Goal: Task Accomplishment & Management: Use online tool/utility

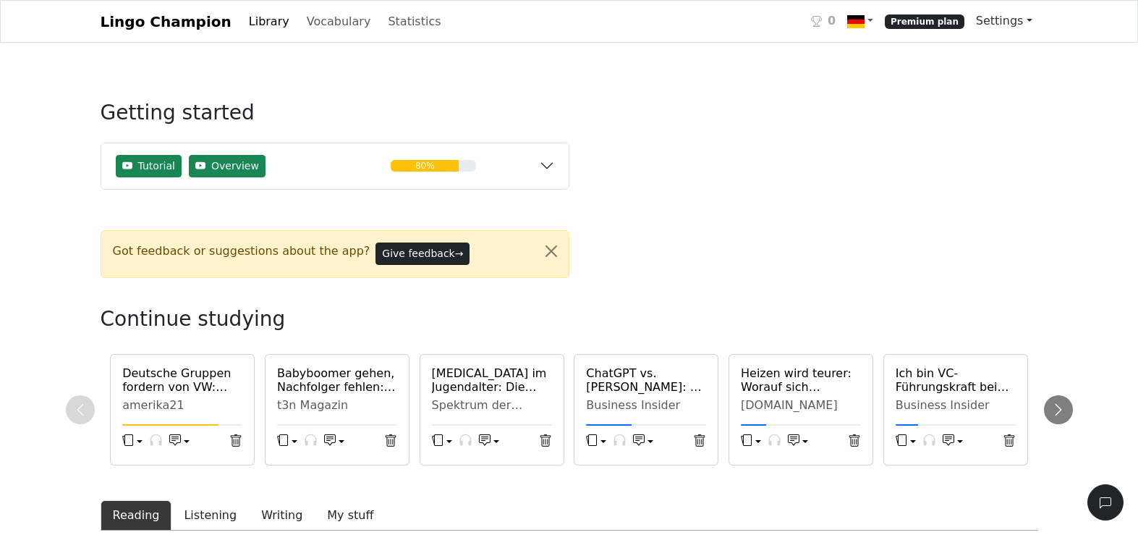
click at [1006, 27] on link "Settings" at bounding box center [1004, 21] width 68 height 29
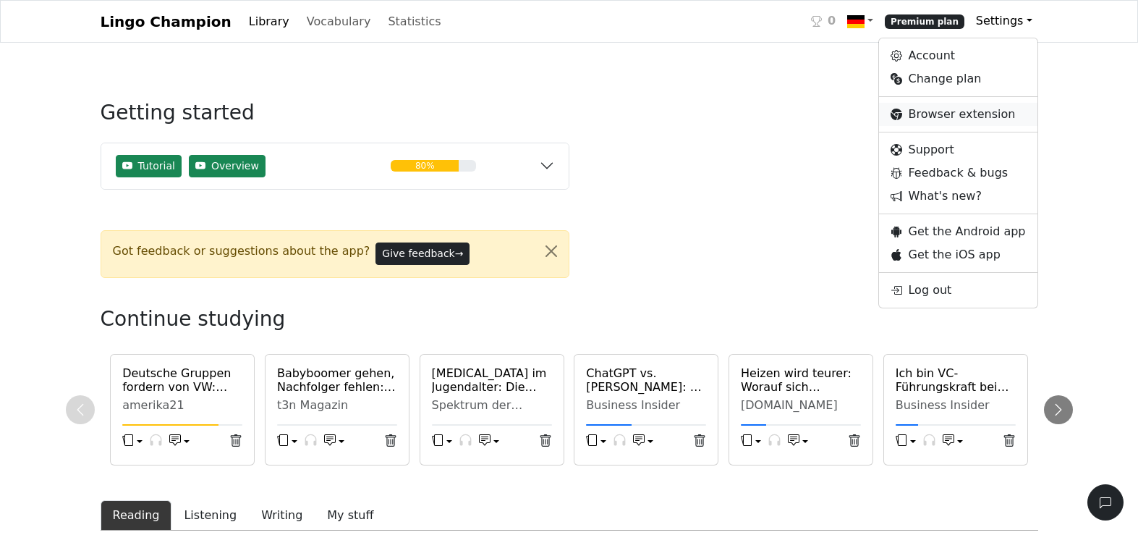
click at [977, 106] on link "Browser extension" at bounding box center [958, 114] width 158 height 23
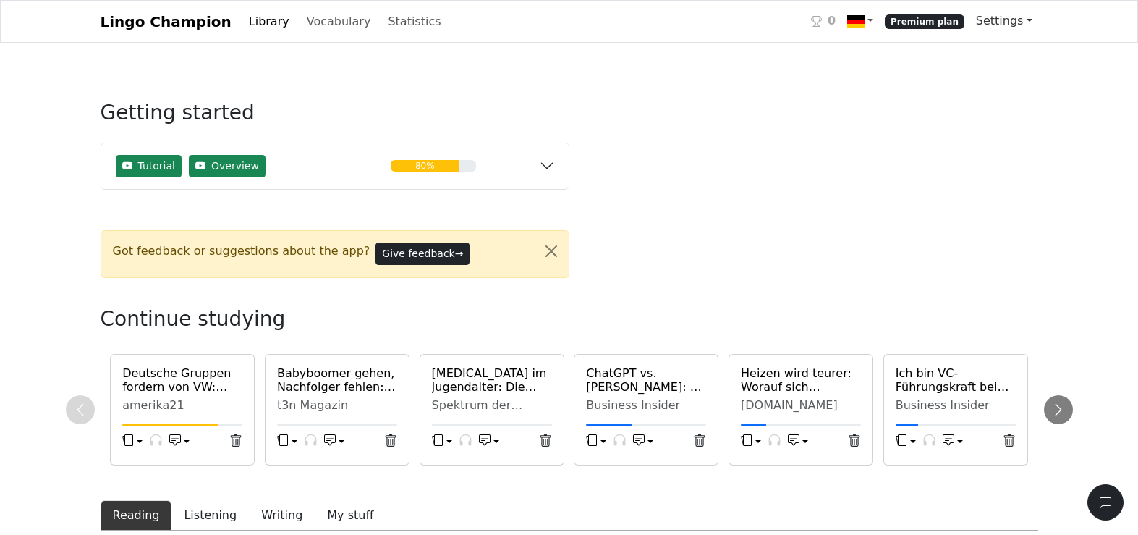
click at [1028, 26] on link "Settings" at bounding box center [1004, 21] width 68 height 29
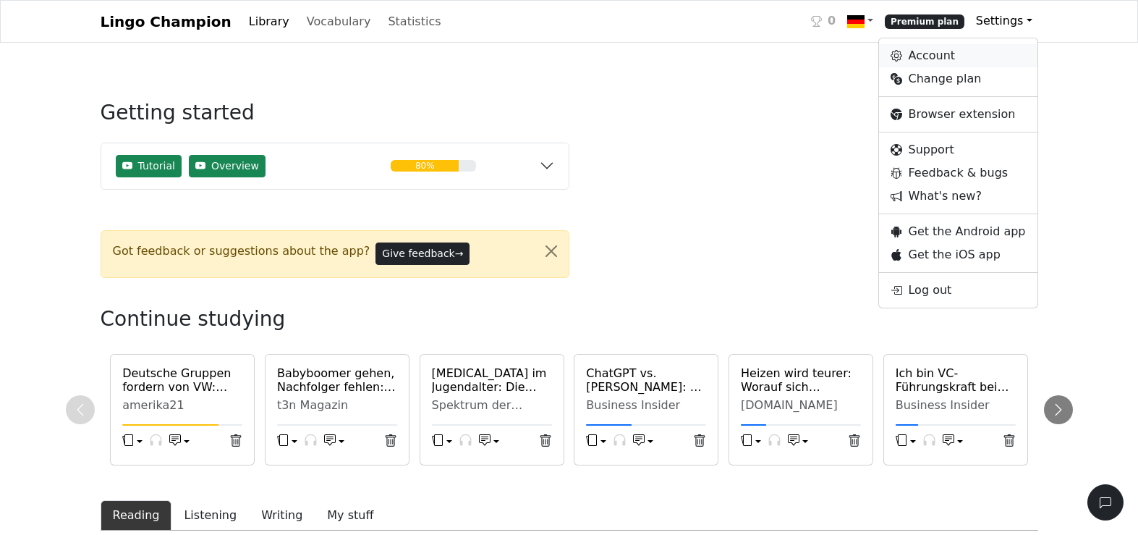
click at [966, 59] on link "Account" at bounding box center [958, 55] width 158 height 23
select select "**********"
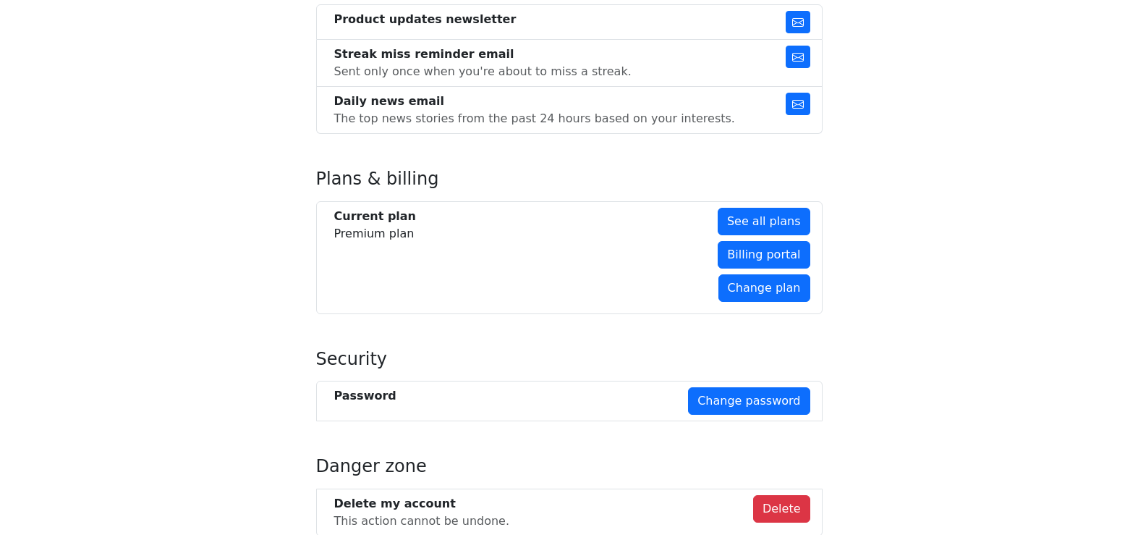
scroll to position [944, 0]
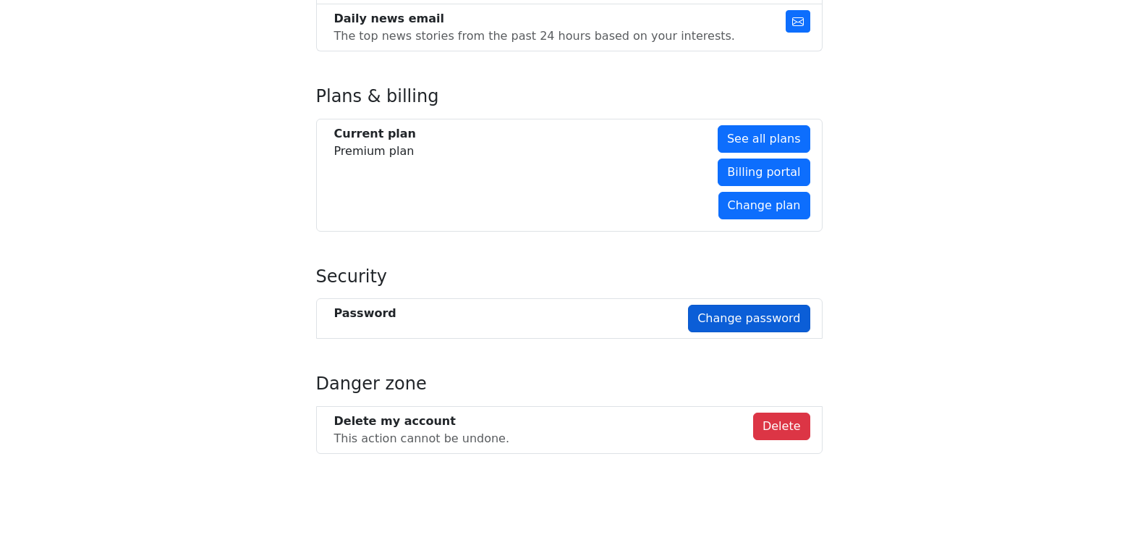
click at [723, 315] on link "Change password" at bounding box center [749, 319] width 122 height 28
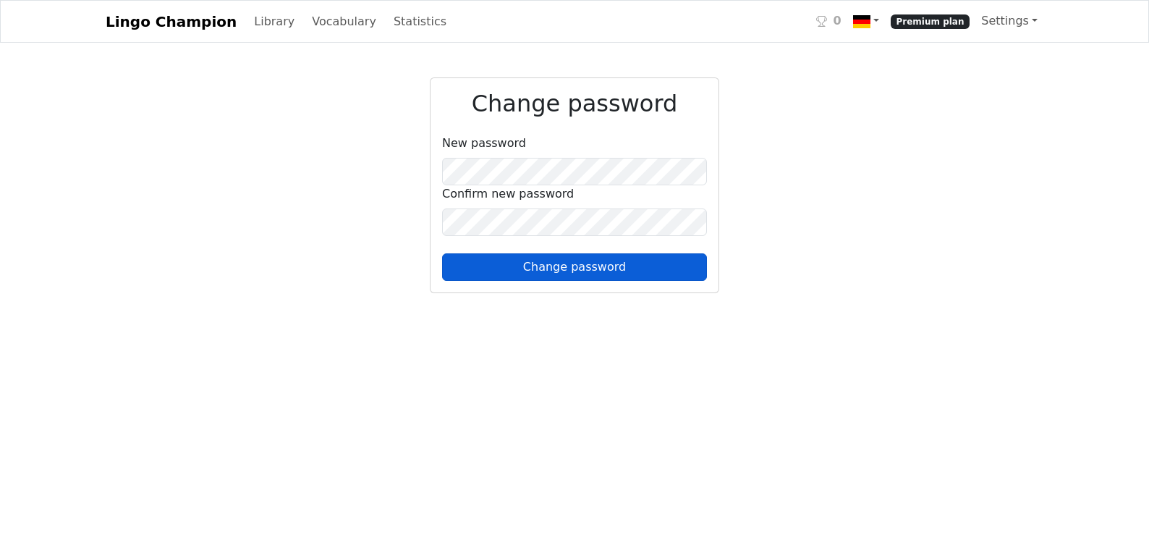
click at [499, 269] on button "Change password" at bounding box center [574, 267] width 265 height 28
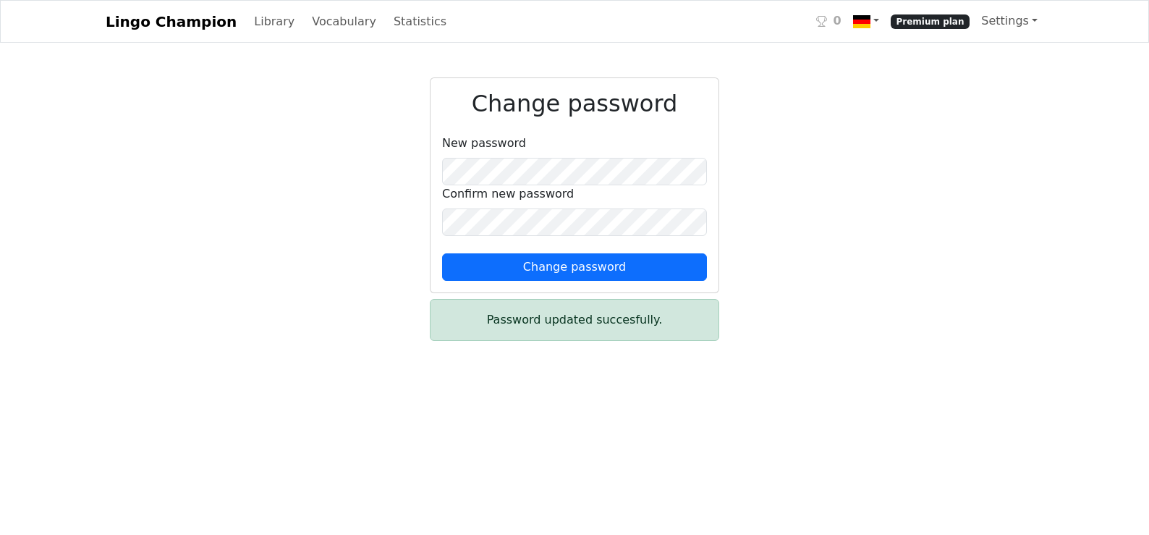
click at [1008, 35] on div "Settings Account Change plan Browser extension Support Feedback & bugs What's n…" at bounding box center [1010, 22] width 68 height 30
click at [1007, 22] on link "Settings" at bounding box center [1010, 21] width 68 height 29
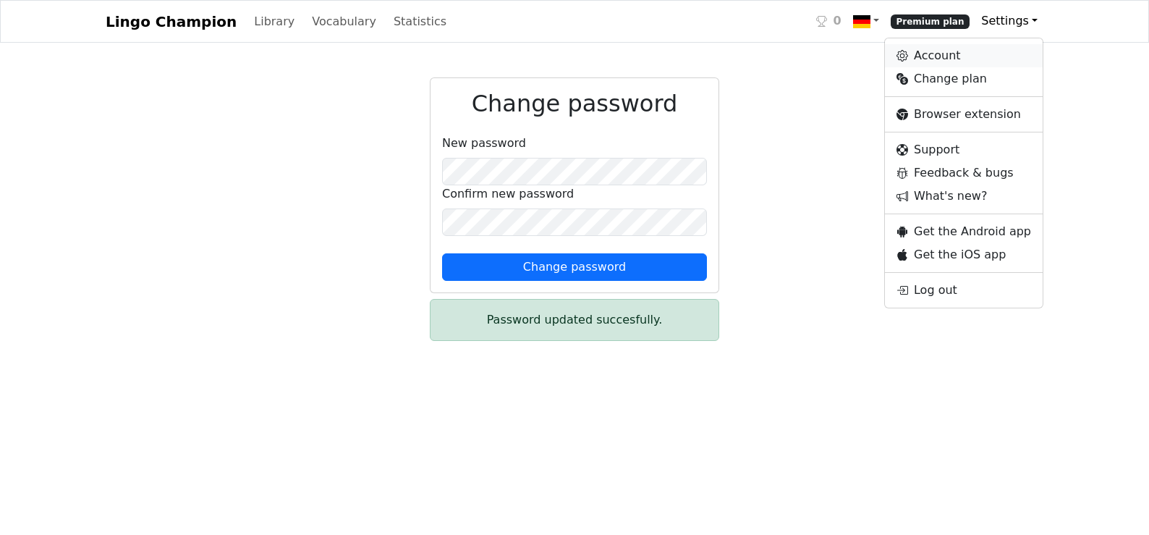
click at [984, 62] on link "Account" at bounding box center [964, 55] width 158 height 23
select select "**********"
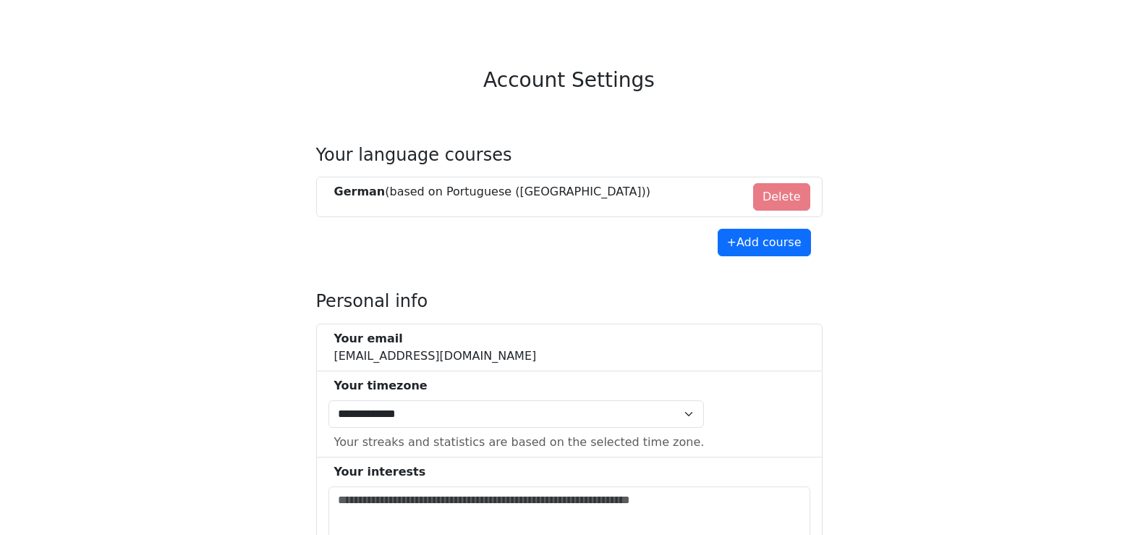
scroll to position [93, 0]
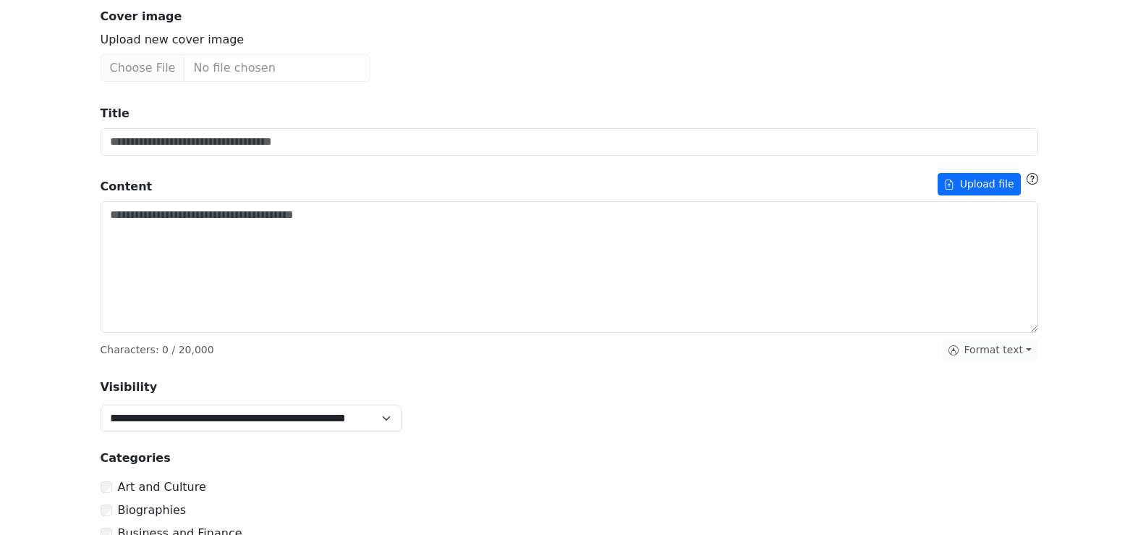
scroll to position [158, 0]
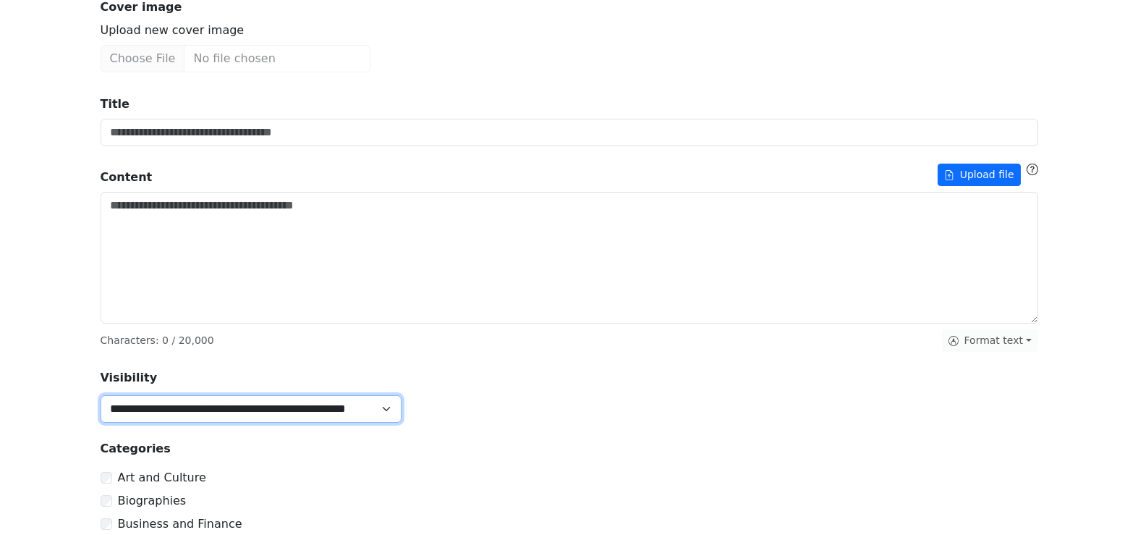
click at [392, 413] on select "**********" at bounding box center [251, 409] width 301 height 28
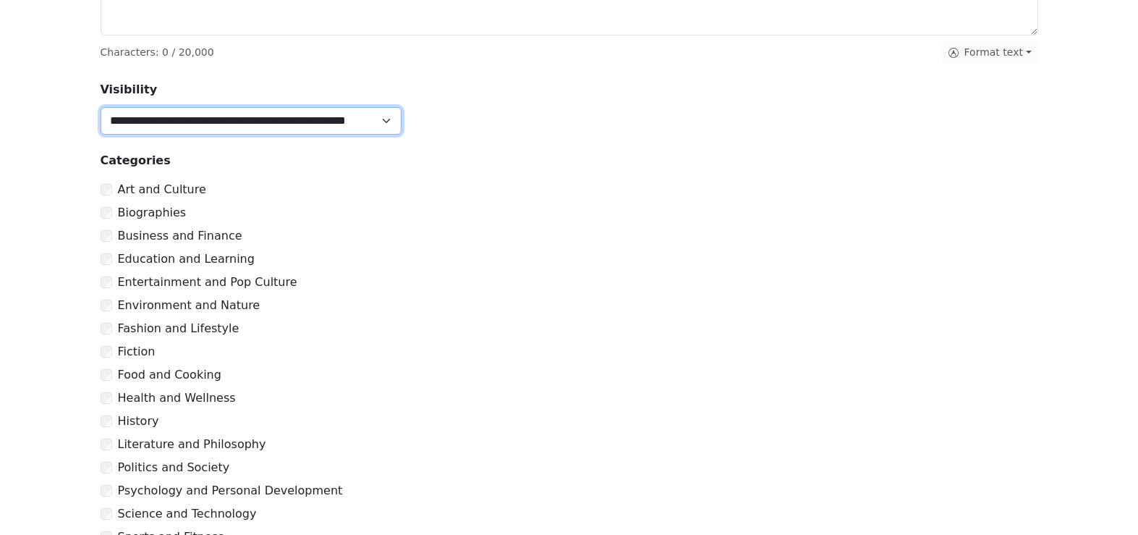
scroll to position [465, 0]
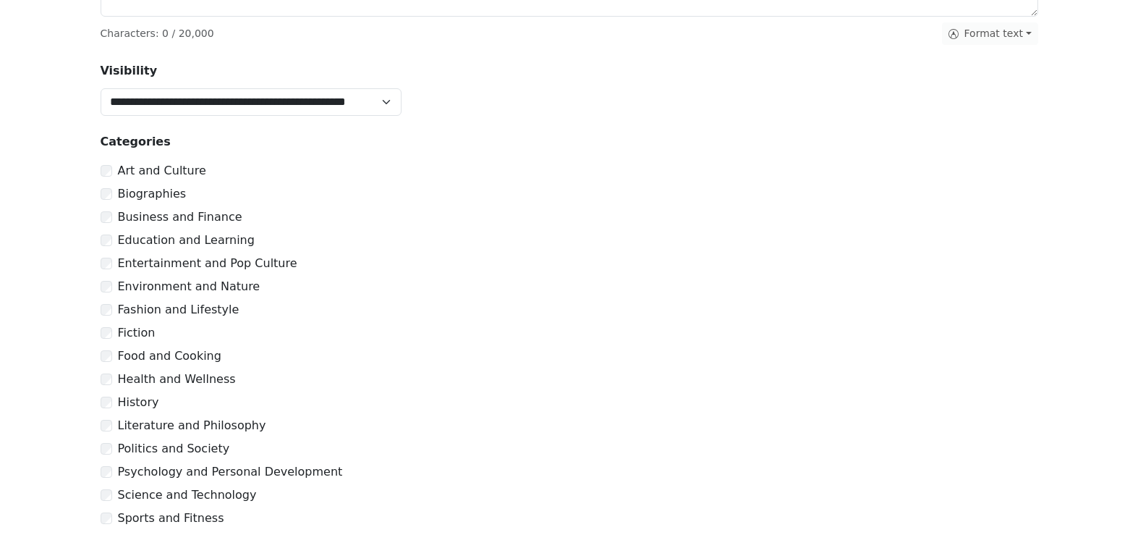
click at [106, 379] on div "Health and Wellness" at bounding box center [570, 379] width 938 height 17
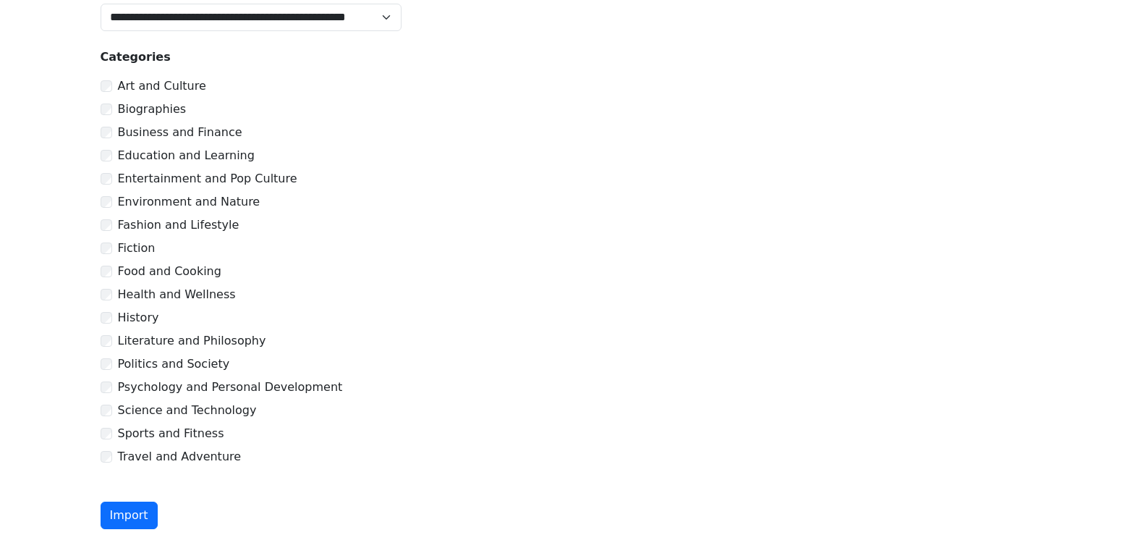
scroll to position [559, 0]
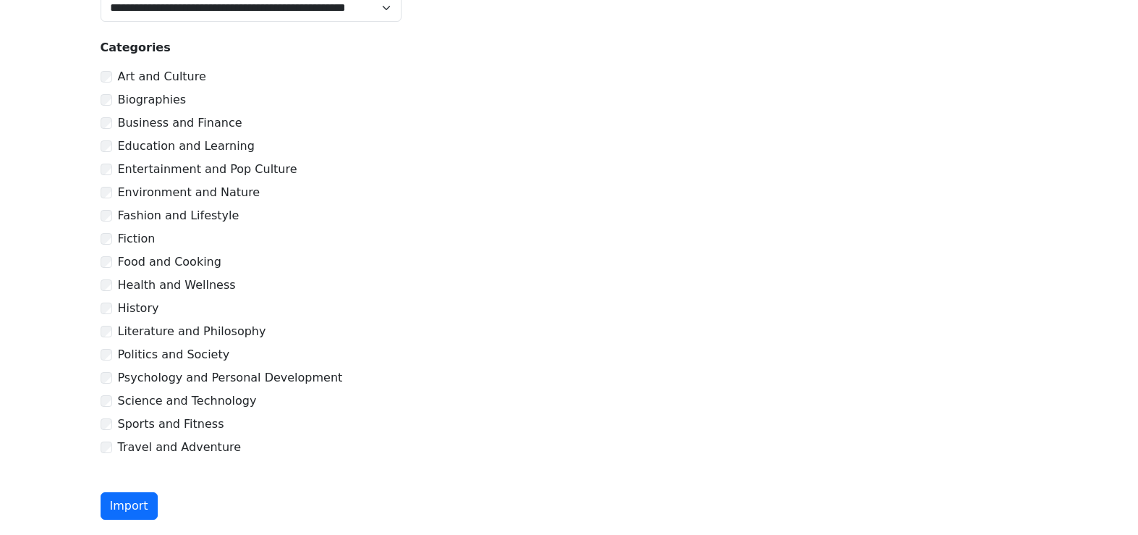
click at [107, 353] on div "Politics and Society" at bounding box center [570, 354] width 938 height 17
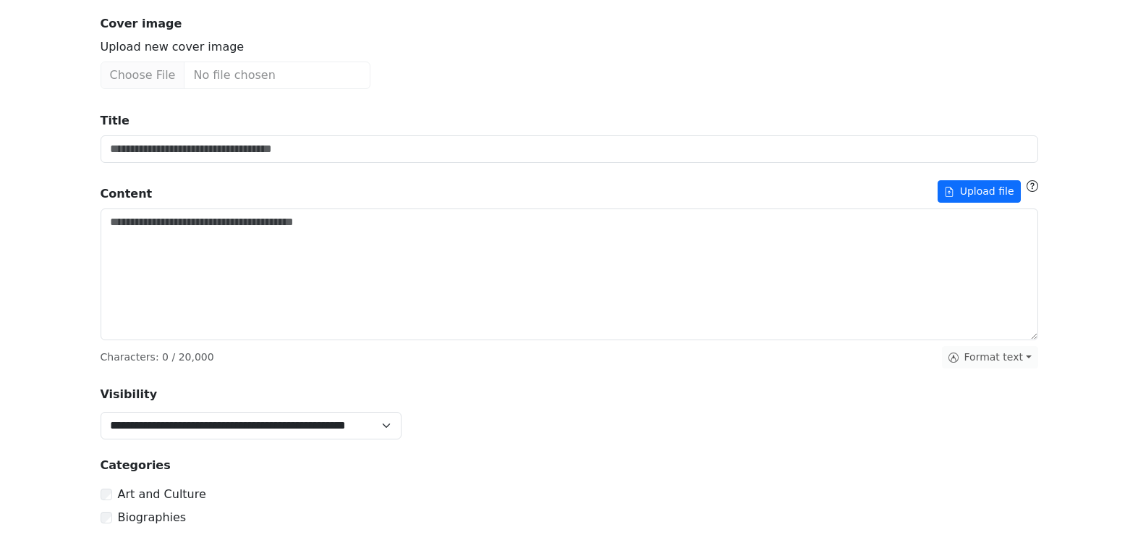
scroll to position [8, 0]
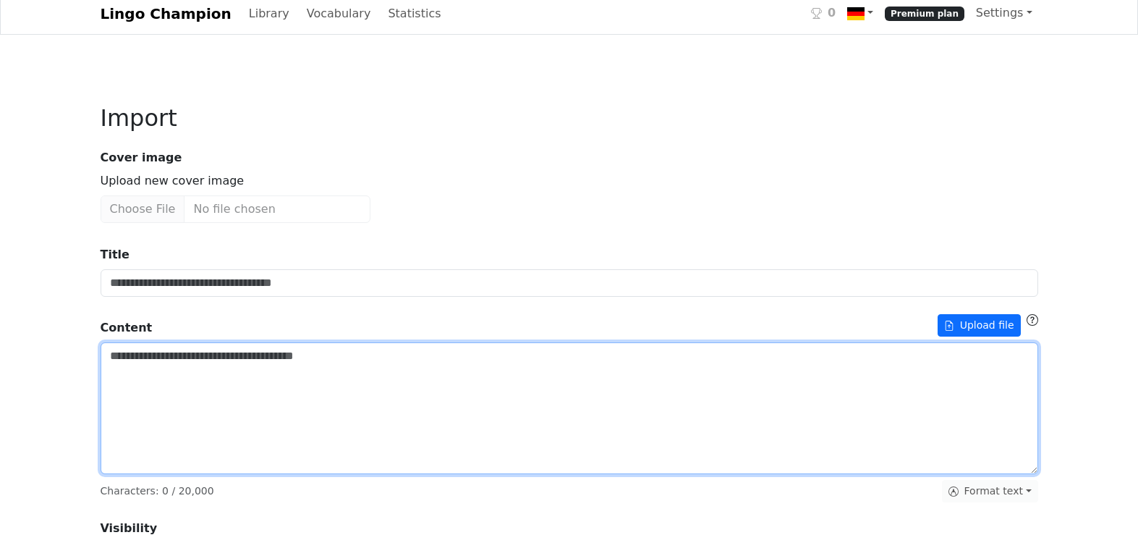
click at [228, 378] on textarea "Title" at bounding box center [570, 408] width 938 height 132
paste textarea "**********"
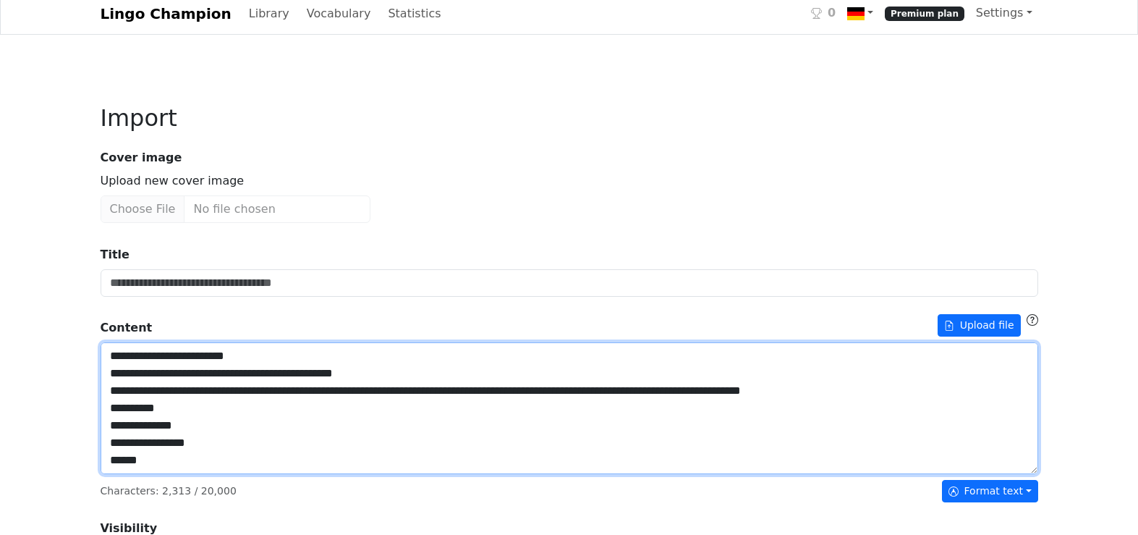
scroll to position [654, 0]
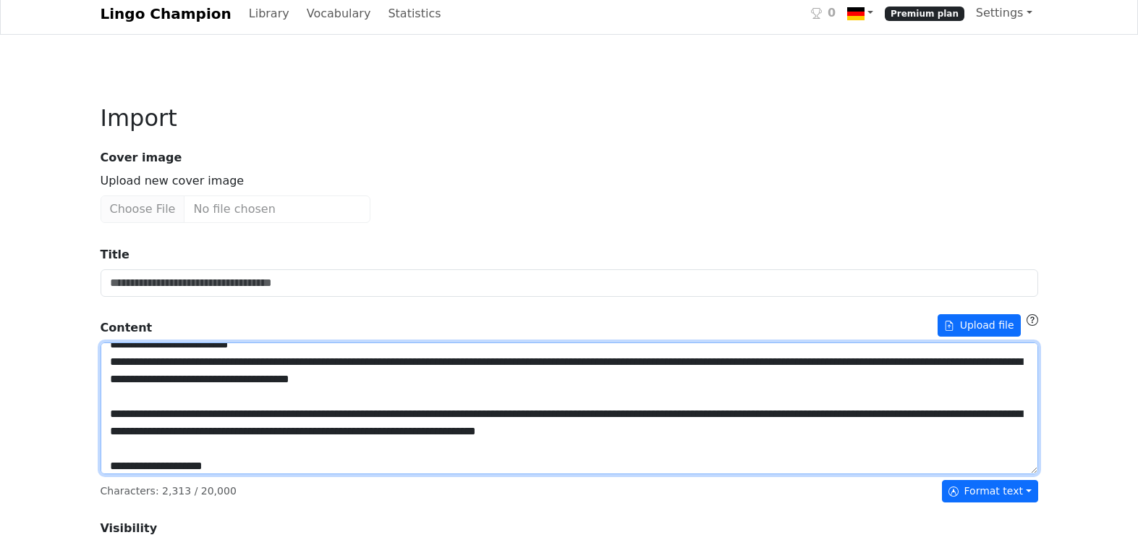
type textarea "**********"
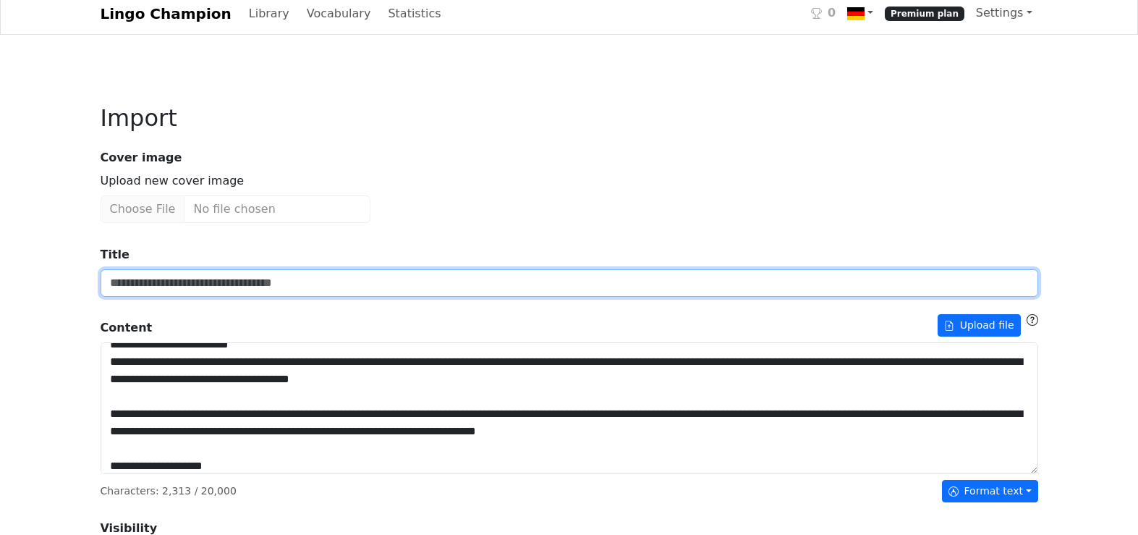
click at [389, 278] on input "Title" at bounding box center [570, 283] width 938 height 28
paste input "**********"
type input "**********"
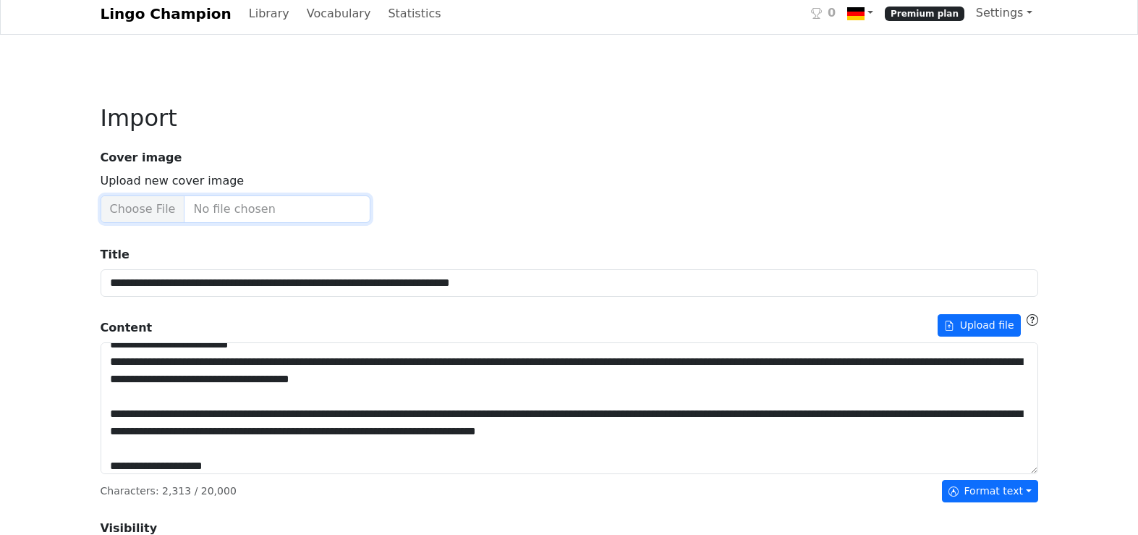
click at [146, 208] on input "Upload new cover image" at bounding box center [236, 209] width 270 height 28
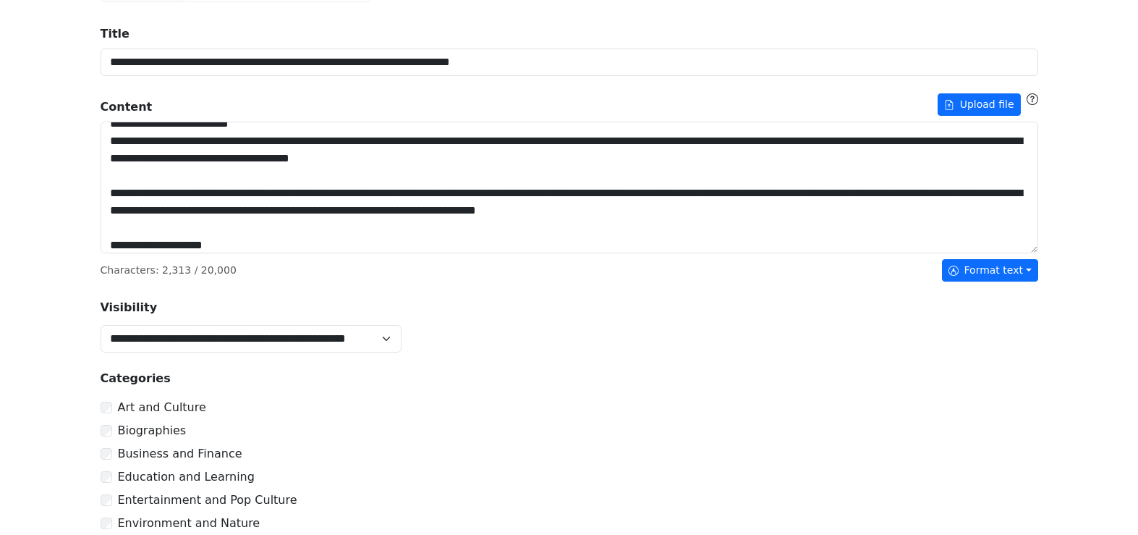
scroll to position [85, 0]
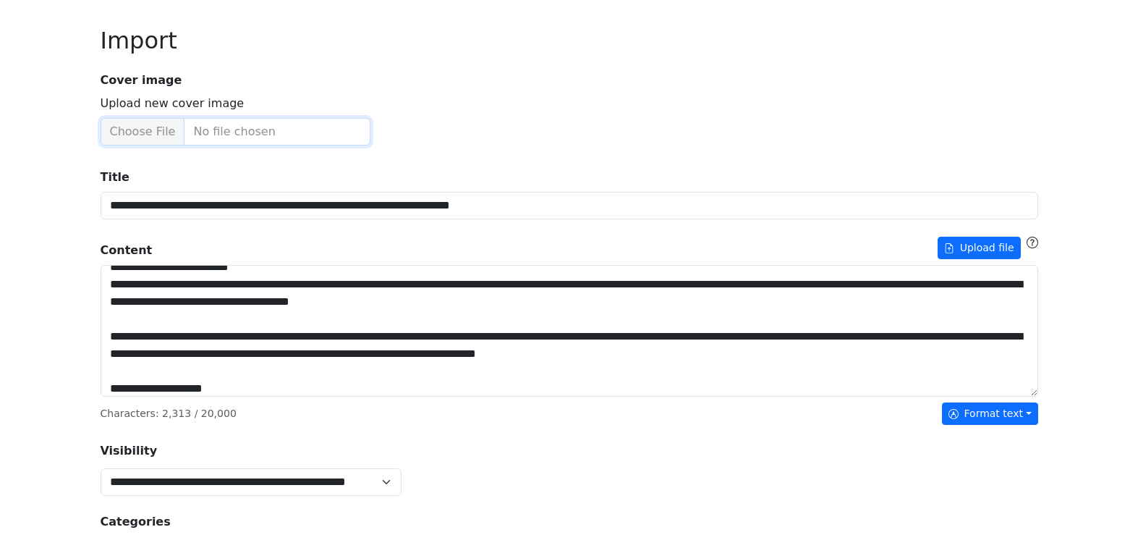
click at [126, 137] on input "Upload new cover image" at bounding box center [236, 132] width 270 height 28
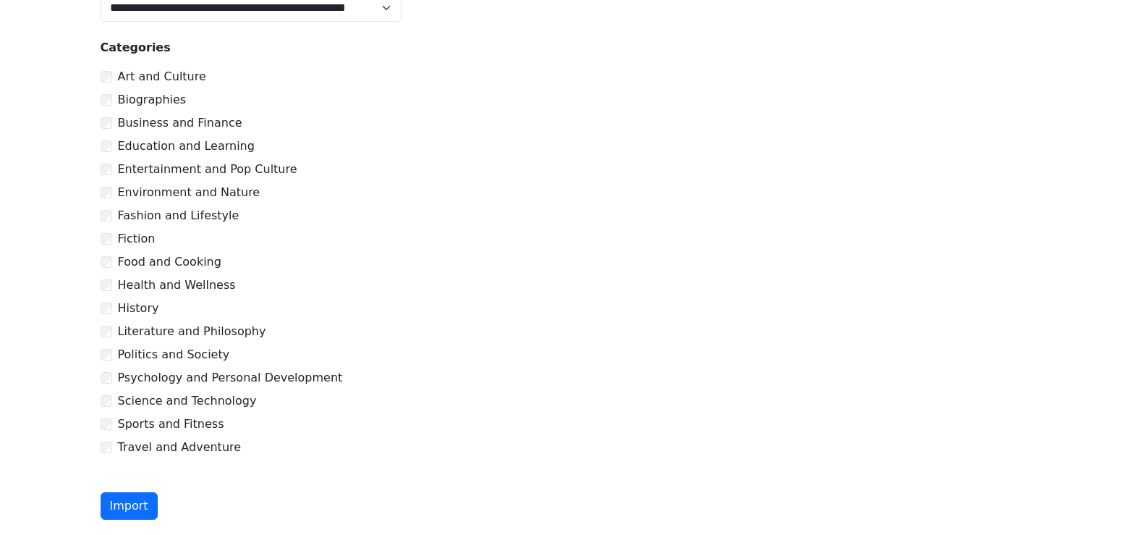
scroll to position [591, 0]
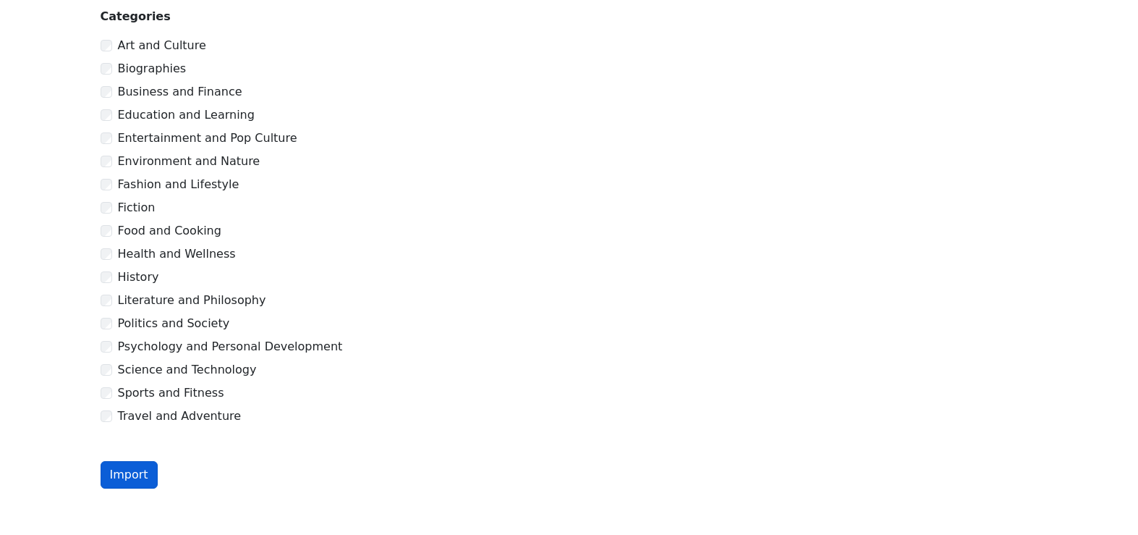
click at [121, 468] on button "Import" at bounding box center [129, 475] width 57 height 28
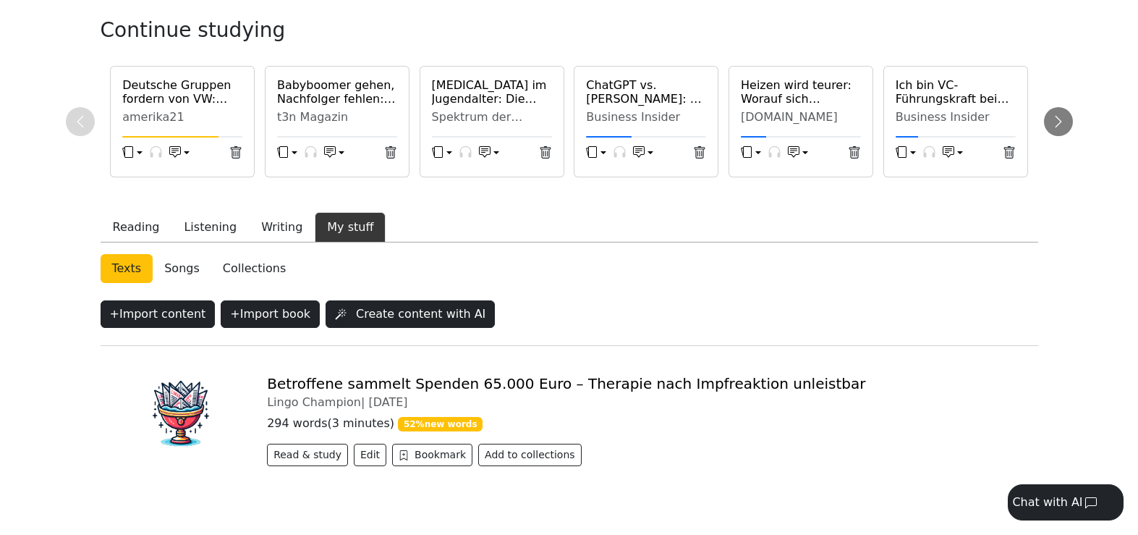
scroll to position [183, 0]
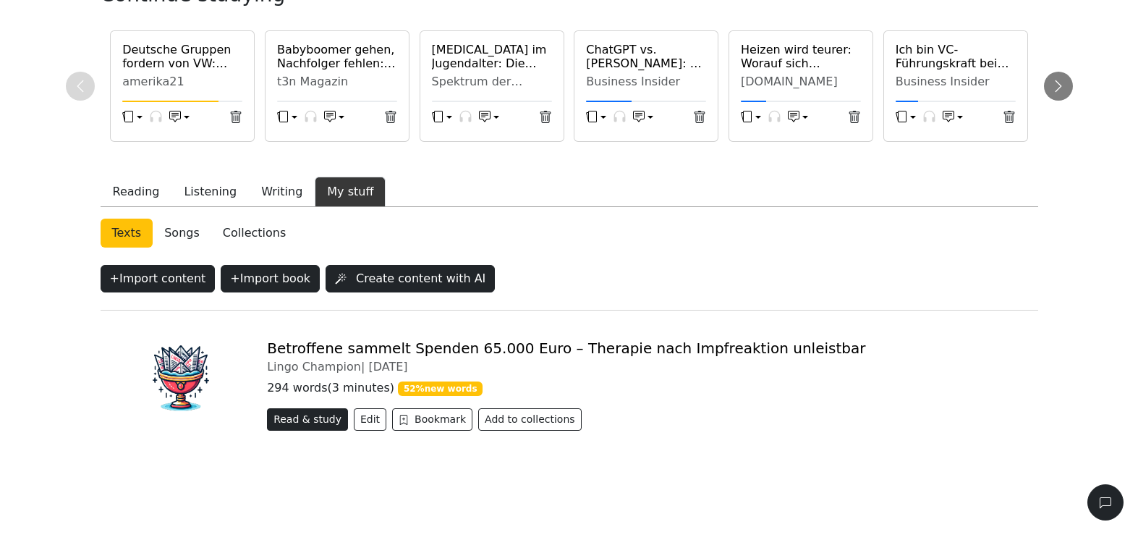
click at [328, 418] on button "Read & study" at bounding box center [307, 419] width 81 height 22
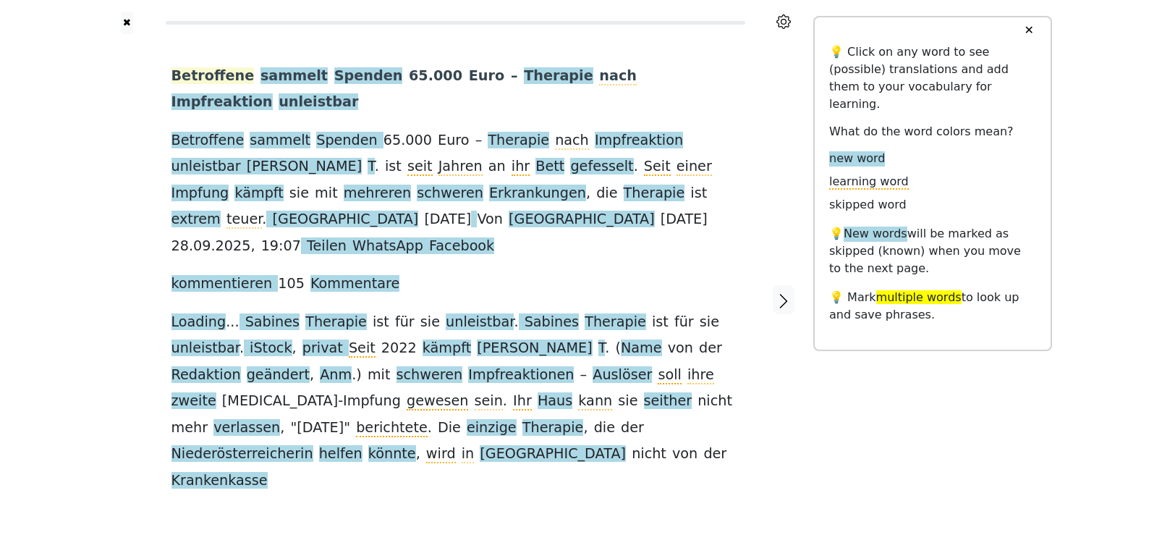
click at [232, 79] on span "Betroffene" at bounding box center [213, 76] width 83 height 18
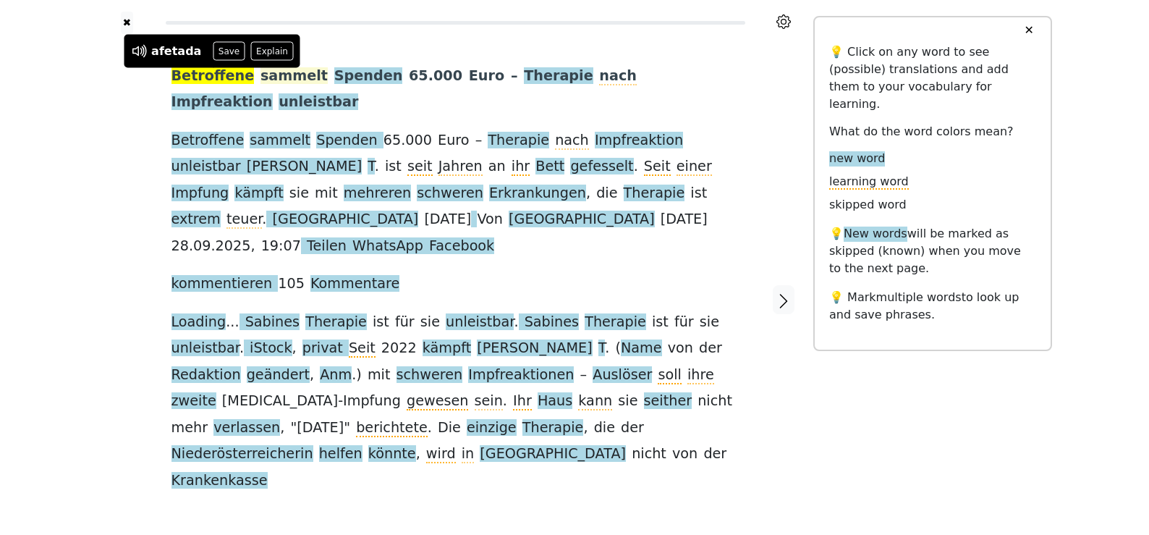
click at [274, 81] on span "sammelt" at bounding box center [294, 76] width 67 height 18
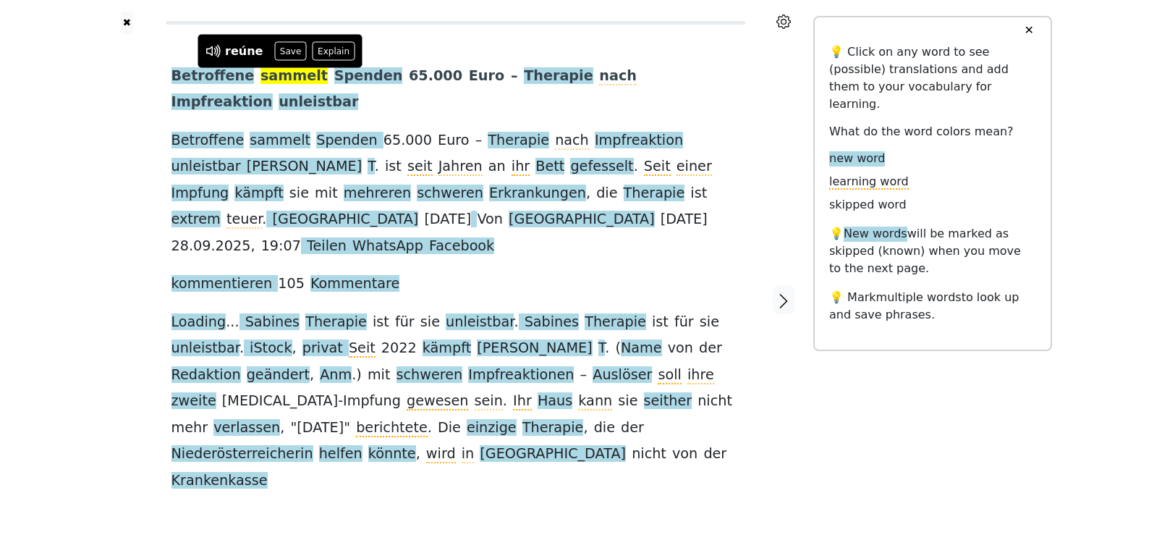
click at [276, 54] on button "Save" at bounding box center [290, 51] width 32 height 19
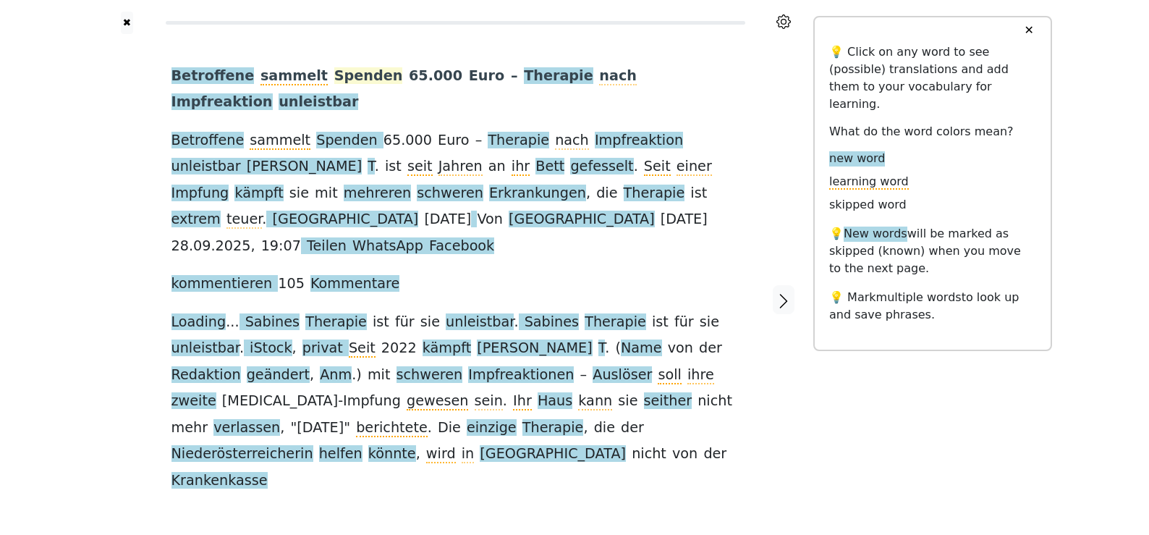
click at [356, 78] on span "Spenden" at bounding box center [368, 76] width 69 height 18
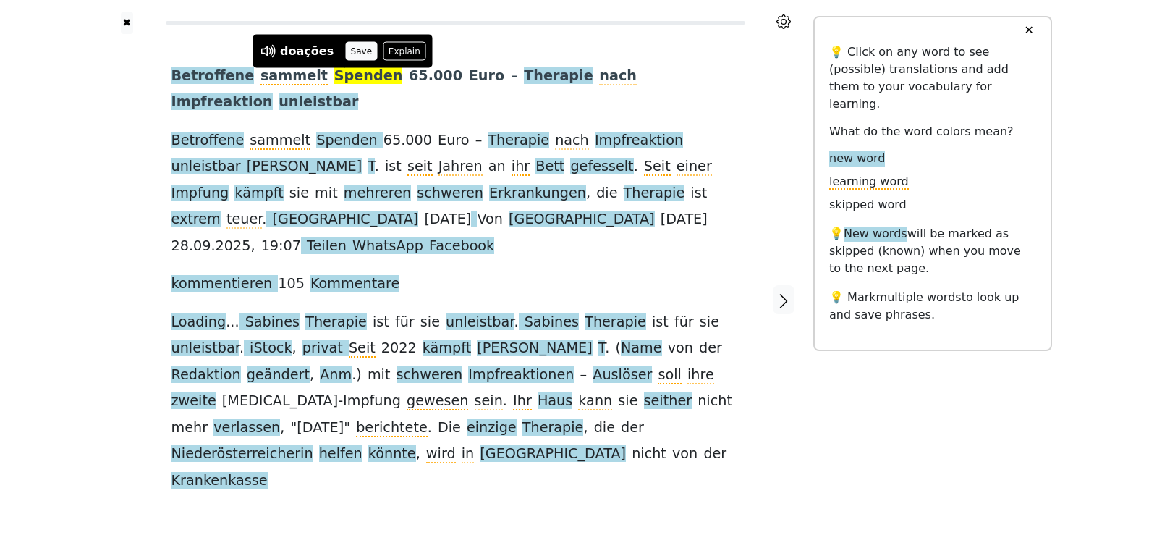
click at [360, 55] on button "Save" at bounding box center [361, 51] width 32 height 19
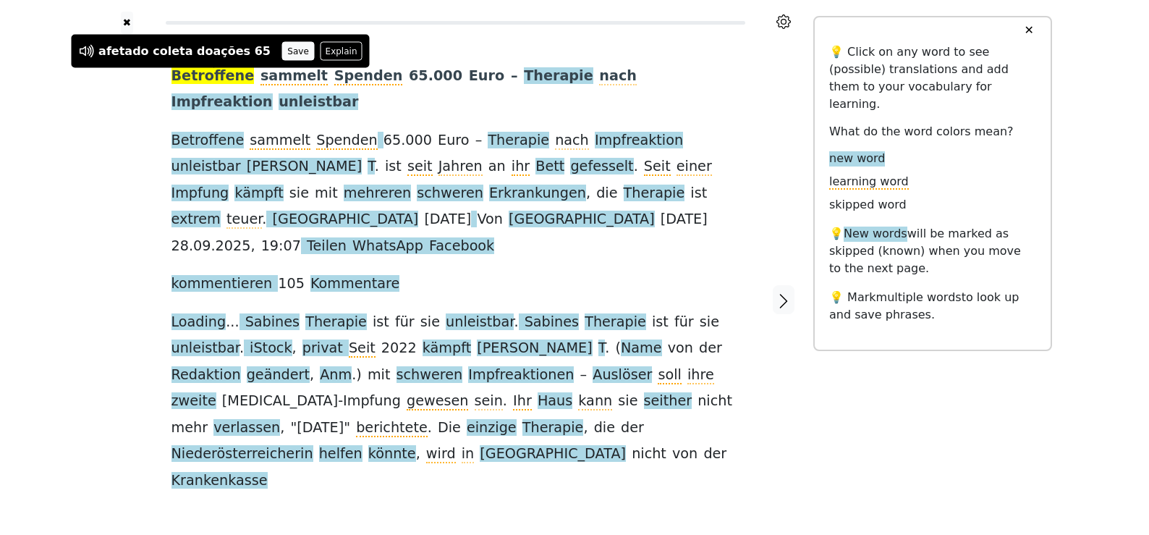
click at [282, 54] on button "Save" at bounding box center [298, 51] width 32 height 19
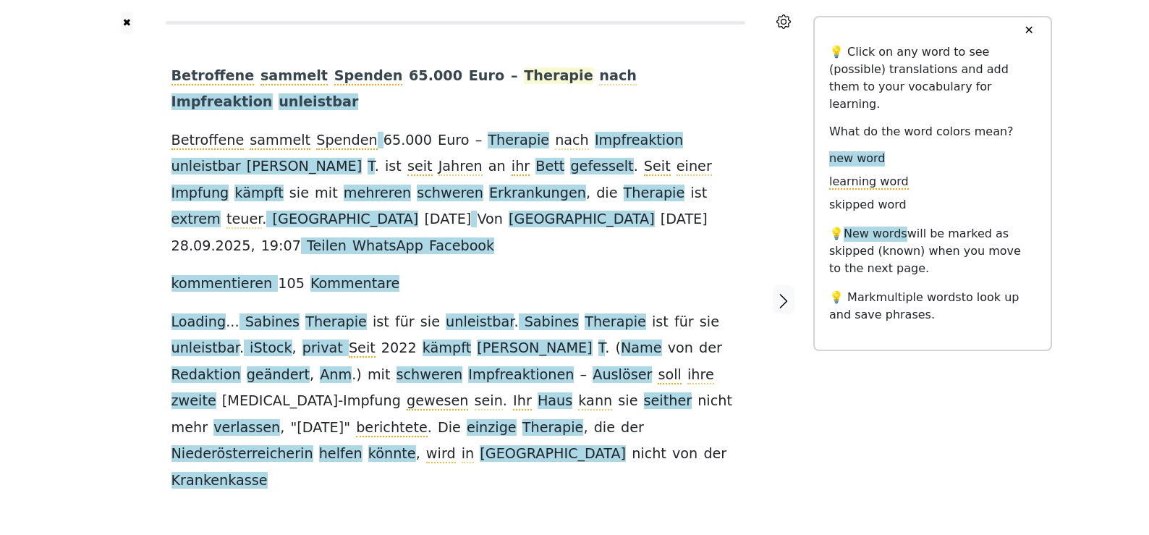
click at [524, 71] on span "Therapie" at bounding box center [558, 76] width 69 height 18
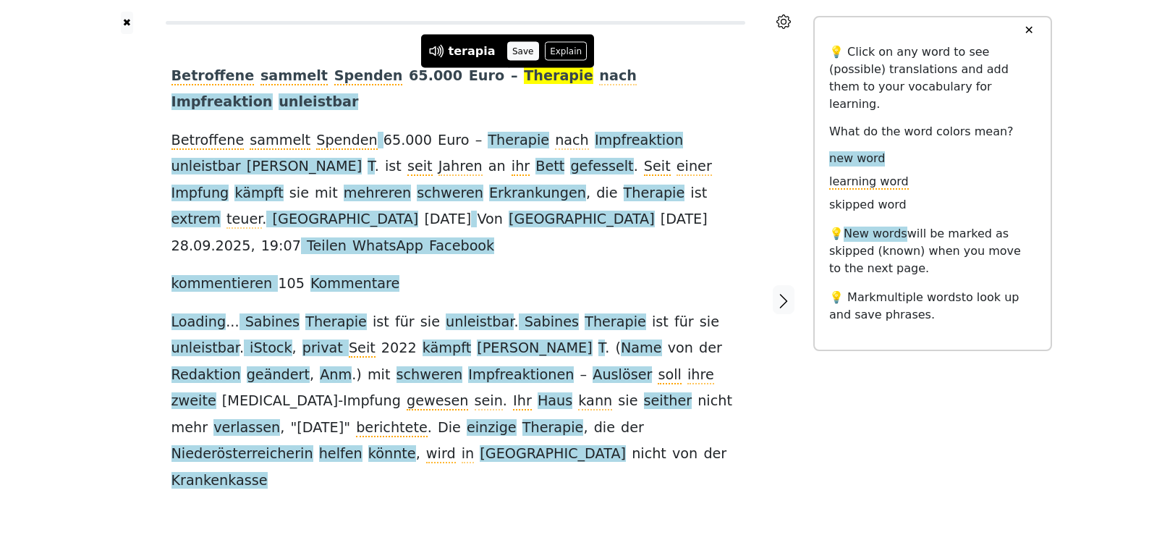
click at [517, 49] on button "Save" at bounding box center [523, 51] width 32 height 19
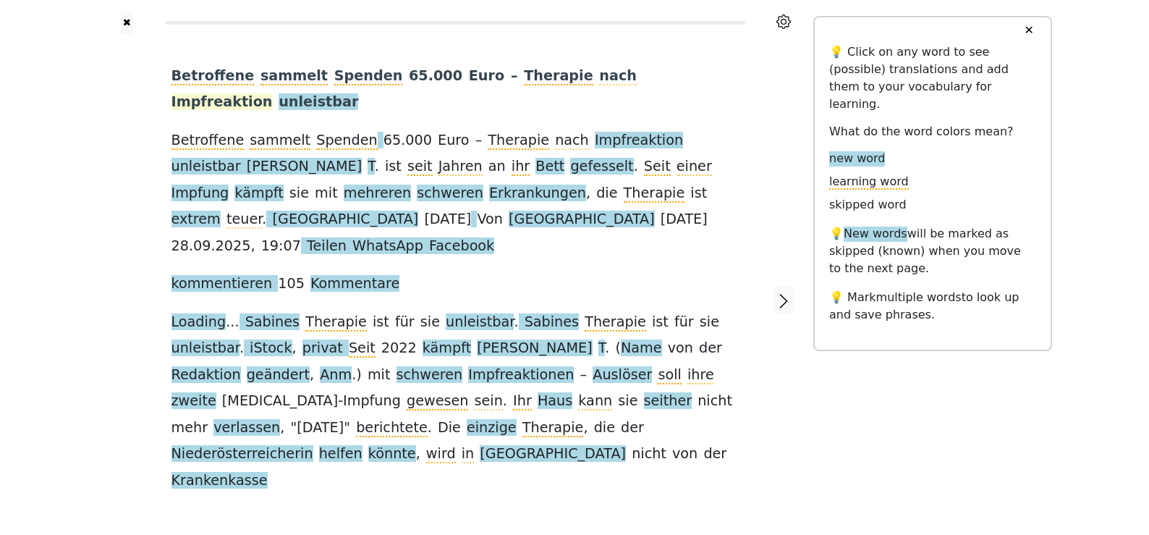
click at [273, 93] on span "Impfreaktion" at bounding box center [222, 102] width 101 height 18
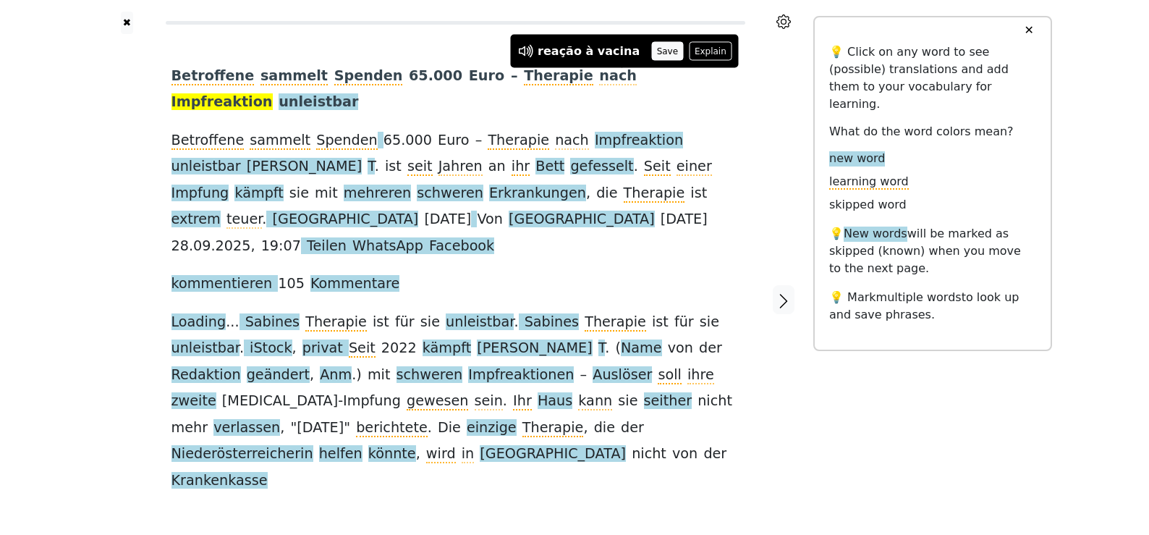
click at [653, 45] on button "Save" at bounding box center [667, 51] width 32 height 19
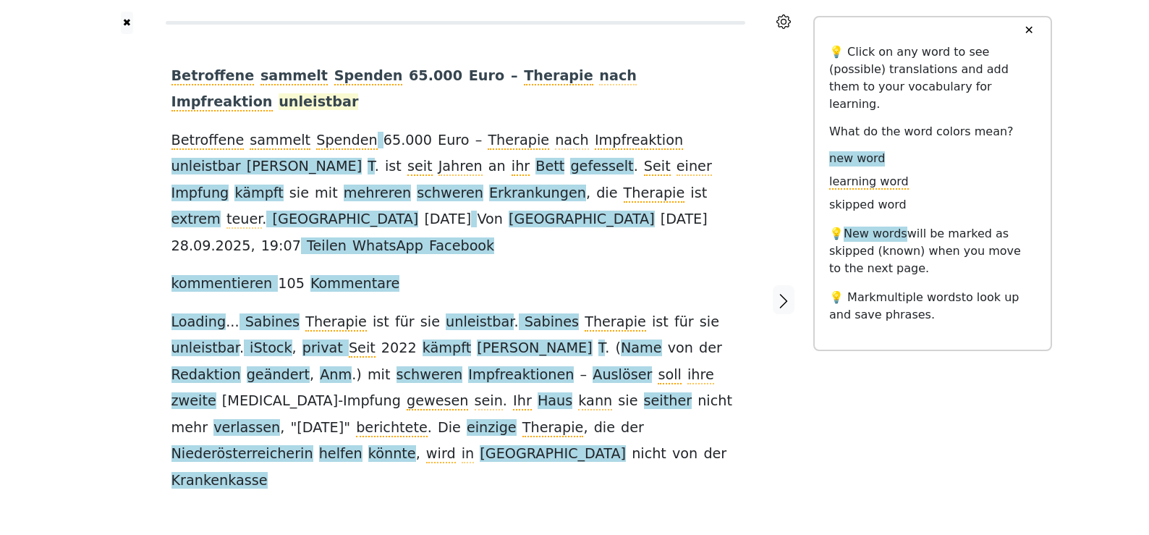
click at [358, 93] on span "unleistbar" at bounding box center [319, 102] width 80 height 18
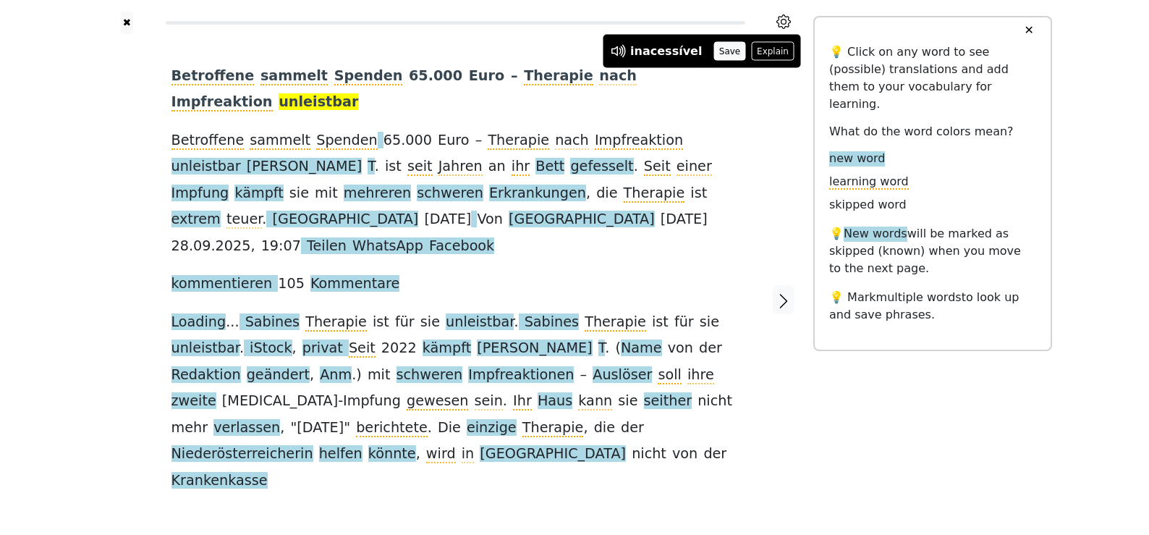
click at [714, 48] on button "Save" at bounding box center [730, 51] width 32 height 19
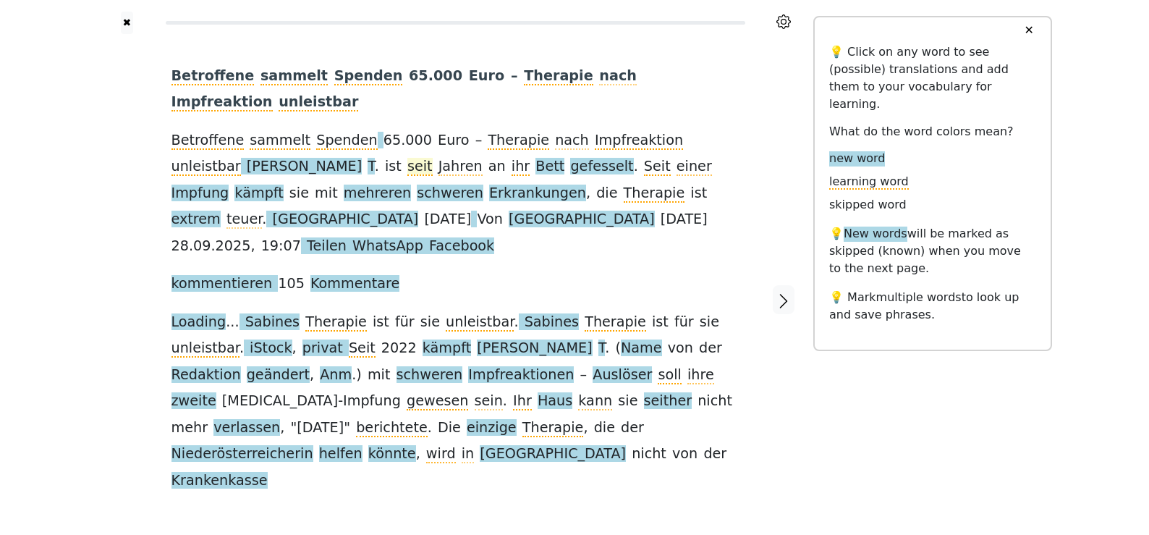
click at [407, 158] on span "seit" at bounding box center [419, 167] width 25 height 18
click at [439, 158] on span "Jahren" at bounding box center [461, 167] width 44 height 18
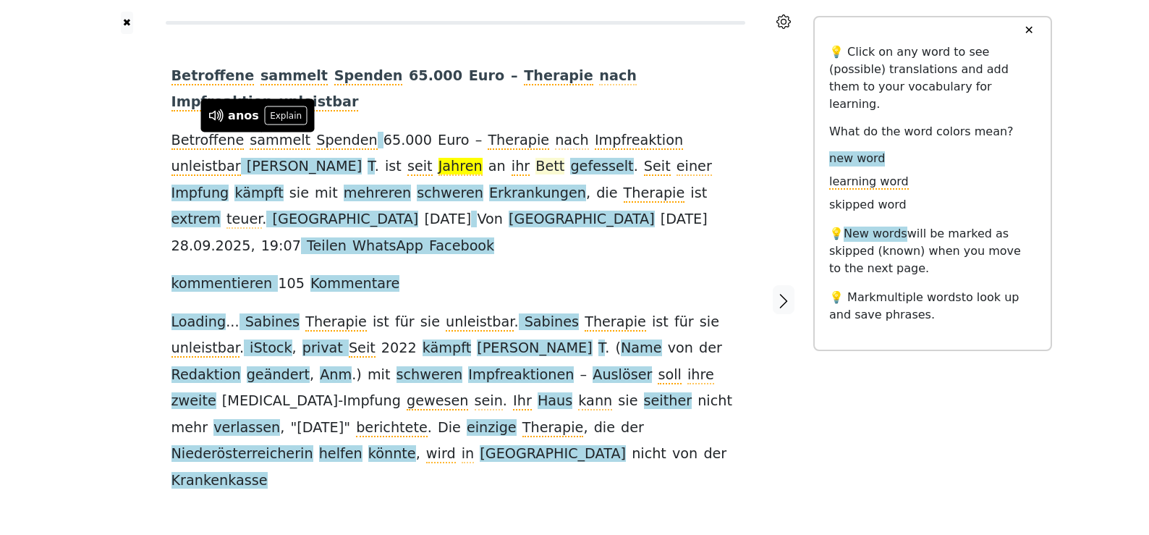
click at [536, 158] on span "Bett" at bounding box center [550, 167] width 29 height 18
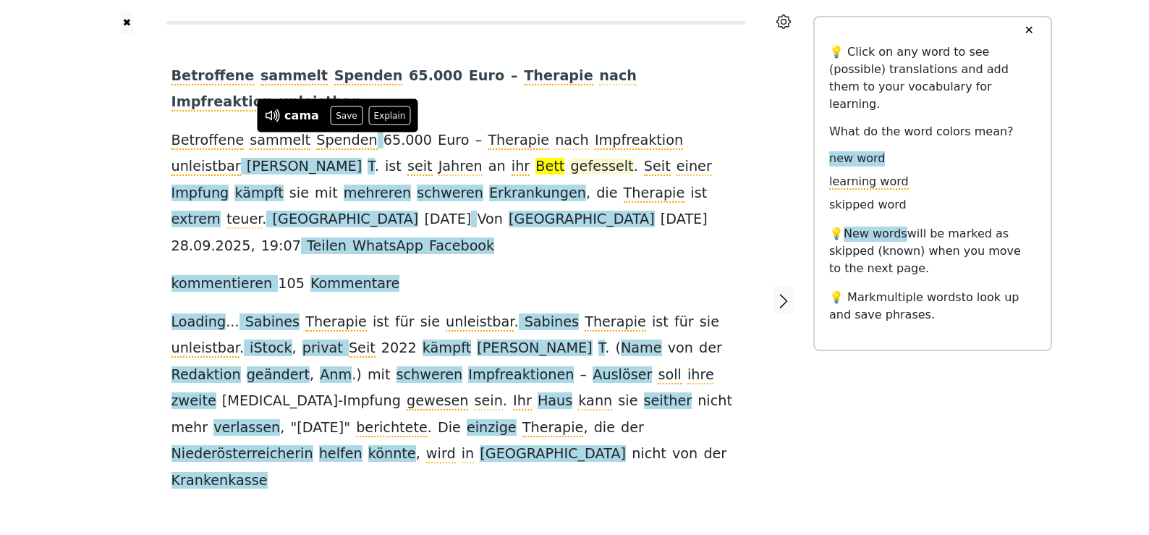
click at [570, 158] on span "gefesselt" at bounding box center [601, 167] width 63 height 18
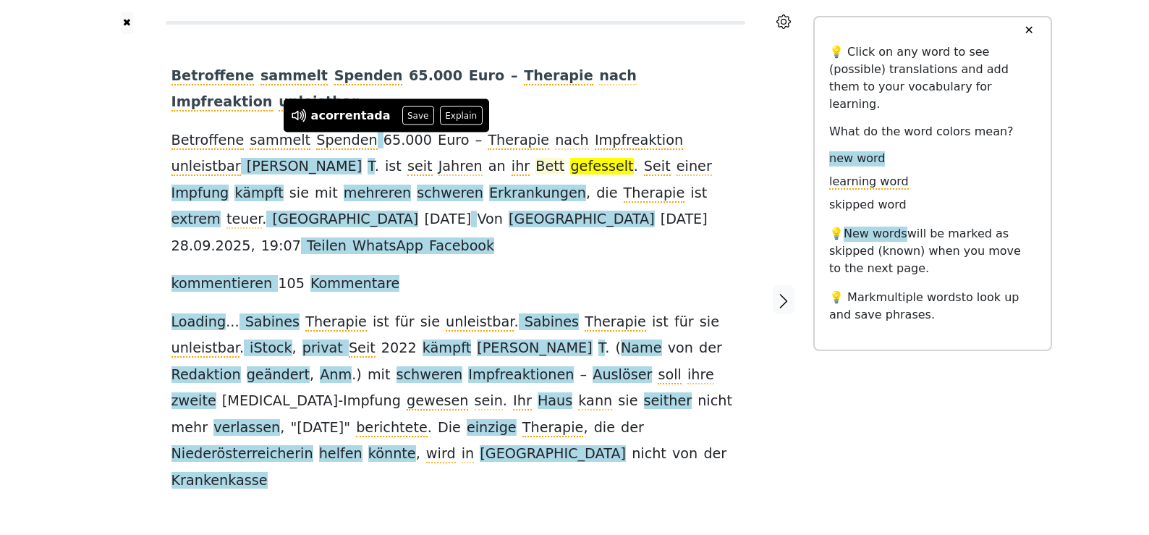
click at [536, 158] on span "Bett" at bounding box center [550, 167] width 29 height 18
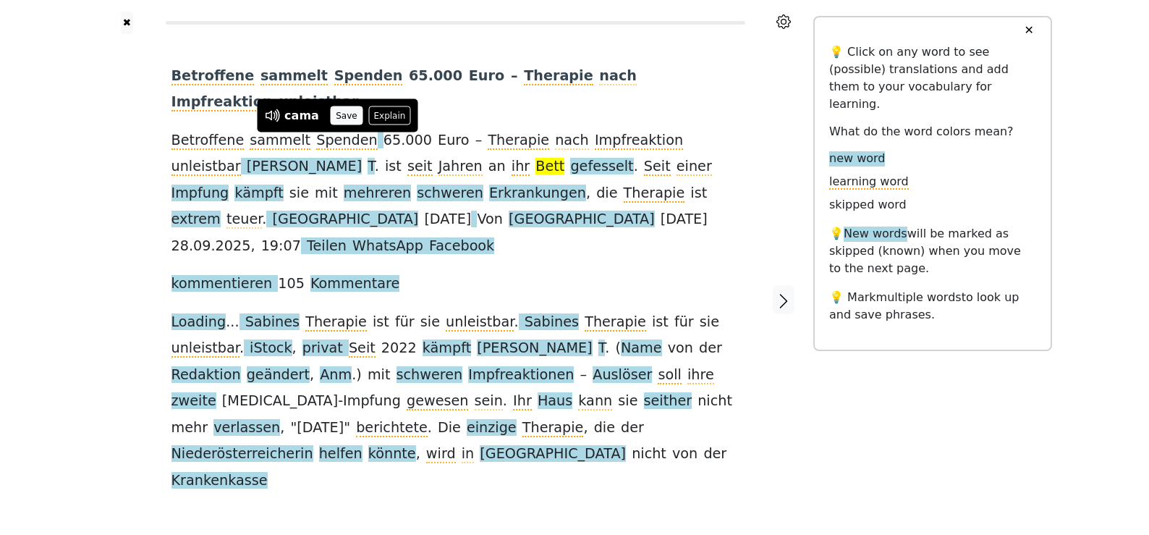
click at [351, 111] on button "Save" at bounding box center [347, 115] width 32 height 19
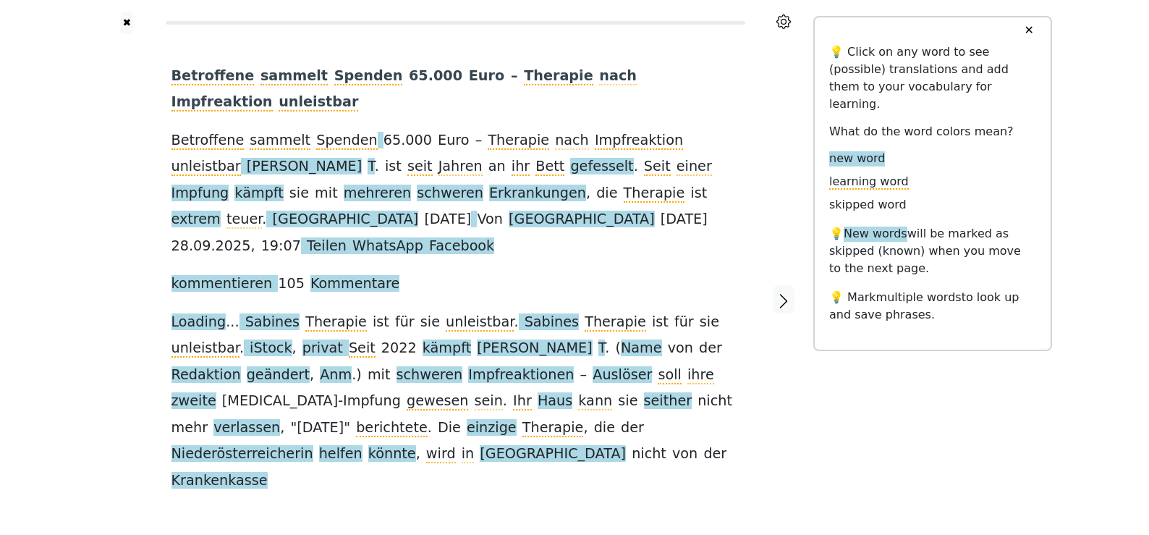
click at [570, 158] on span "gefesselt" at bounding box center [601, 167] width 63 height 18
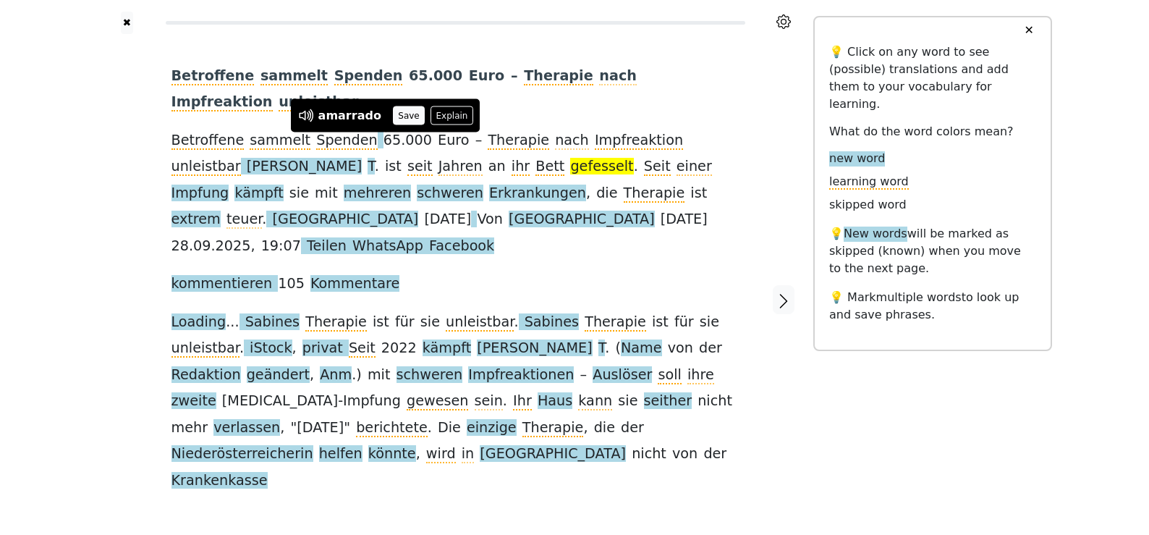
click at [393, 112] on button "Save" at bounding box center [409, 115] width 32 height 19
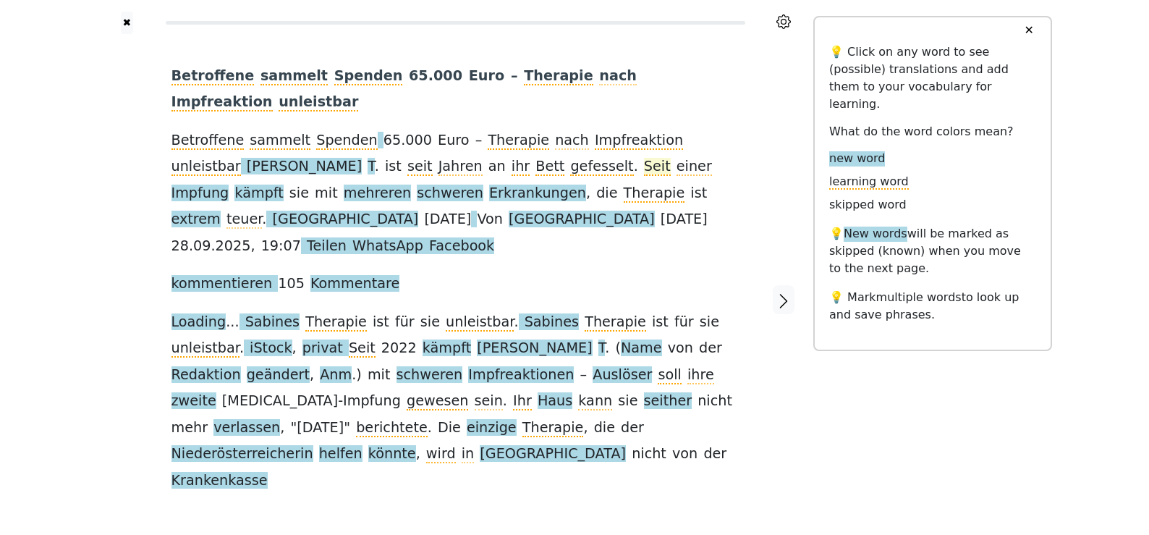
click at [644, 158] on span "Seit" at bounding box center [657, 167] width 27 height 18
click at [712, 158] on span at bounding box center [712, 167] width 0 height 18
click at [677, 158] on span "einer" at bounding box center [694, 167] width 35 height 18
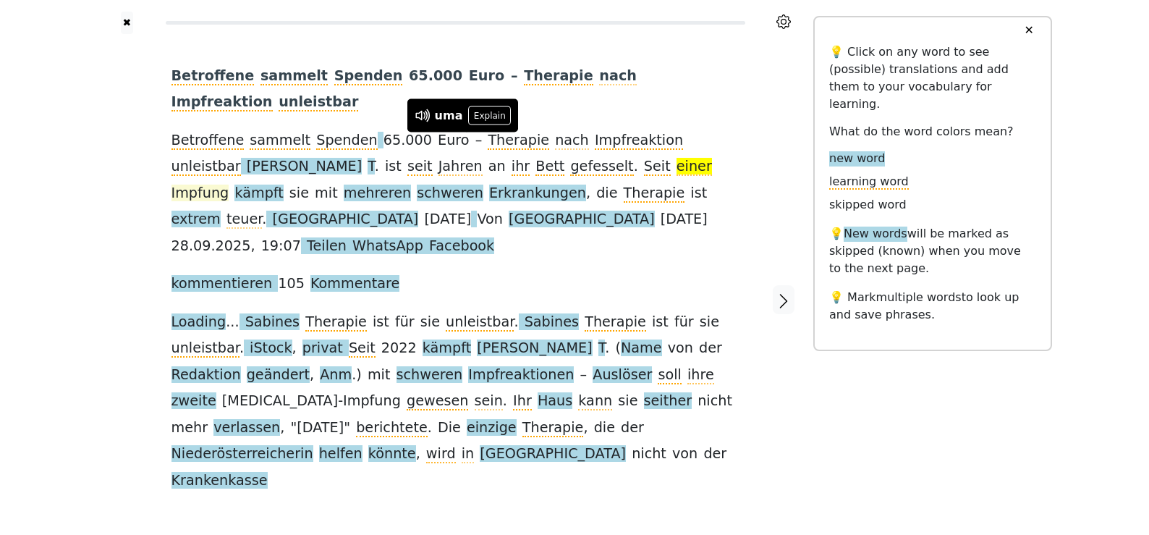
click at [229, 185] on span "Impfung" at bounding box center [201, 194] width 58 height 18
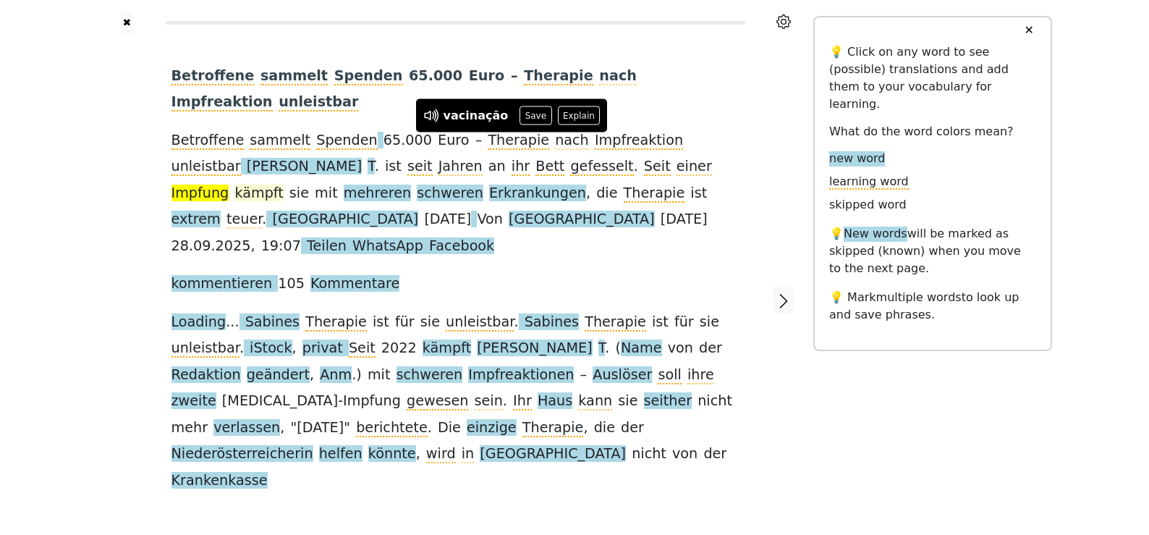
click at [283, 185] on span "kämpft" at bounding box center [258, 194] width 48 height 18
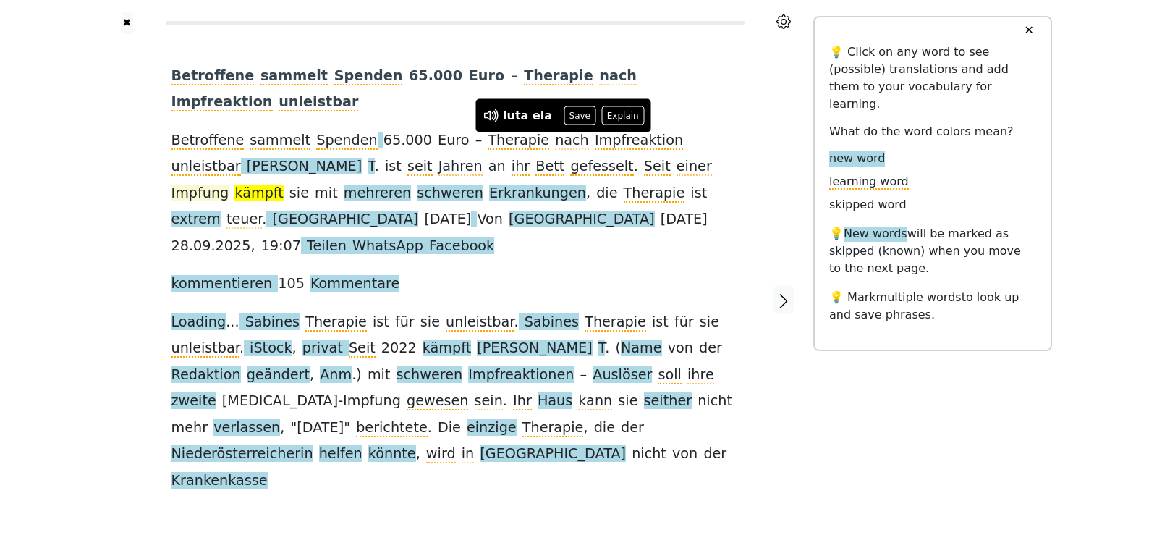
click at [229, 185] on span "Impfung" at bounding box center [201, 194] width 58 height 18
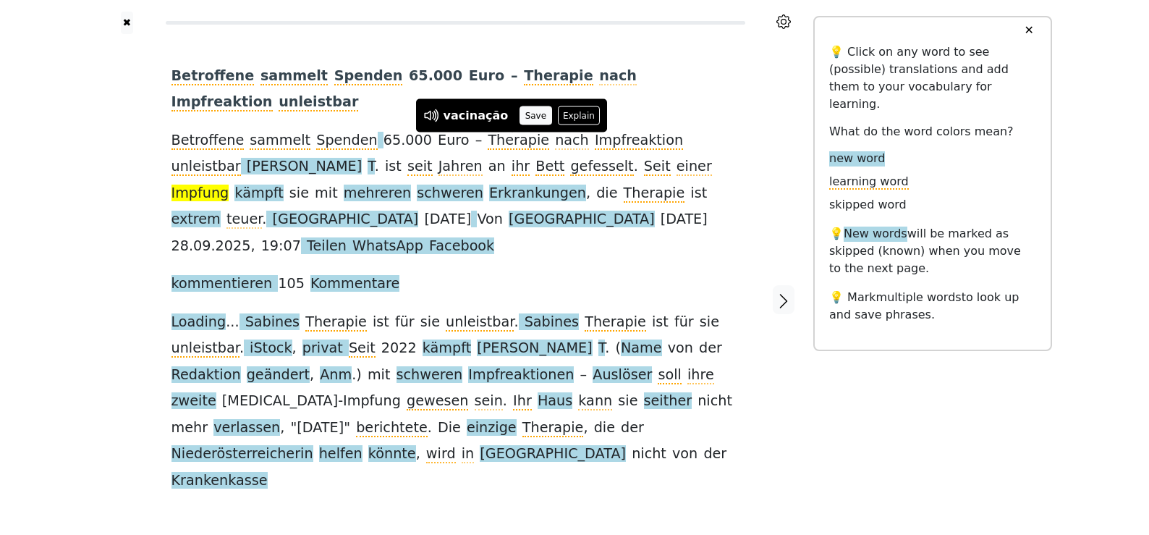
click at [520, 117] on button "Save" at bounding box center [536, 115] width 32 height 19
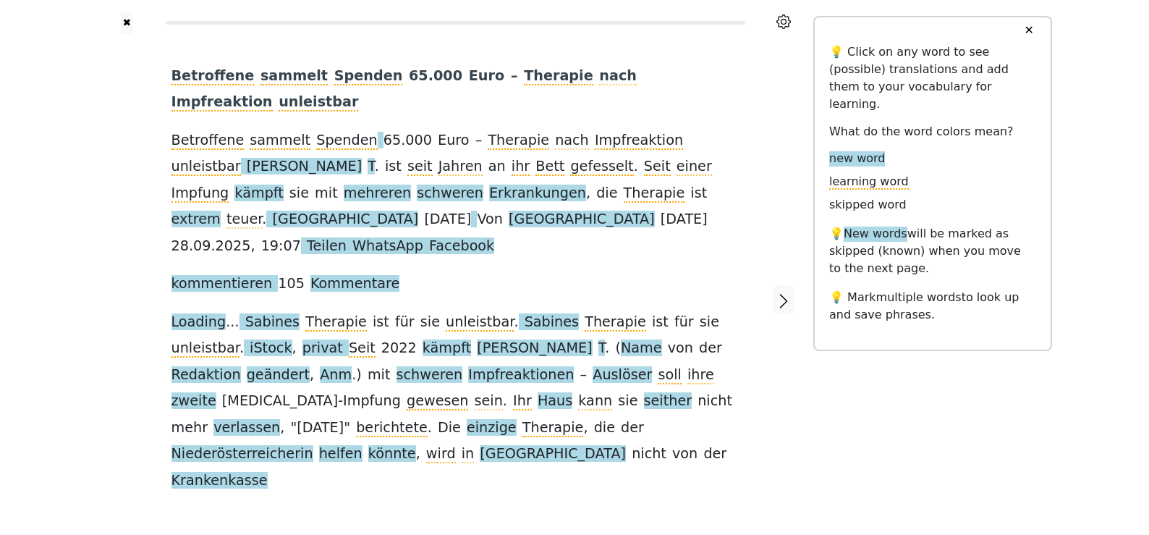
click at [283, 185] on span "kämpft" at bounding box center [258, 194] width 48 height 18
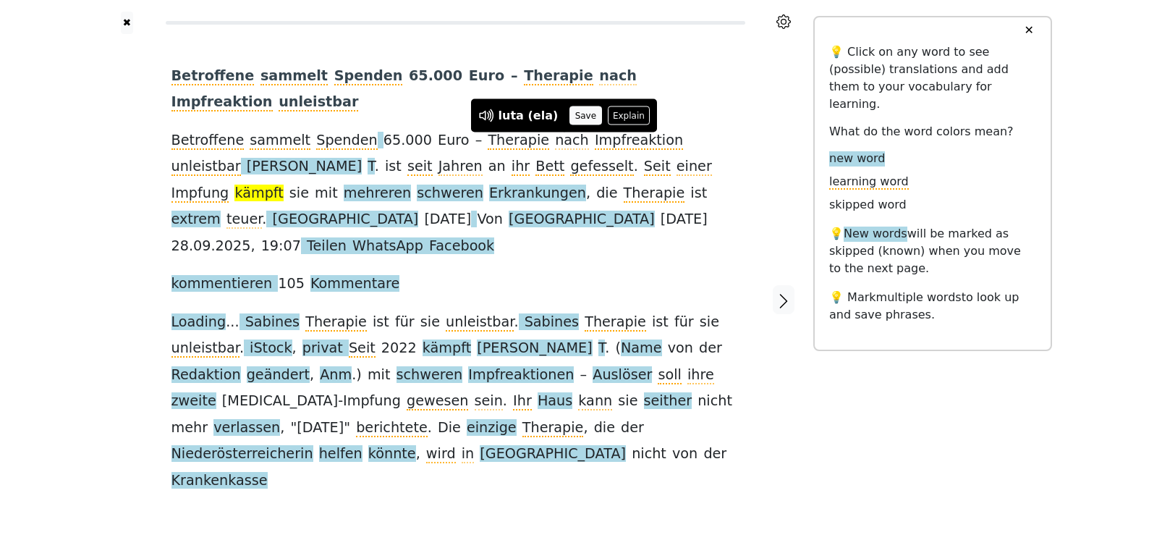
click at [582, 112] on button "Save" at bounding box center [586, 115] width 32 height 19
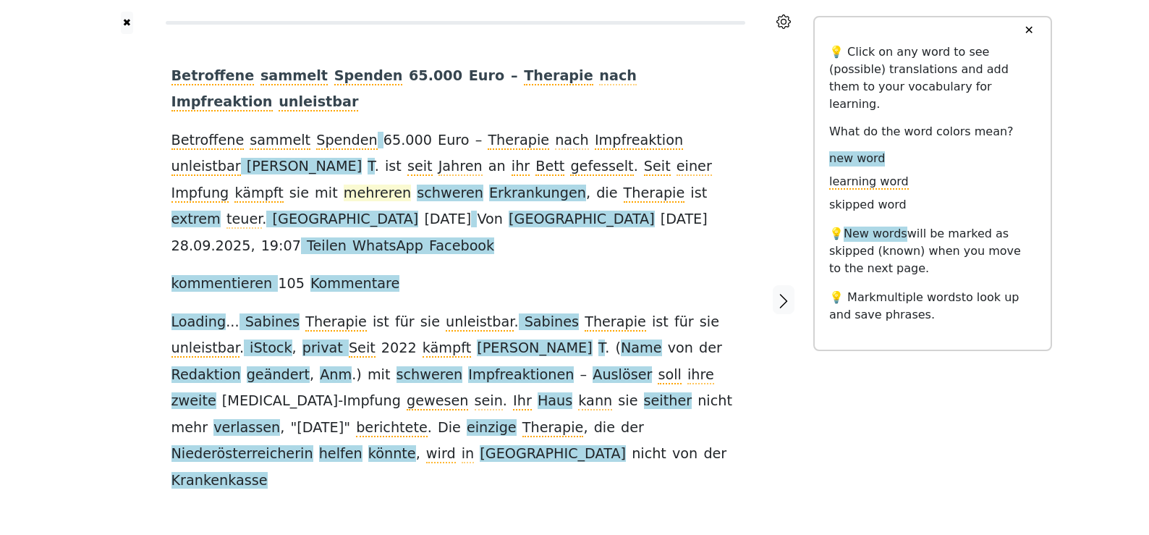
click at [411, 185] on span "mehreren" at bounding box center [377, 194] width 67 height 18
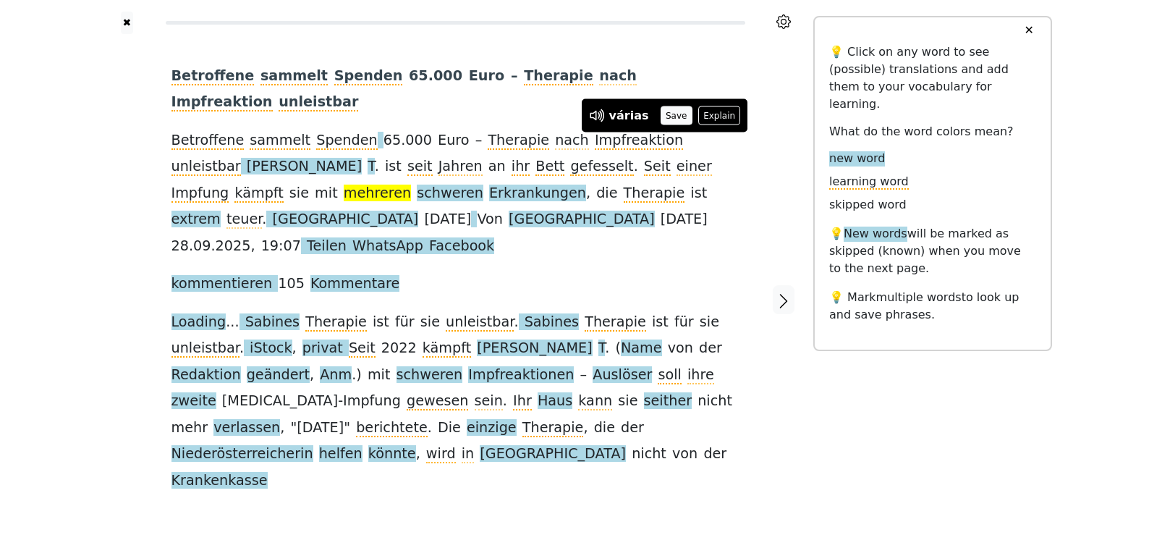
click at [662, 117] on button "Save" at bounding box center [677, 115] width 32 height 19
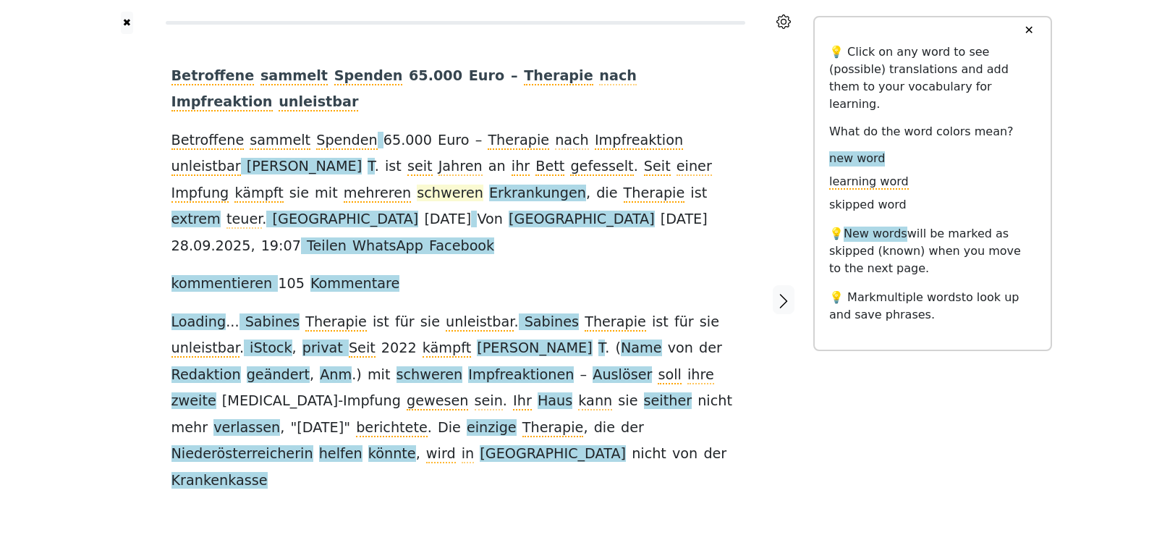
click at [417, 185] on span "schweren" at bounding box center [450, 194] width 67 height 18
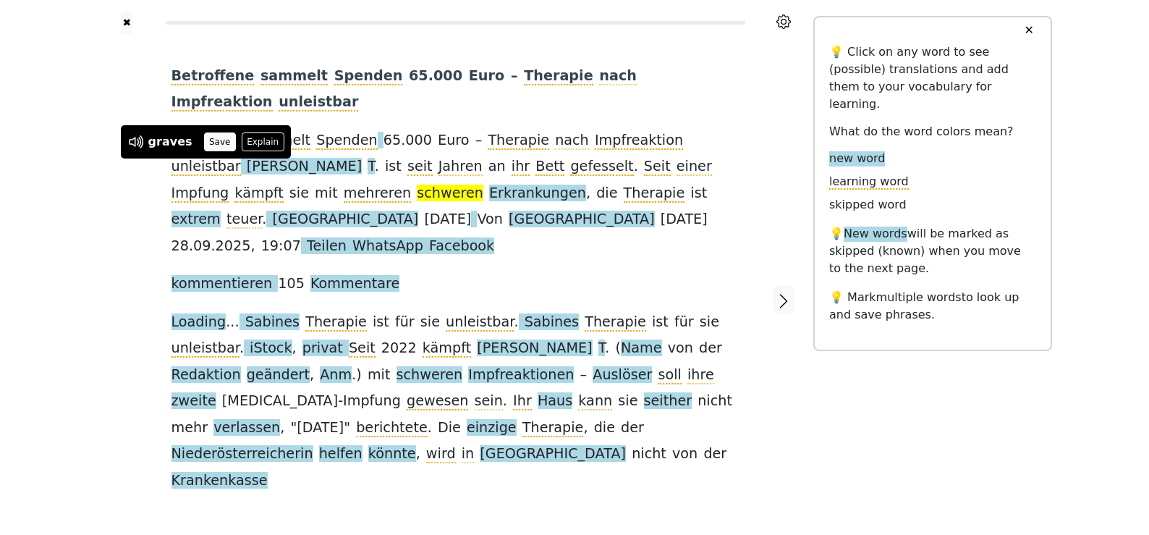
click at [216, 144] on button "Save" at bounding box center [220, 141] width 32 height 19
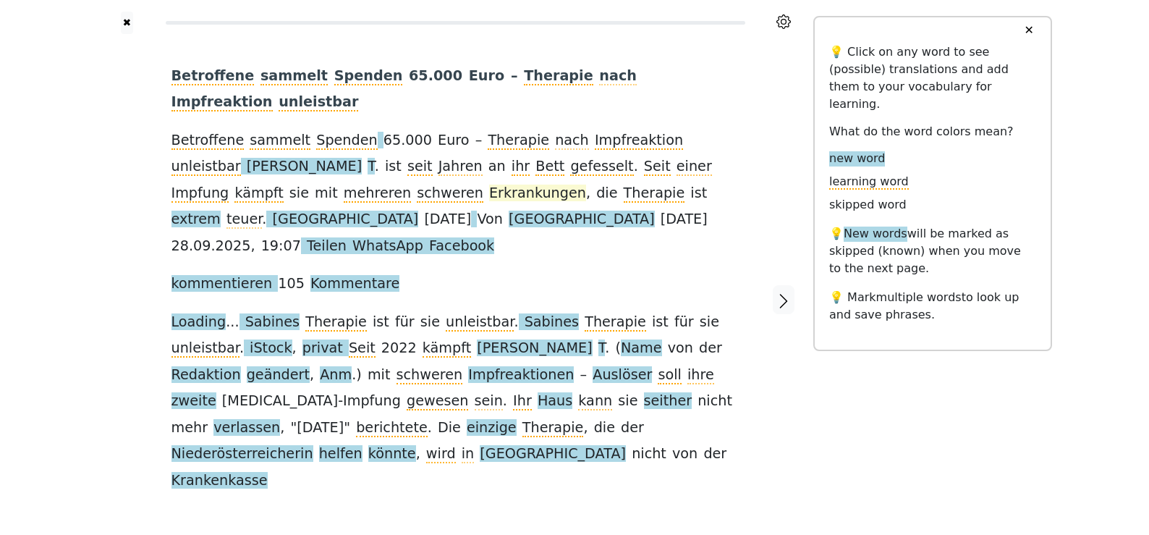
click at [489, 185] on span "Erkrankungen" at bounding box center [537, 194] width 97 height 18
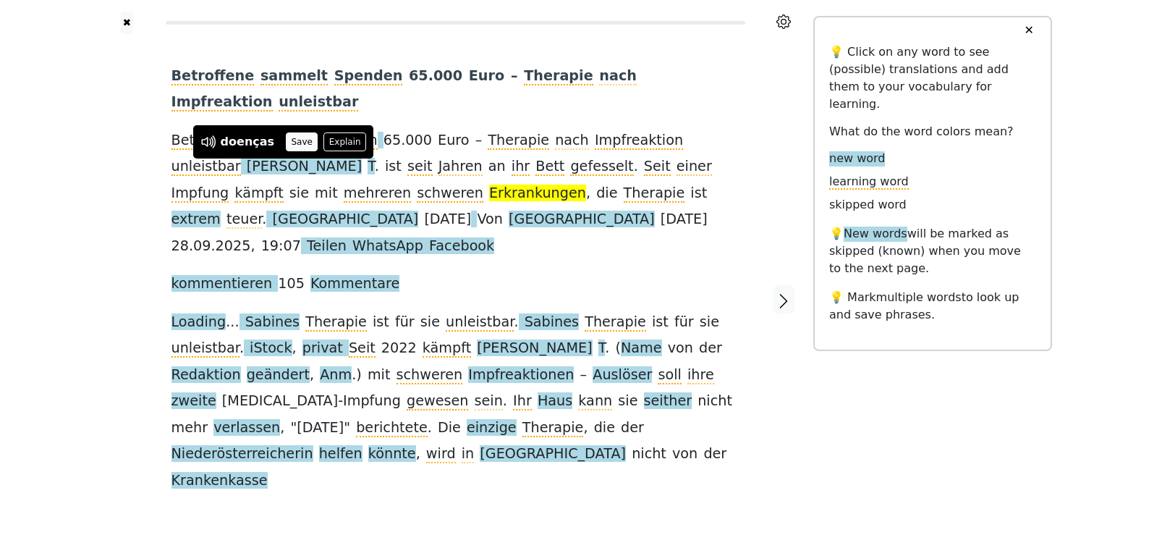
click at [297, 145] on button "Save" at bounding box center [302, 141] width 32 height 19
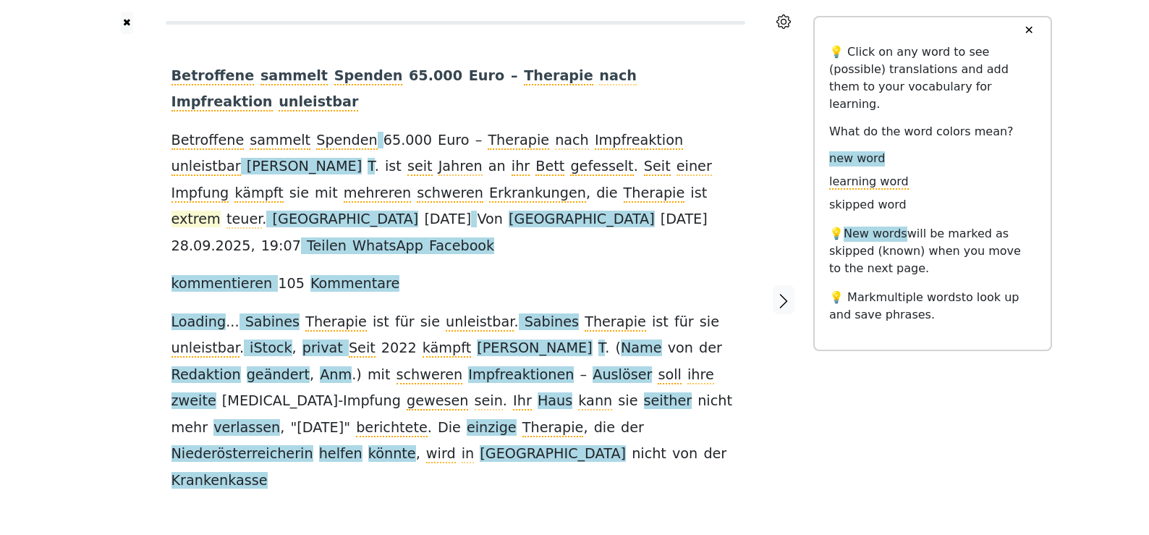
click at [221, 211] on span "extrem" at bounding box center [196, 220] width 49 height 18
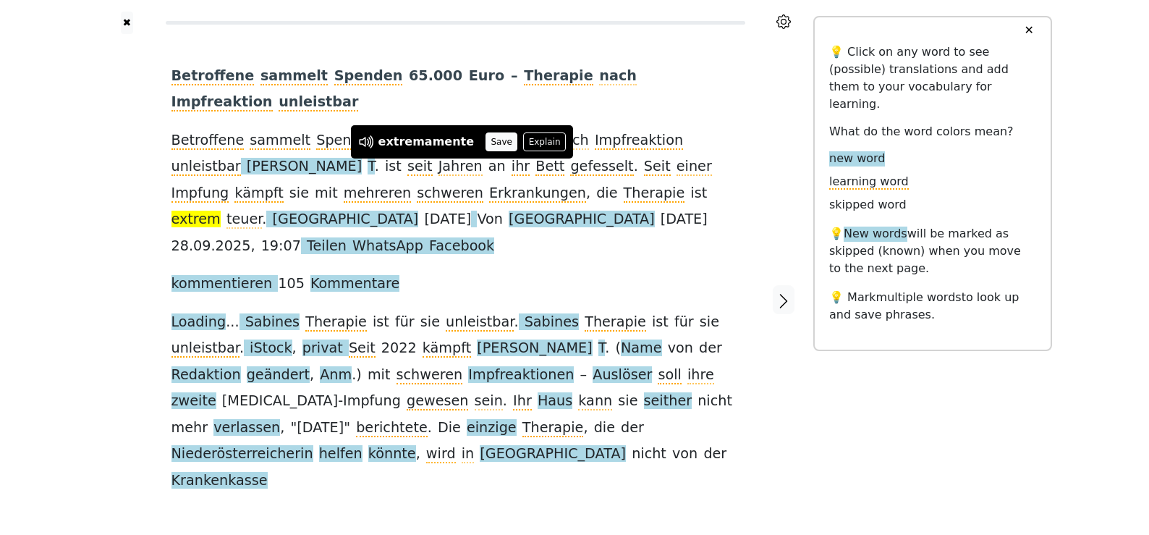
click at [486, 136] on button "Save" at bounding box center [502, 141] width 32 height 19
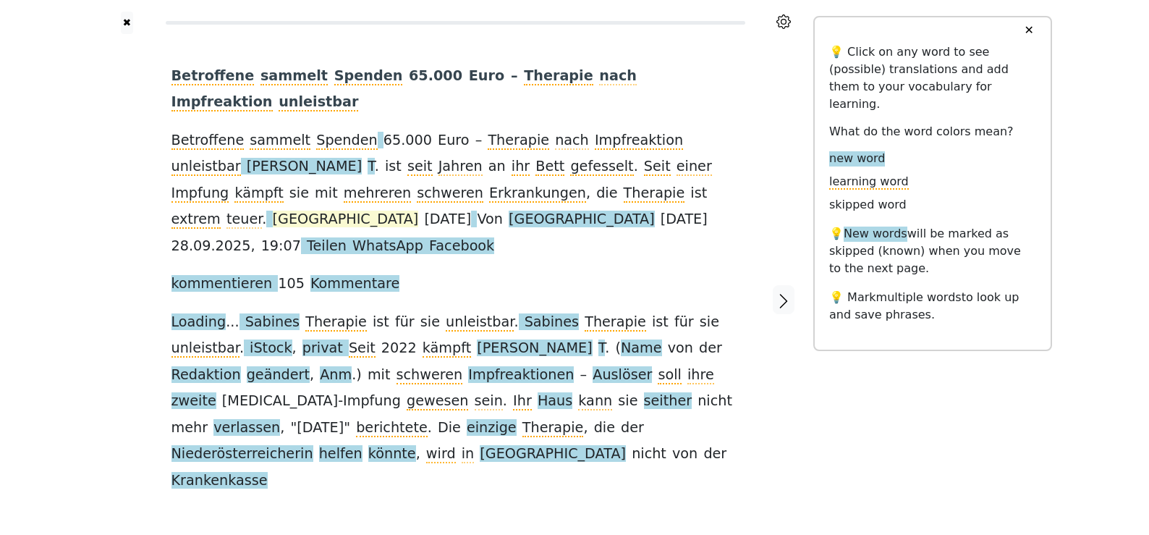
click at [419, 211] on span "[GEOGRAPHIC_DATA]" at bounding box center [346, 220] width 146 height 18
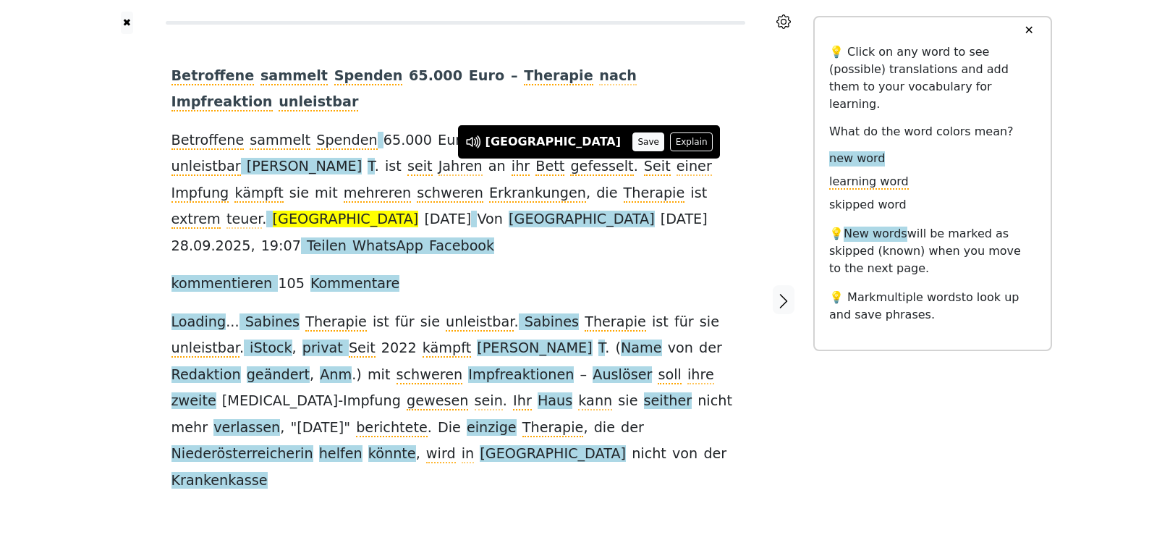
click at [633, 144] on button "Save" at bounding box center [649, 141] width 32 height 19
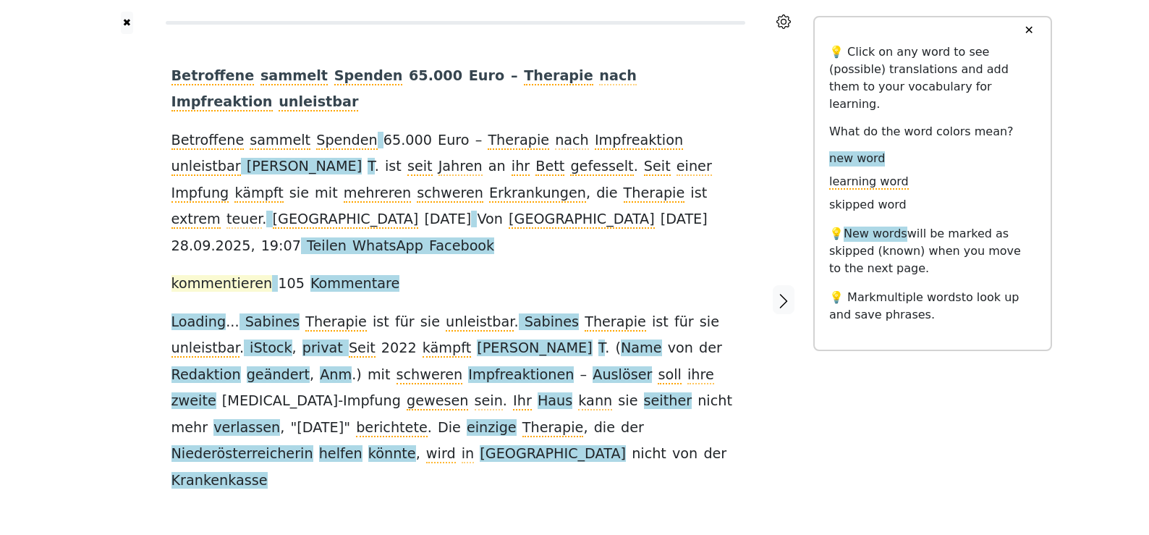
click at [205, 275] on span "kommentieren" at bounding box center [222, 284] width 101 height 18
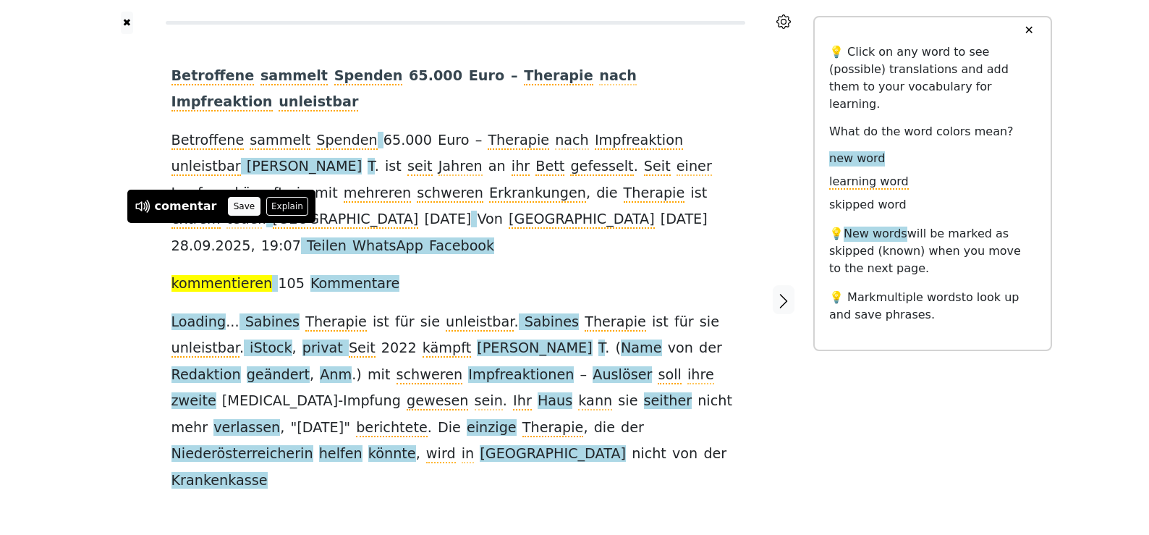
click at [237, 207] on button "Save" at bounding box center [244, 206] width 32 height 19
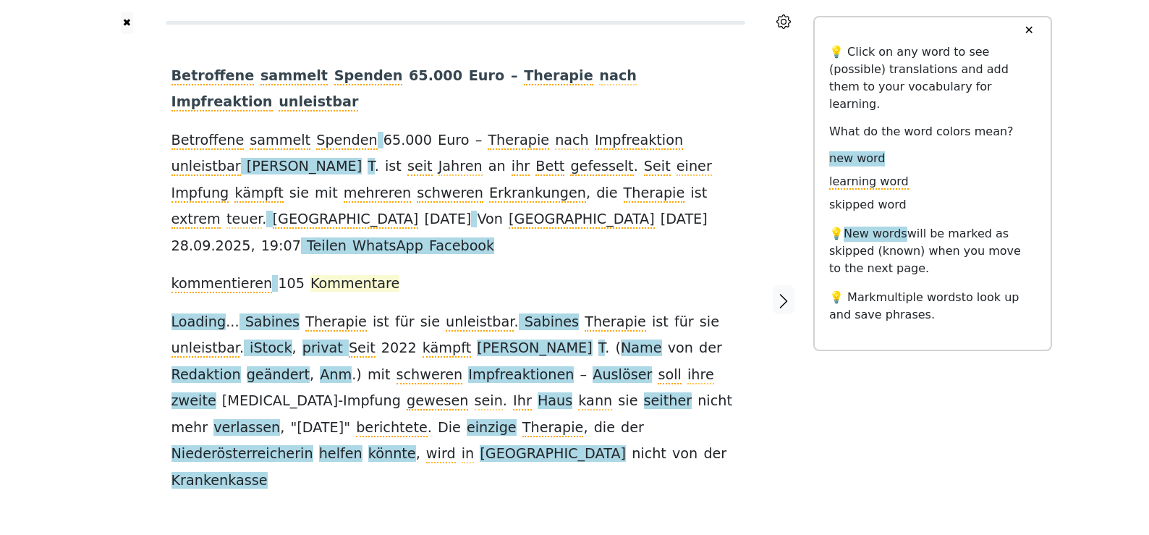
click at [346, 275] on span "Kommentare" at bounding box center [354, 284] width 89 height 18
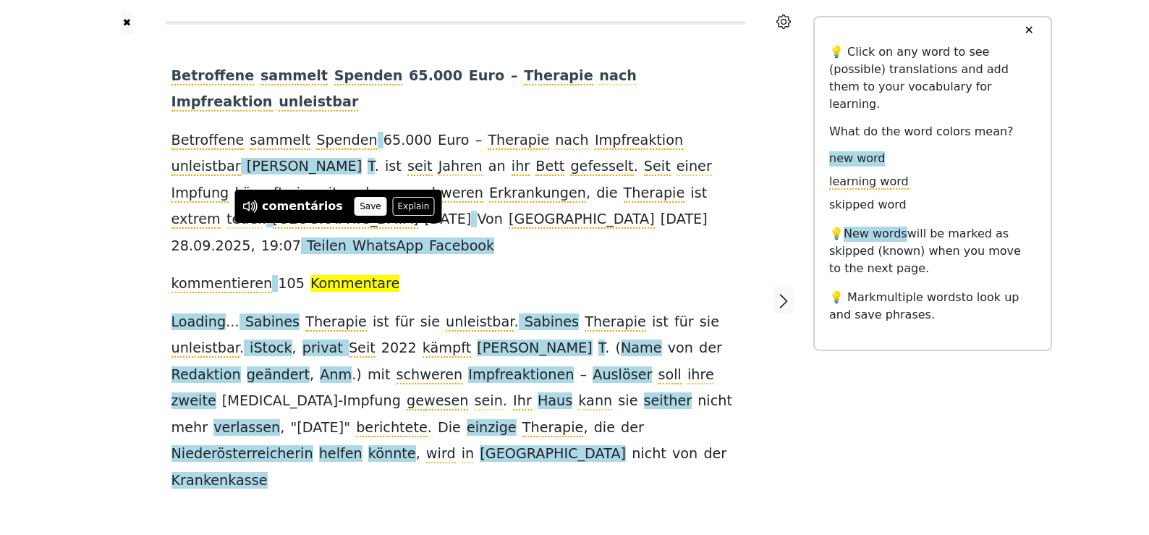
click at [363, 206] on button "Save" at bounding box center [371, 206] width 32 height 19
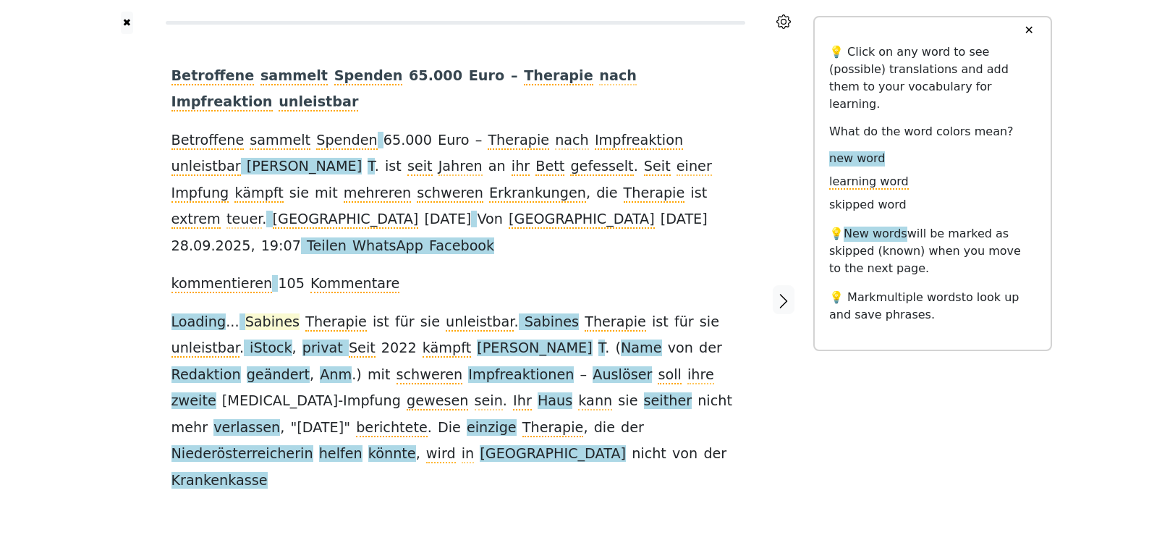
click at [268, 313] on span "Sabines" at bounding box center [272, 322] width 54 height 18
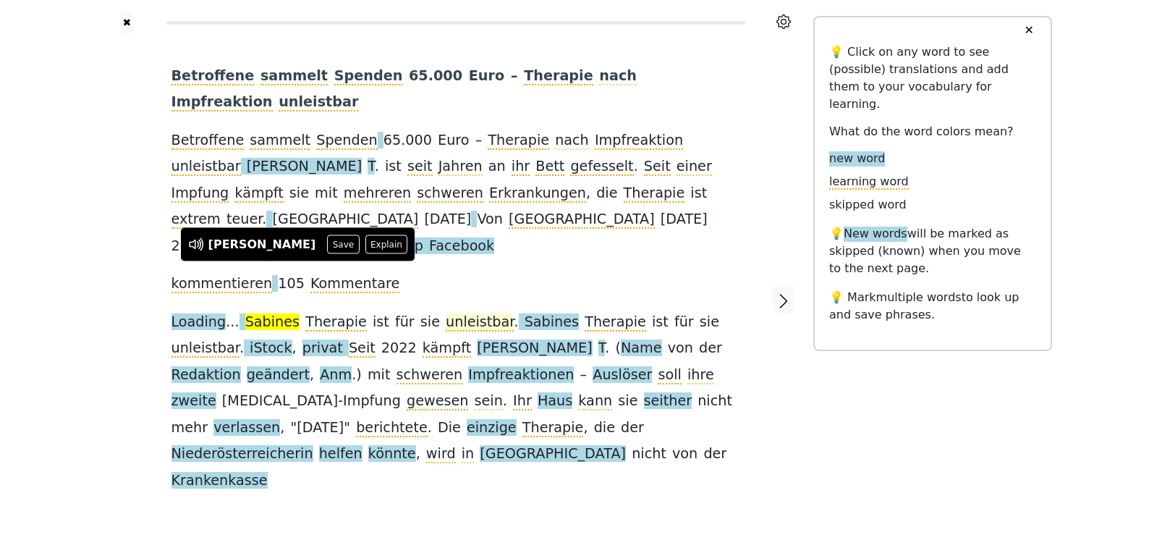
click at [446, 313] on span "unleistbar" at bounding box center [480, 322] width 68 height 18
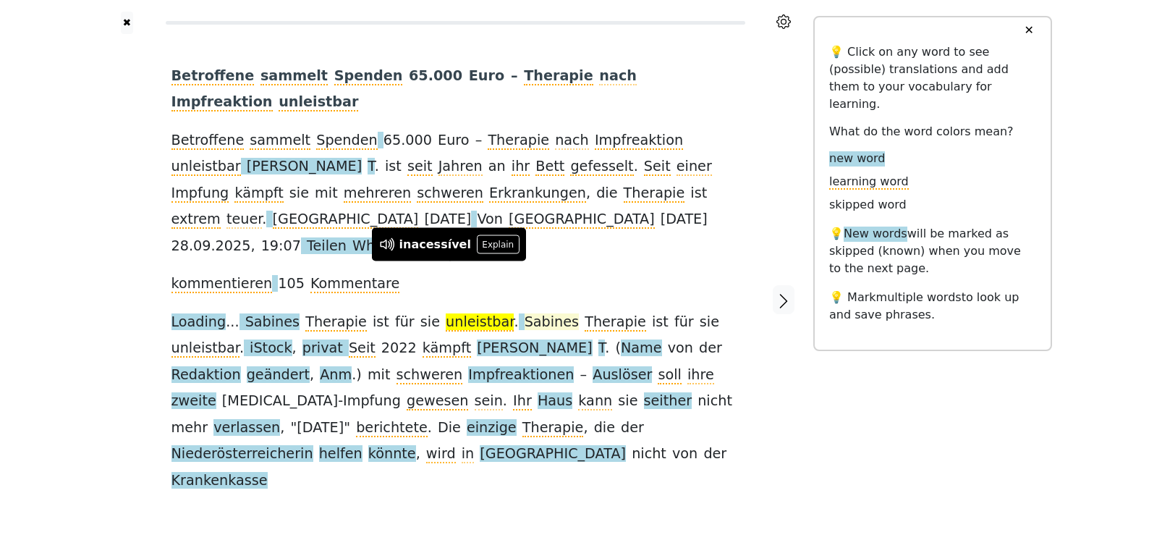
click at [525, 313] on span "Sabines" at bounding box center [552, 322] width 54 height 18
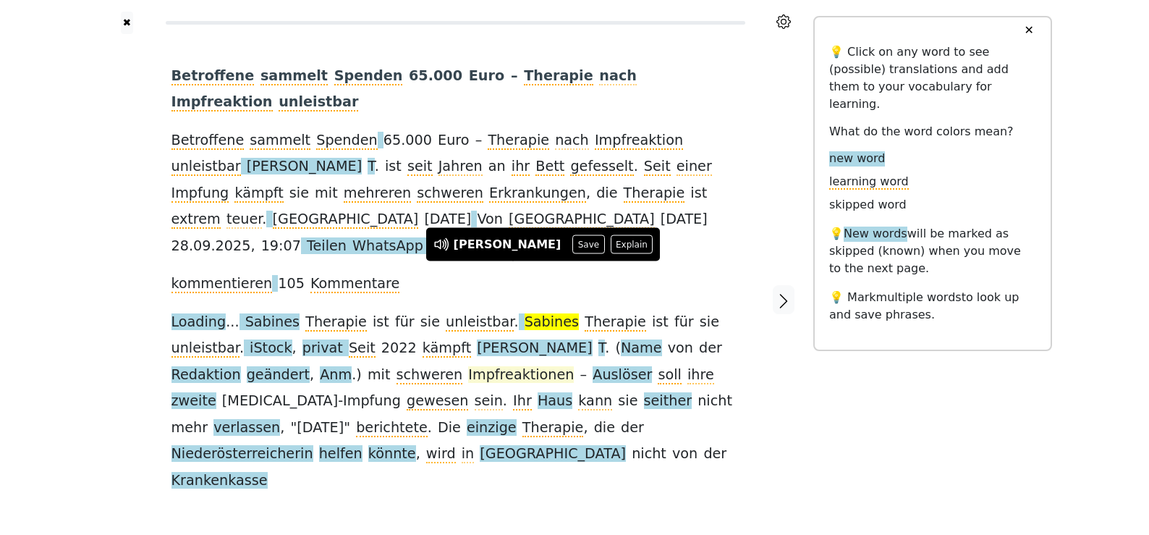
click at [468, 366] on span "Impfreaktionen" at bounding box center [521, 375] width 106 height 18
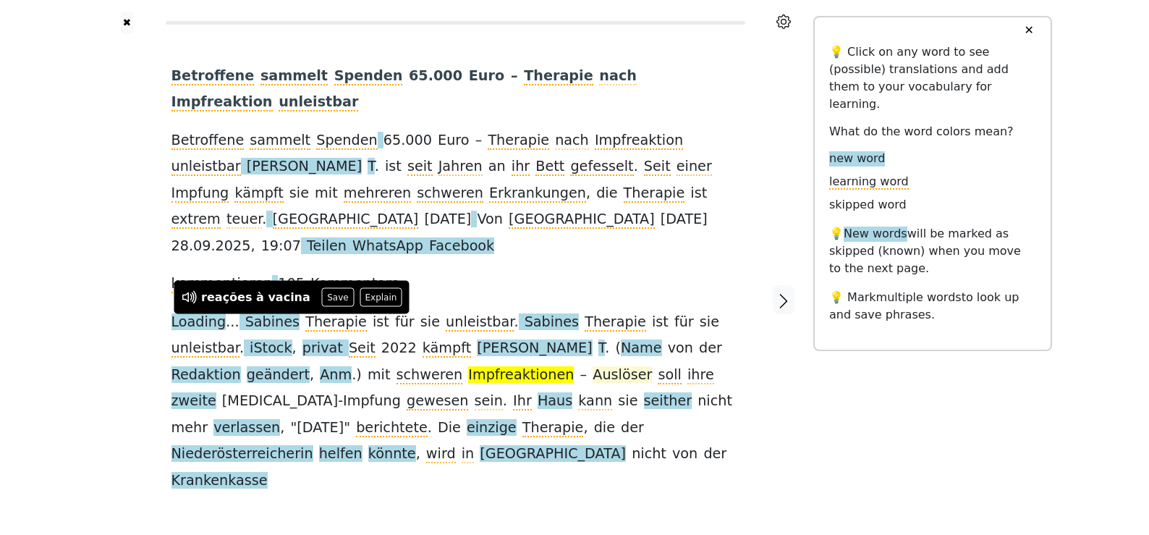
click at [593, 366] on span "Auslöser" at bounding box center [622, 375] width 59 height 18
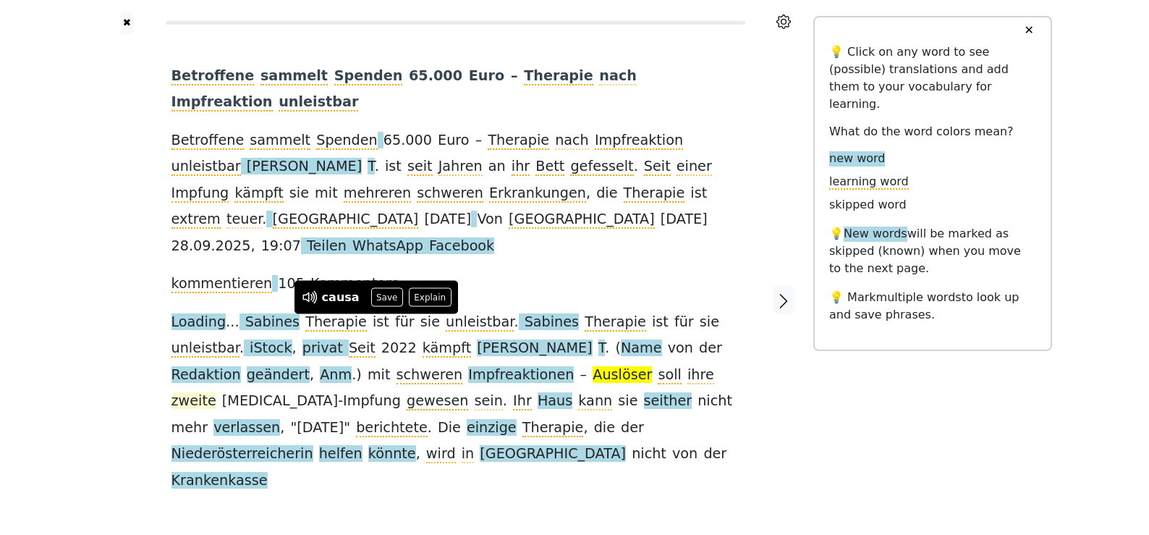
click at [216, 392] on span "zweite" at bounding box center [194, 401] width 45 height 18
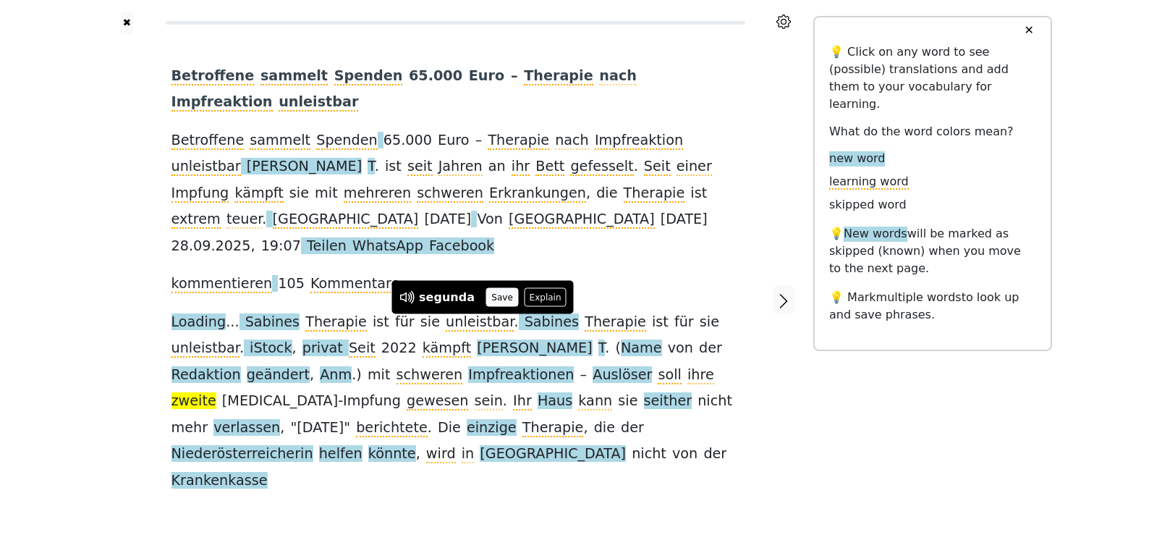
click at [489, 300] on button "Save" at bounding box center [502, 297] width 32 height 19
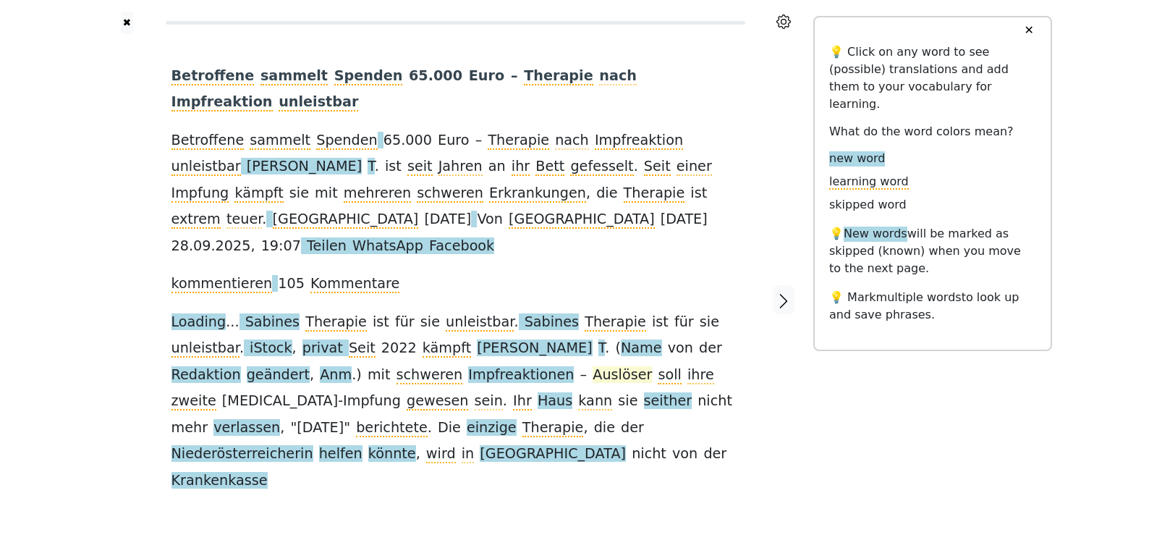
click at [593, 366] on span "Auslöser" at bounding box center [622, 375] width 59 height 18
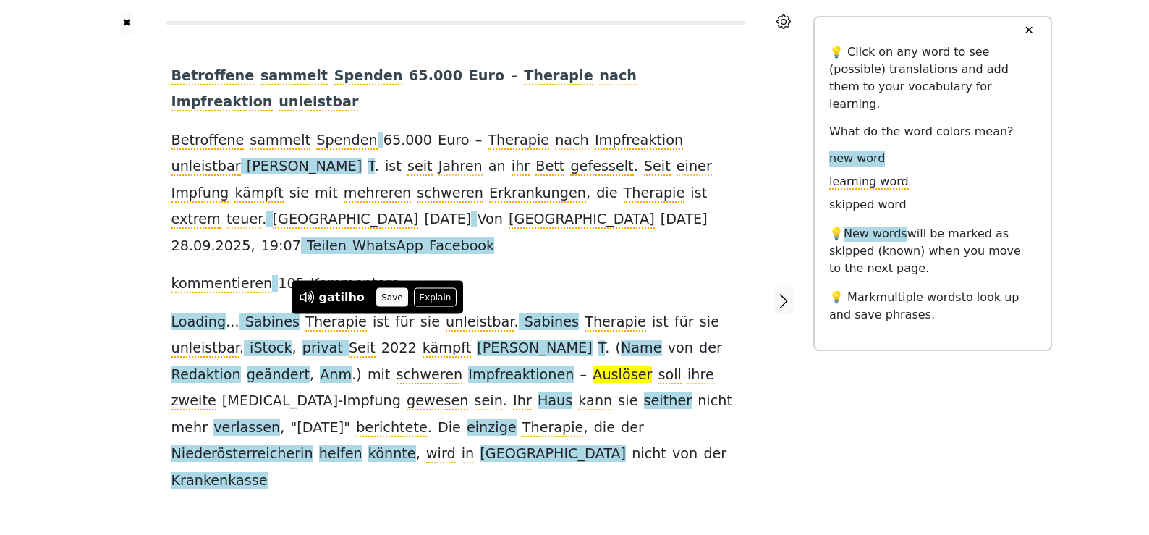
click at [389, 291] on button "Save" at bounding box center [392, 297] width 32 height 19
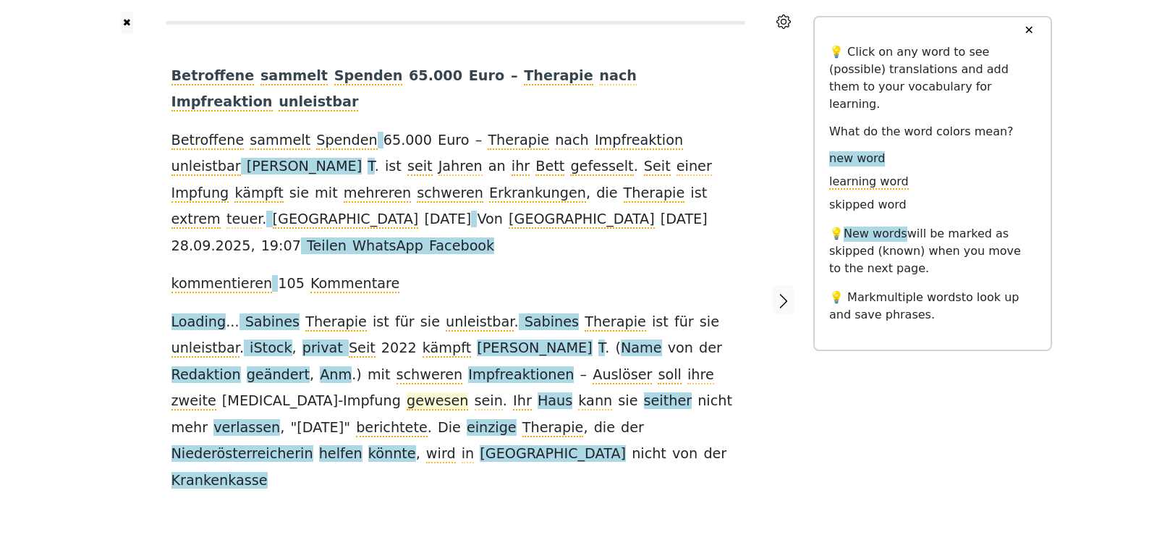
click at [468, 392] on span "gewesen" at bounding box center [438, 401] width 62 height 18
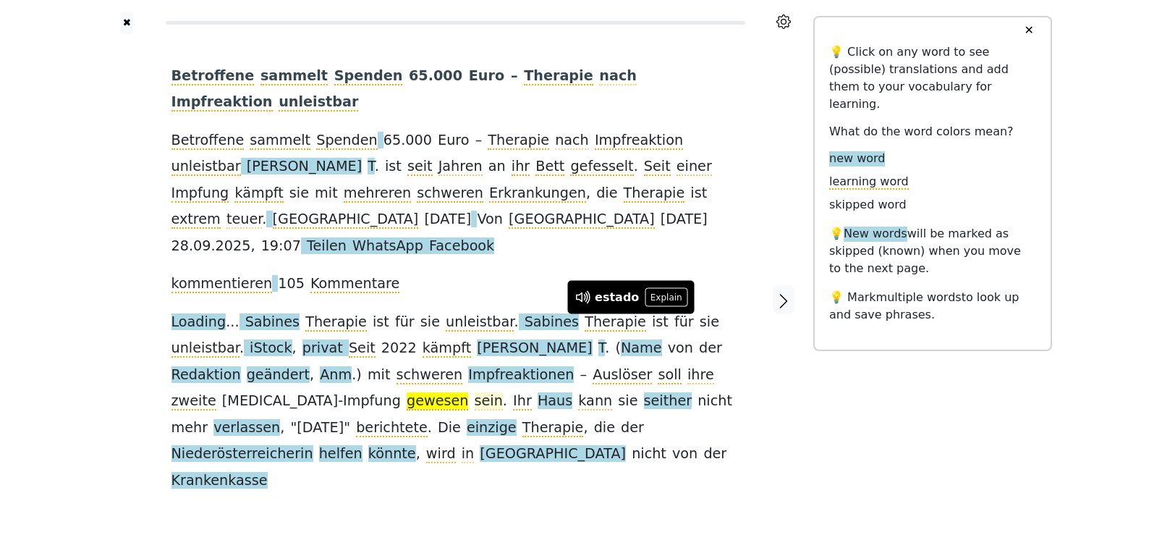
click at [503, 392] on span "sein" at bounding box center [489, 401] width 28 height 18
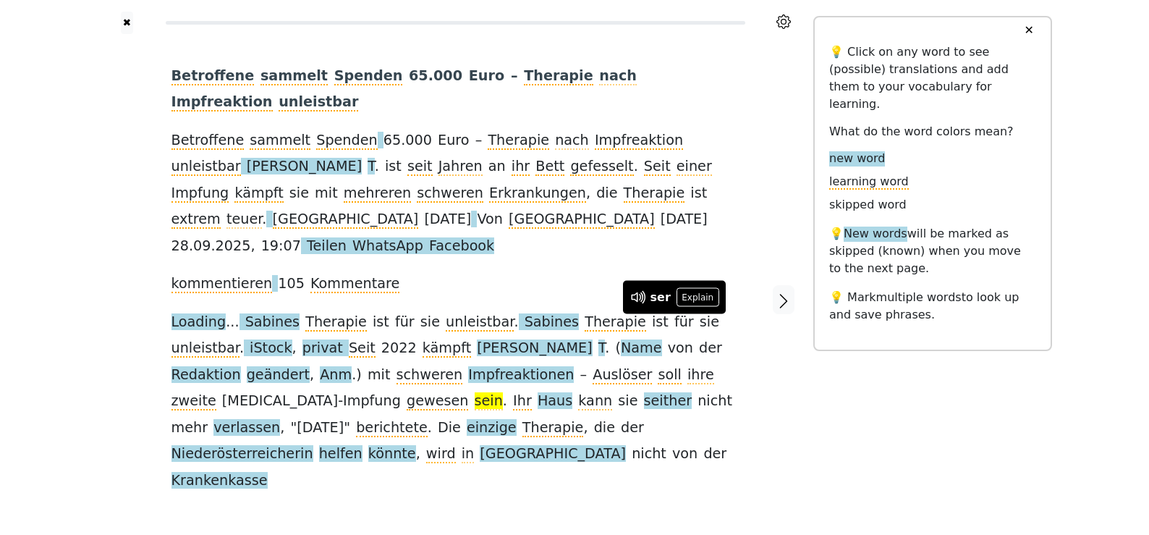
click at [533, 334] on div "Betroffene sammelt Spenden 65 . 000 Euro – Therapie nach Impfreaktion unleistba…" at bounding box center [456, 278] width 568 height 431
click at [538, 392] on span "Haus" at bounding box center [555, 401] width 35 height 18
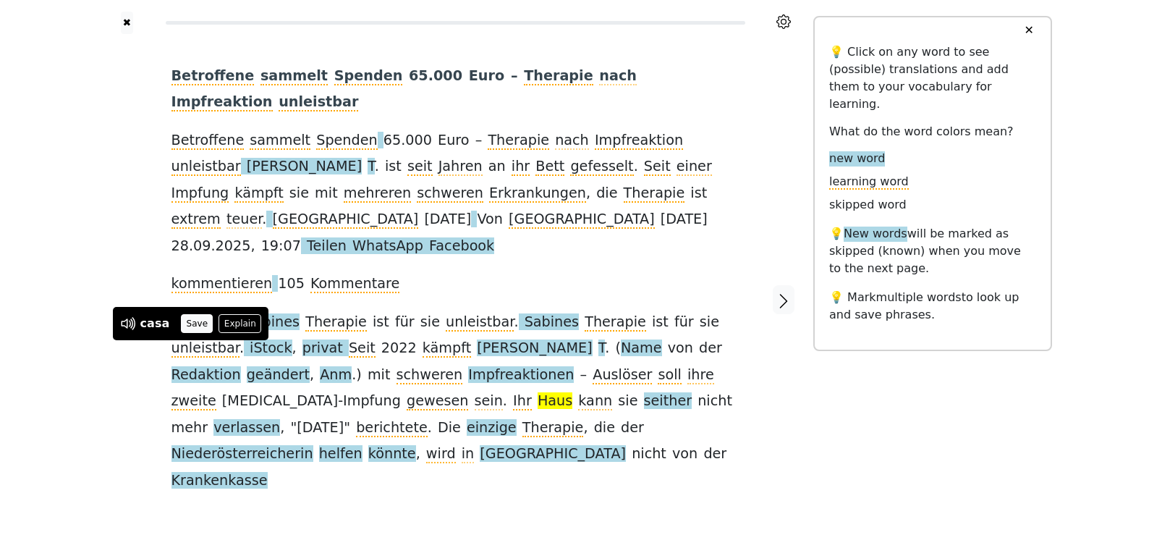
click at [190, 329] on button "Save" at bounding box center [197, 323] width 32 height 19
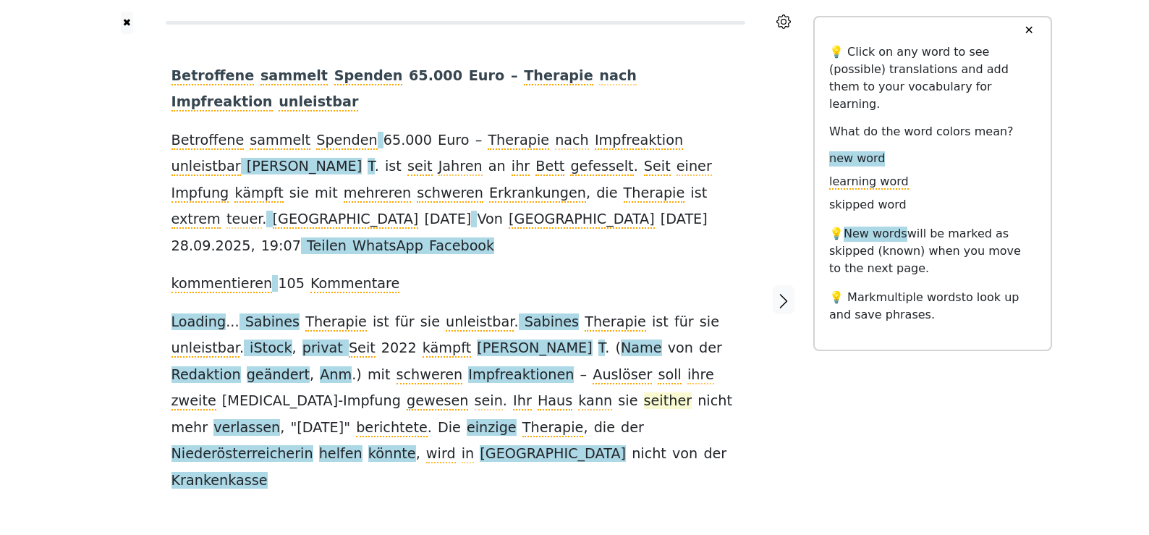
click at [644, 392] on span "seither" at bounding box center [668, 401] width 48 height 18
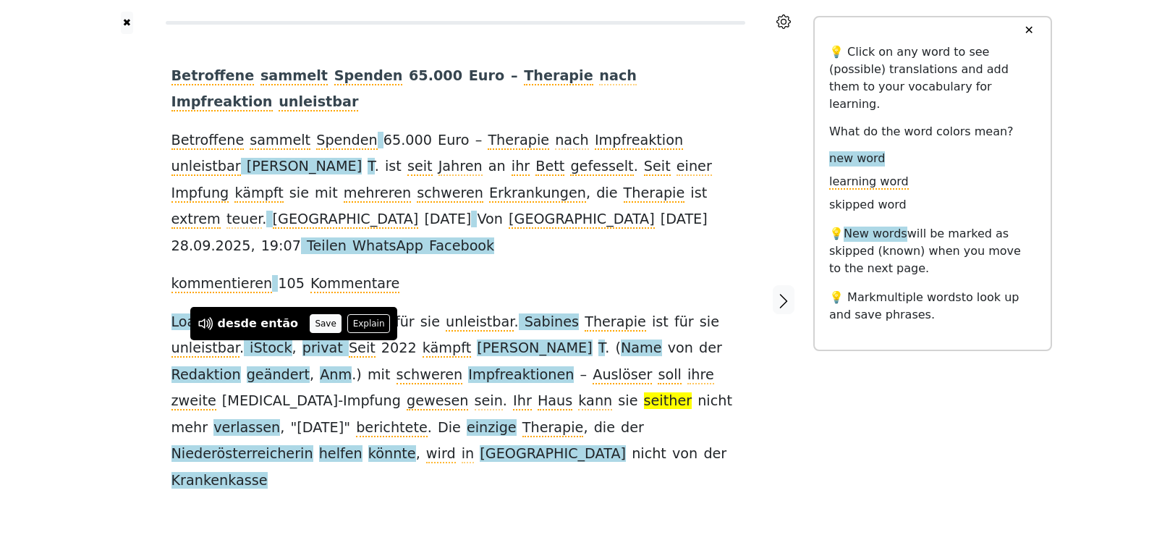
click at [310, 328] on button "Save" at bounding box center [326, 323] width 32 height 19
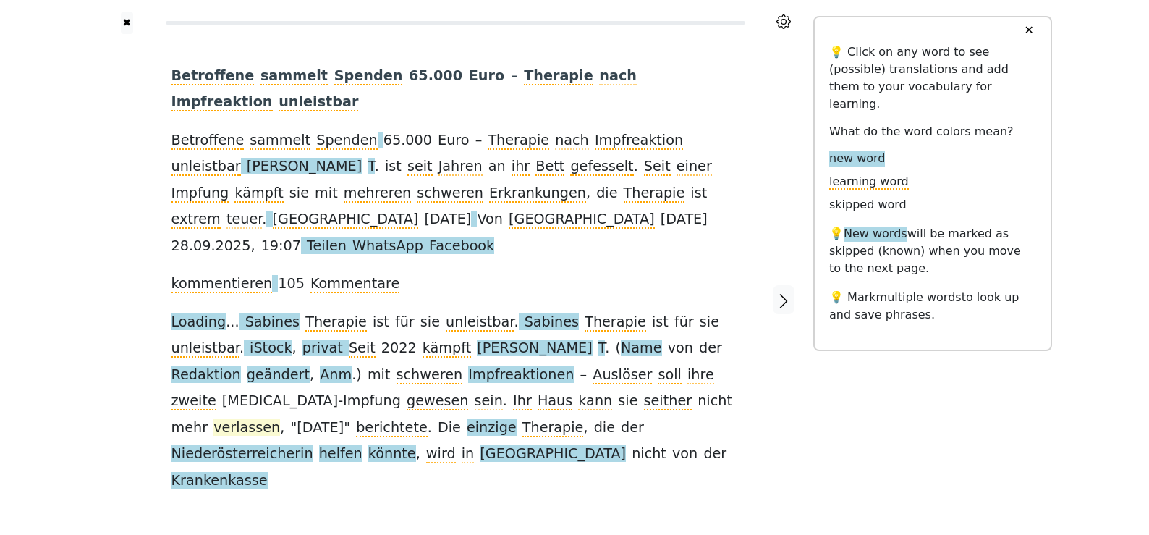
click at [280, 419] on span "verlassen" at bounding box center [246, 428] width 67 height 18
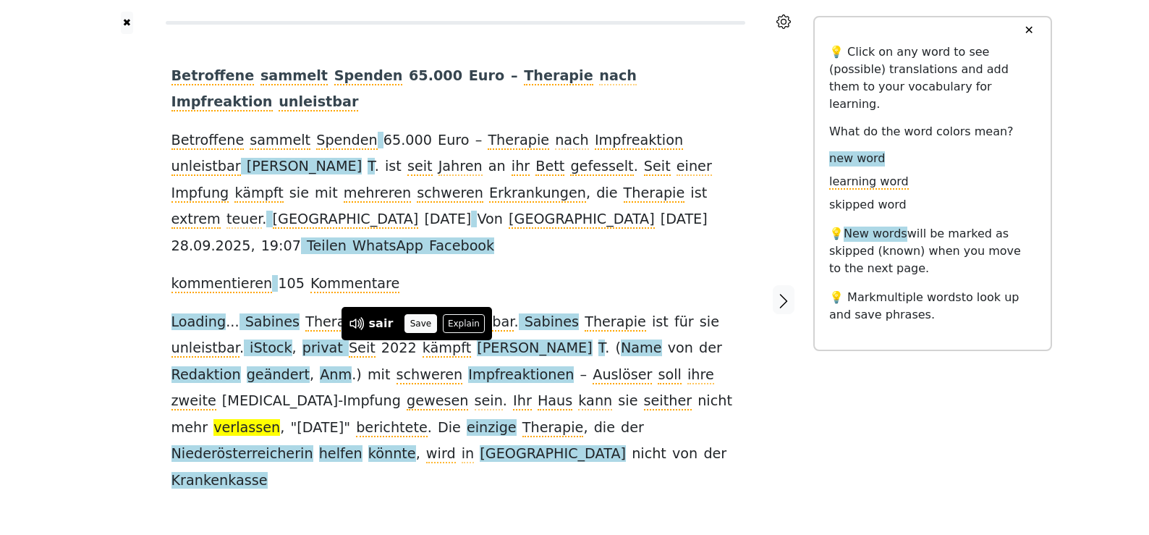
click at [420, 323] on button "Save" at bounding box center [421, 323] width 32 height 19
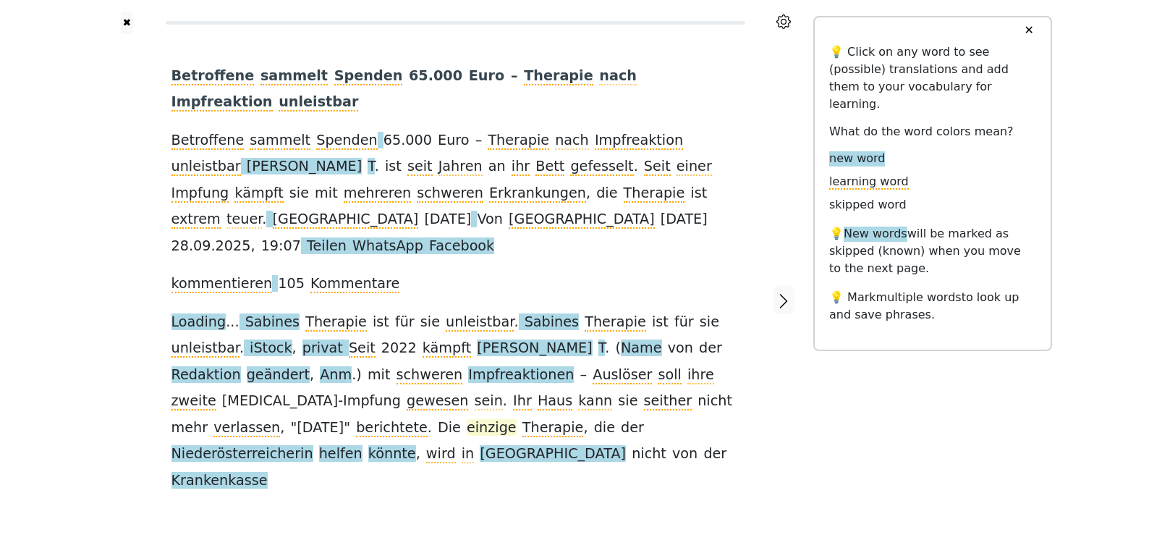
click at [517, 419] on span "einzige" at bounding box center [492, 428] width 50 height 18
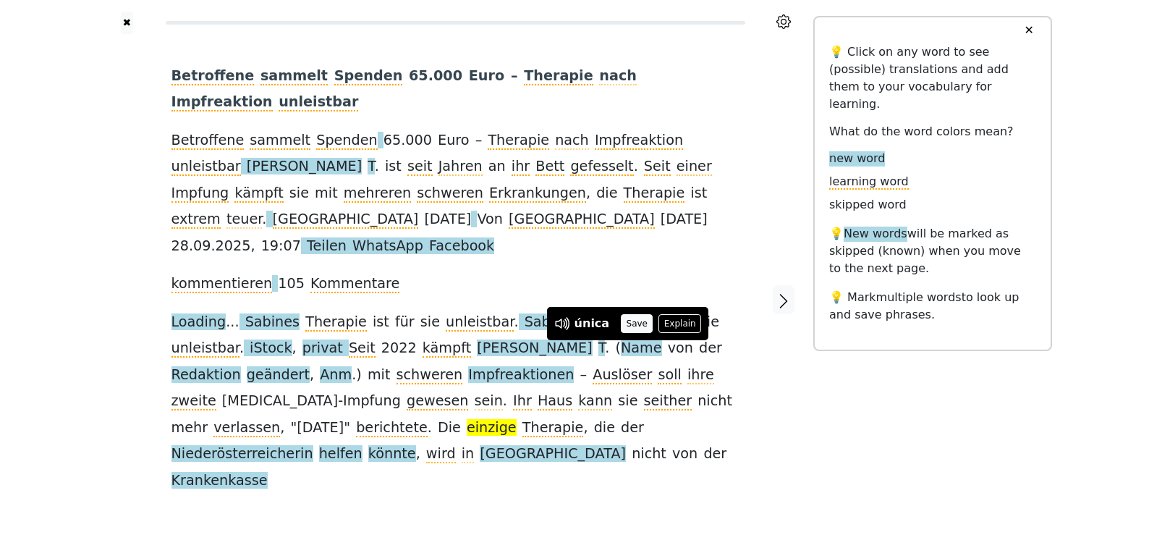
click at [636, 323] on button "Save" at bounding box center [637, 323] width 32 height 19
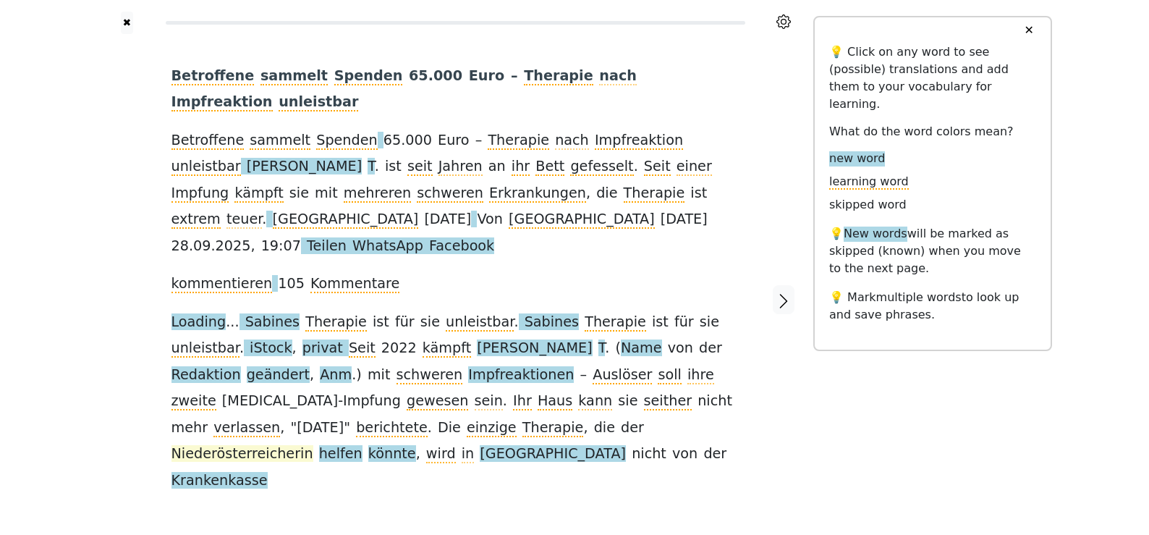
click at [225, 445] on span "Niederösterreicherin" at bounding box center [243, 454] width 142 height 18
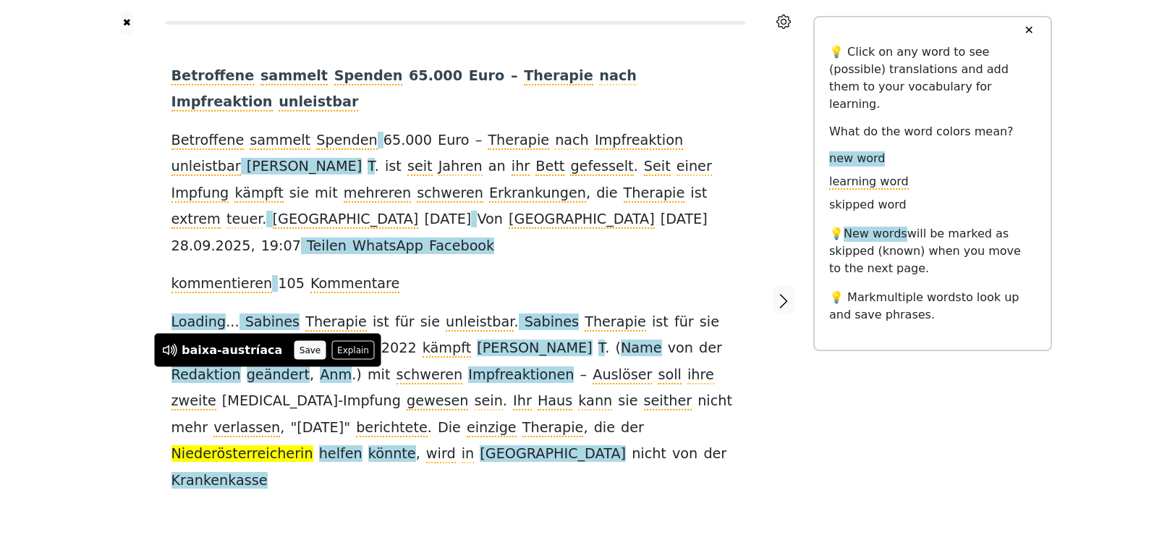
click at [310, 348] on button "Save" at bounding box center [310, 350] width 32 height 19
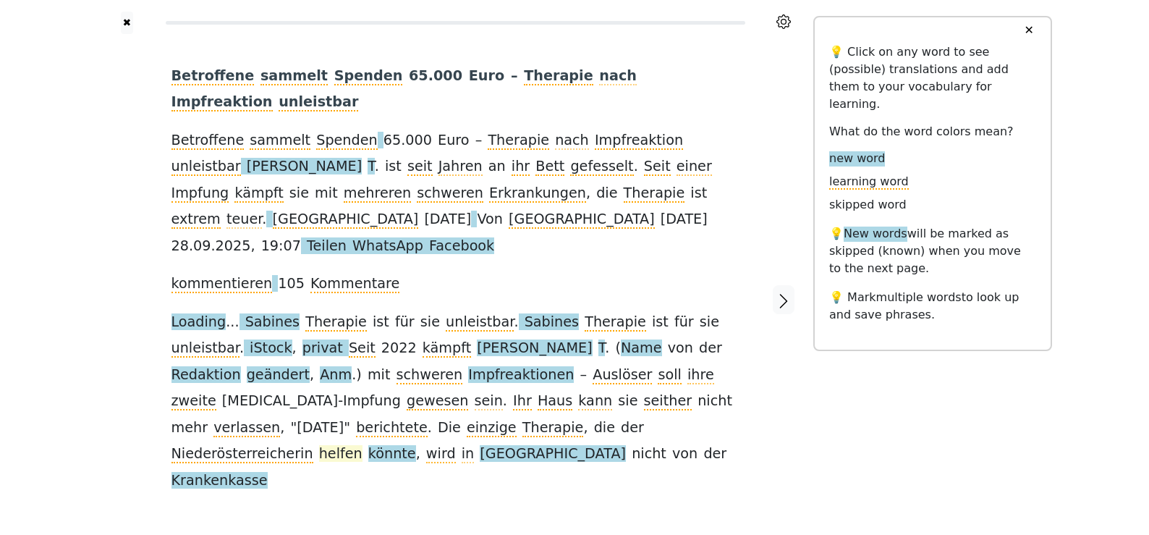
click at [351, 445] on span "helfen" at bounding box center [340, 454] width 43 height 18
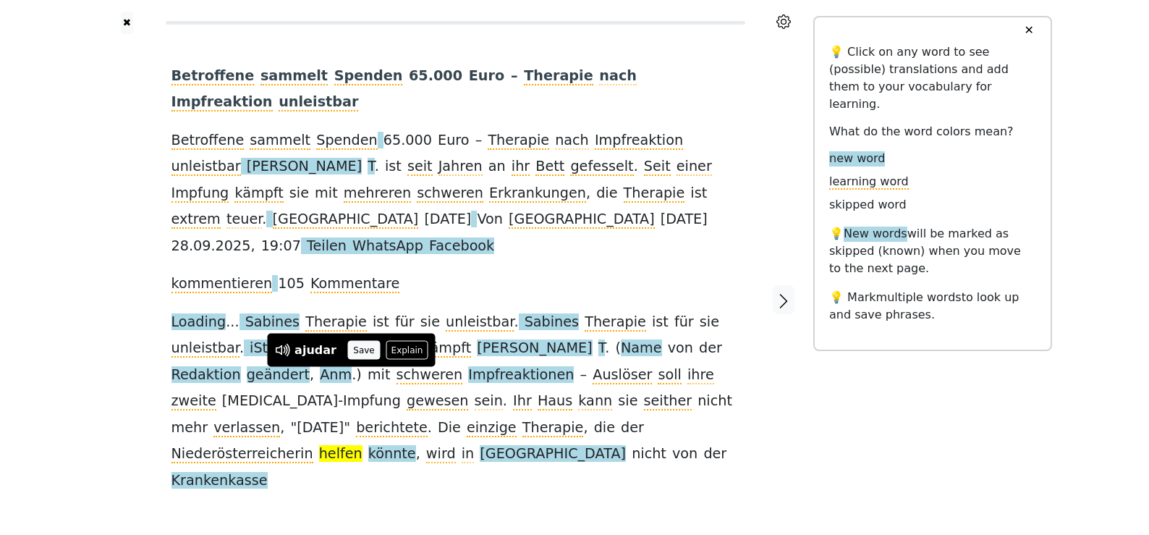
click at [352, 355] on button "Save" at bounding box center [364, 350] width 32 height 19
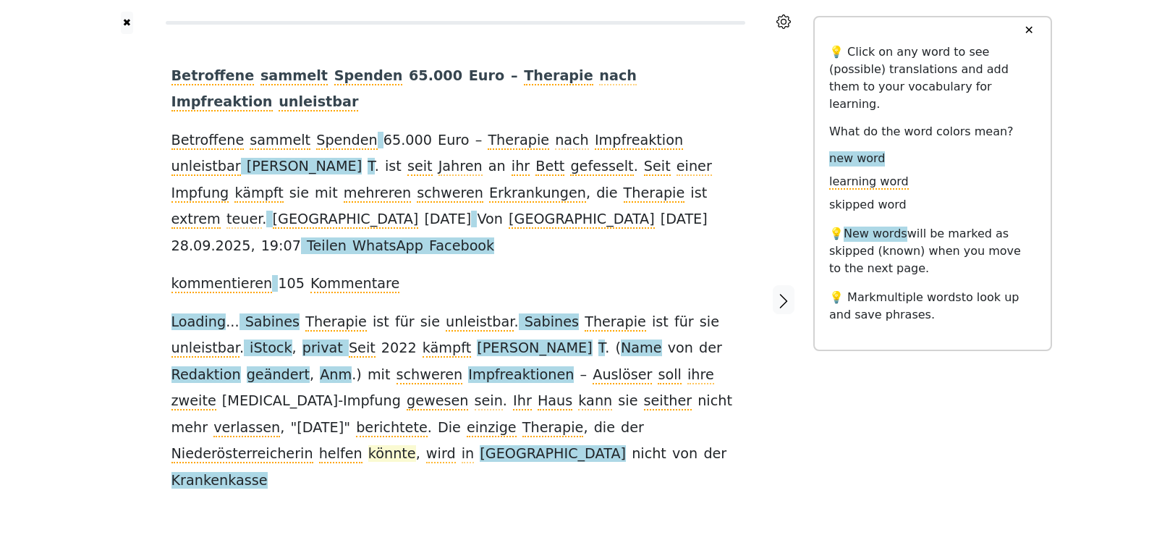
click at [395, 445] on span "könnte" at bounding box center [392, 454] width 48 height 18
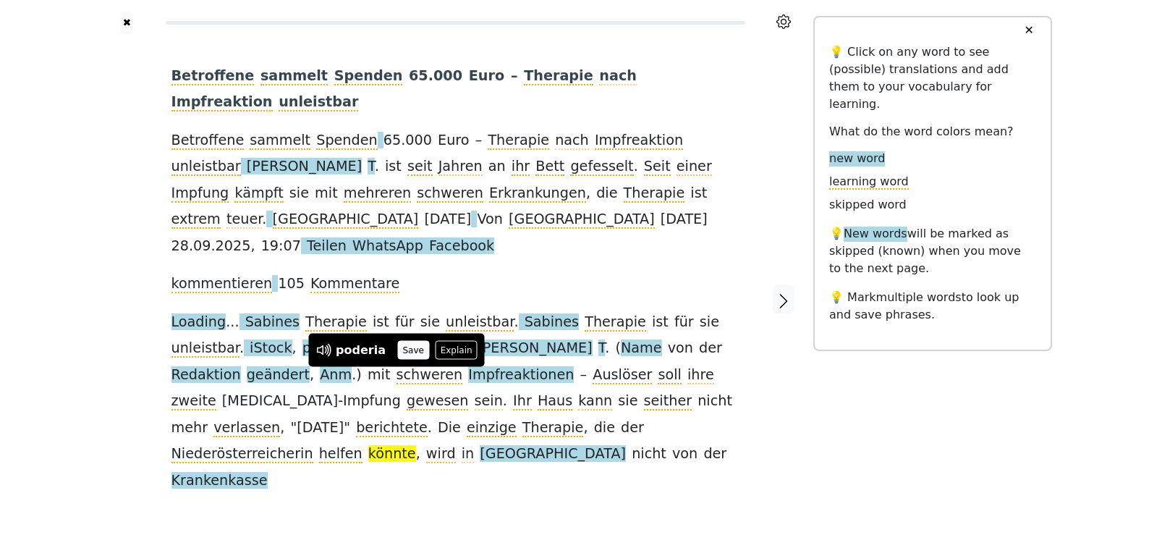
click at [401, 351] on button "Save" at bounding box center [413, 350] width 32 height 19
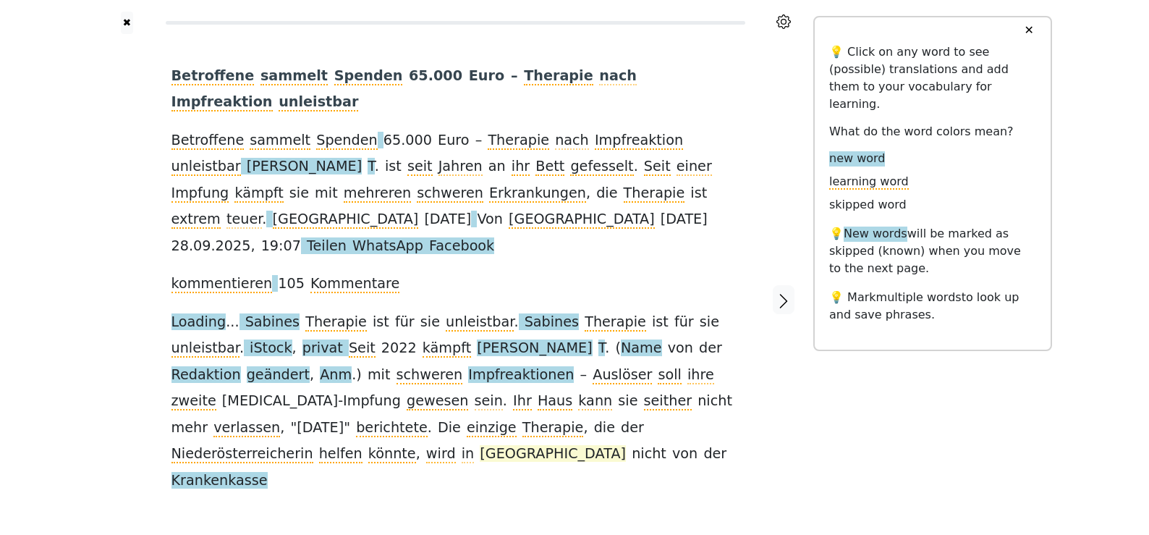
click at [512, 445] on span "[GEOGRAPHIC_DATA]" at bounding box center [553, 454] width 146 height 18
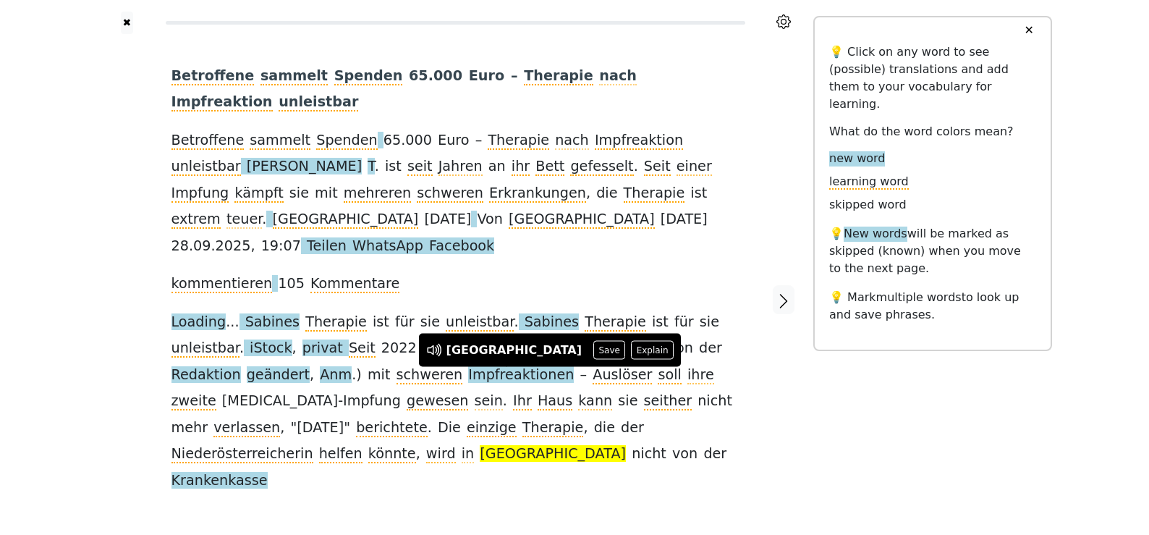
click at [500, 360] on div "áustria Save Explain" at bounding box center [550, 350] width 262 height 33
click at [593, 355] on button "Save" at bounding box center [609, 350] width 32 height 19
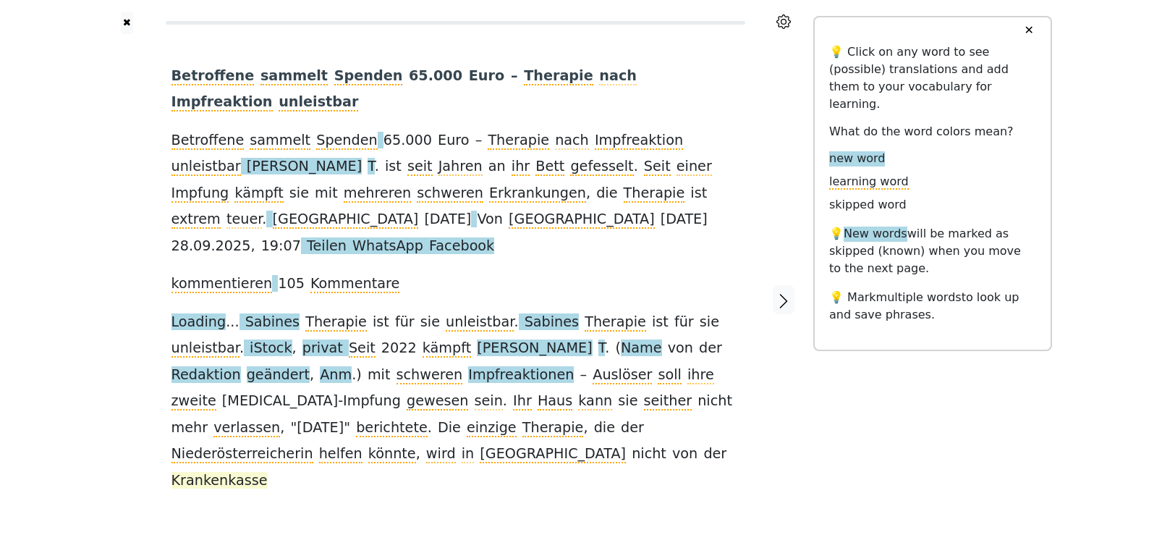
click at [268, 472] on span "Krankenkasse" at bounding box center [220, 481] width 96 height 18
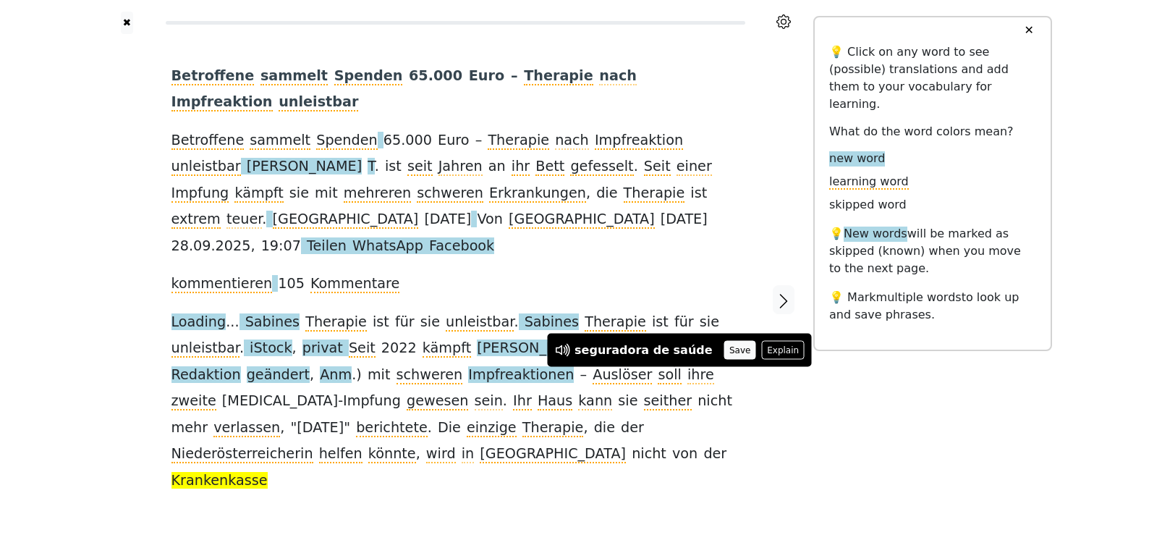
click at [724, 348] on button "Save" at bounding box center [740, 350] width 32 height 19
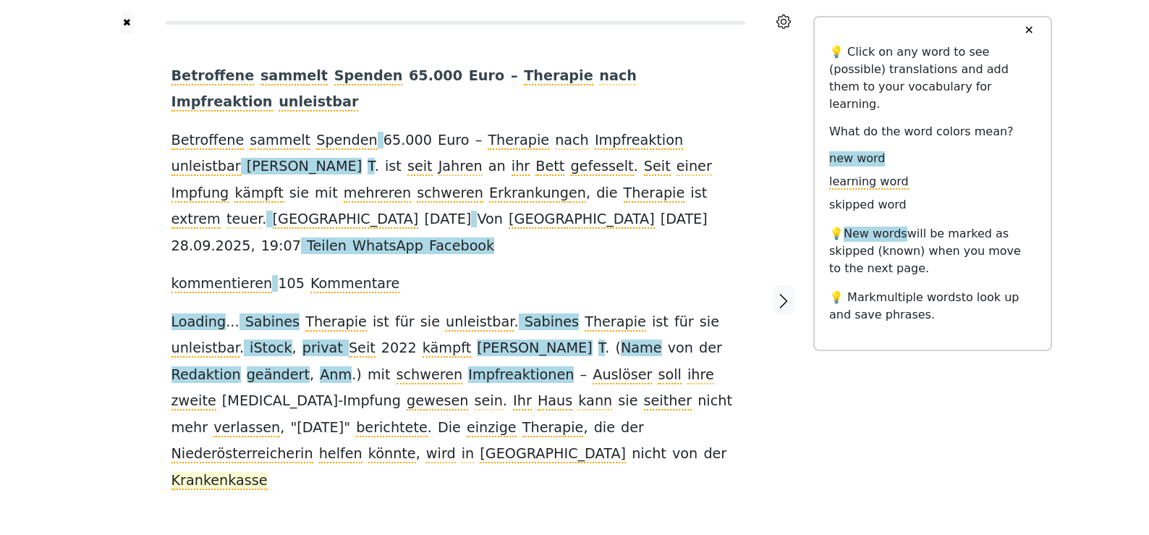
click at [268, 472] on span "Krankenkasse" at bounding box center [220, 481] width 96 height 18
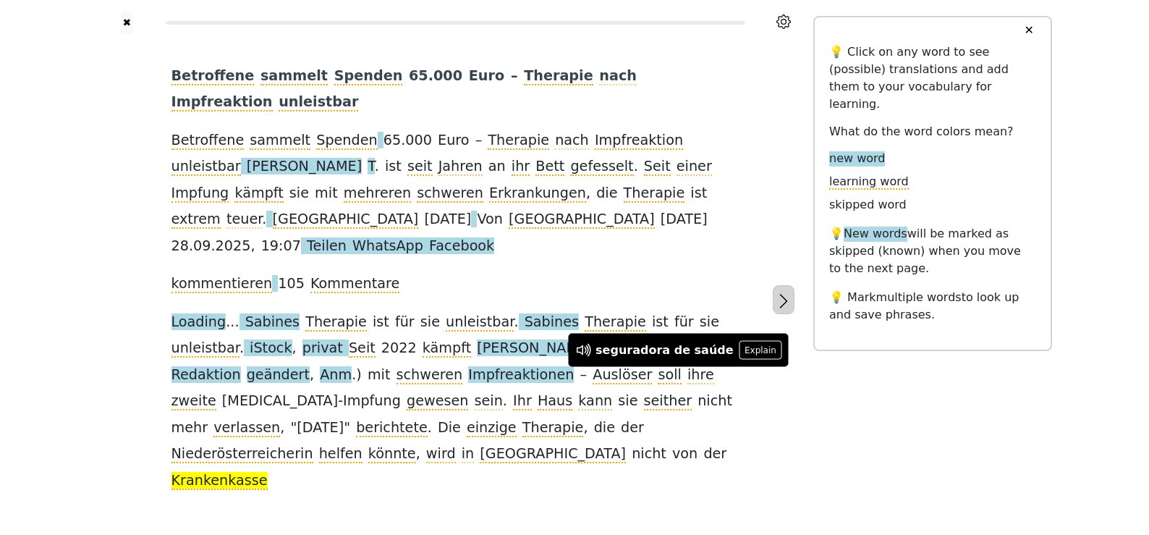
click at [792, 285] on button "button" at bounding box center [784, 299] width 22 height 29
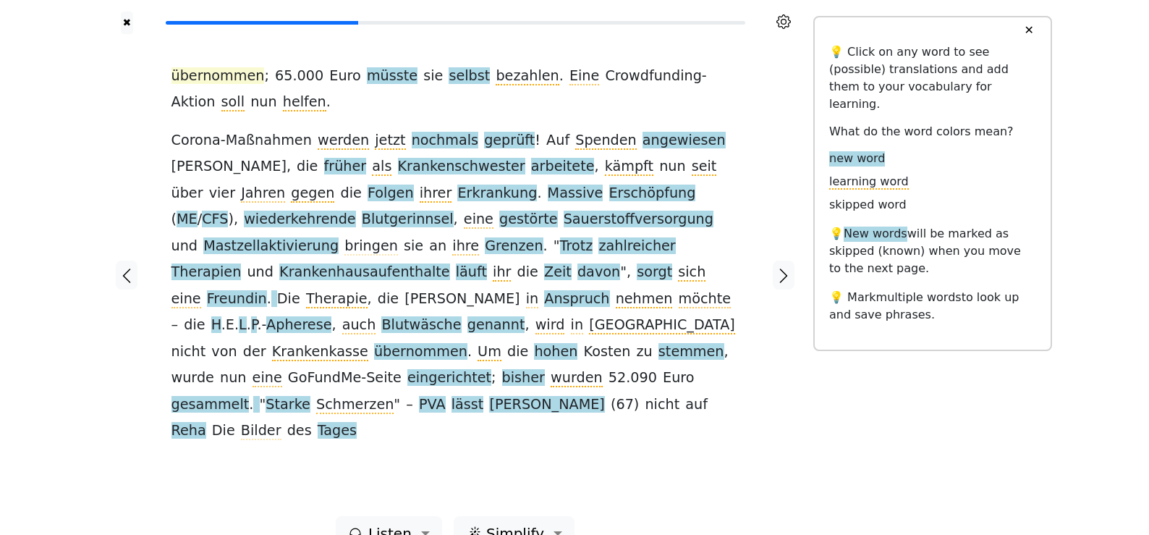
click at [234, 79] on span "übernommen" at bounding box center [218, 76] width 93 height 18
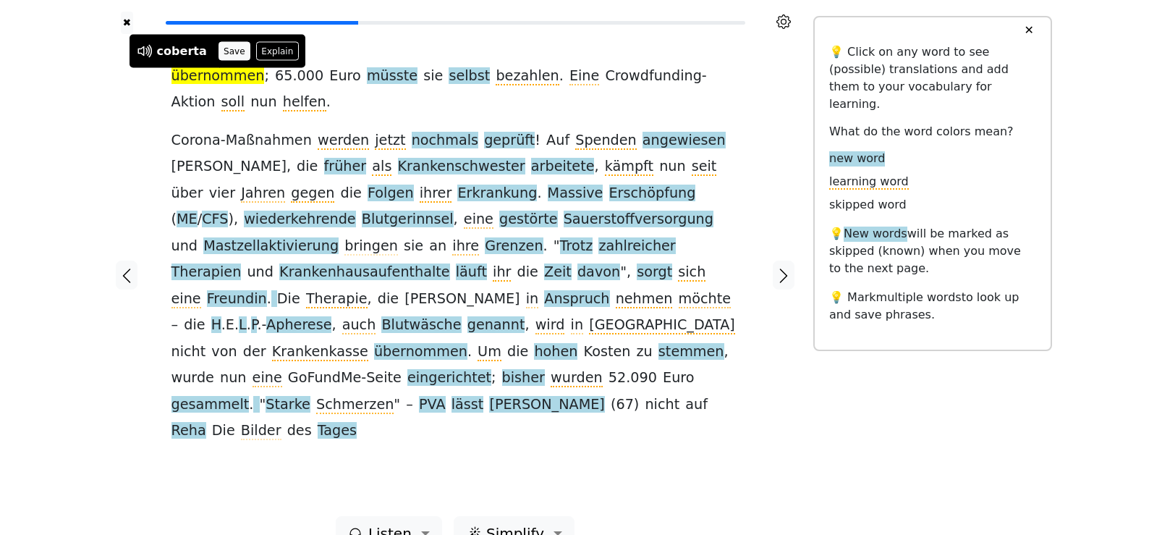
click at [233, 50] on button "Save" at bounding box center [235, 51] width 32 height 19
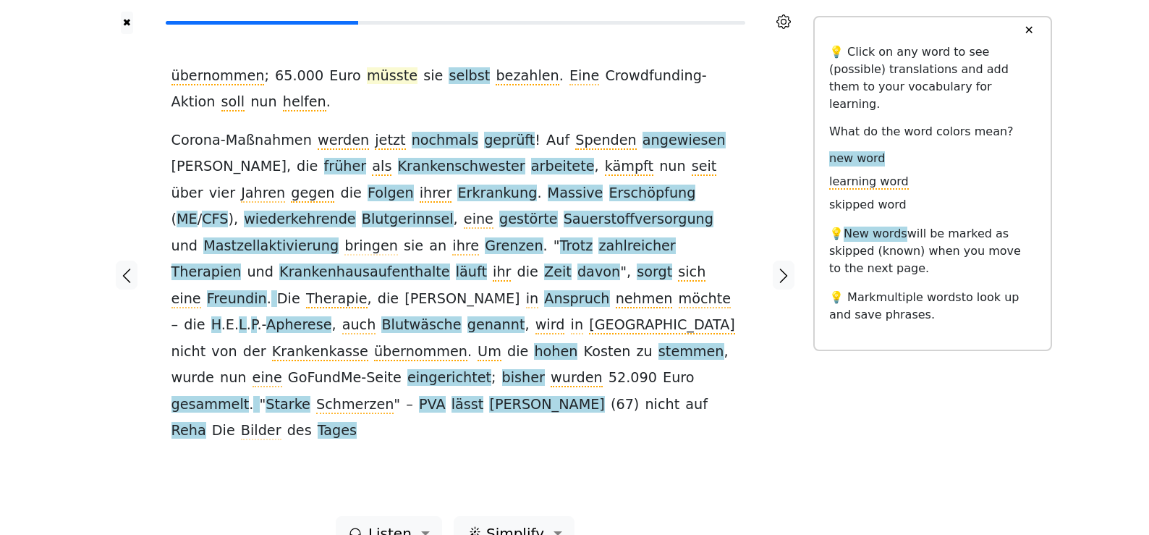
click at [370, 79] on span "müsste" at bounding box center [392, 76] width 51 height 18
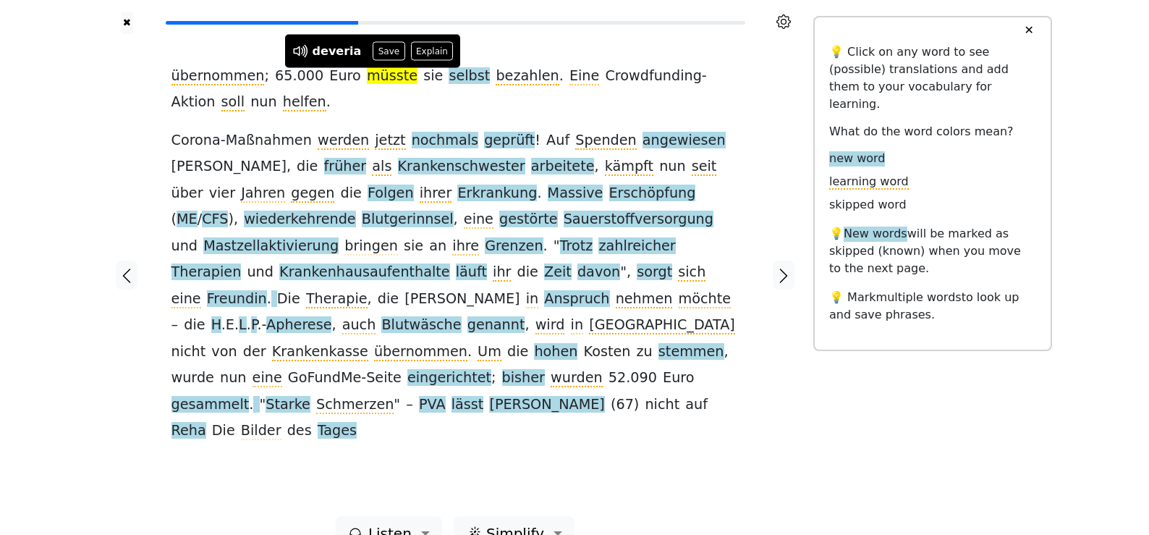
click at [378, 56] on button "Save" at bounding box center [389, 51] width 32 height 19
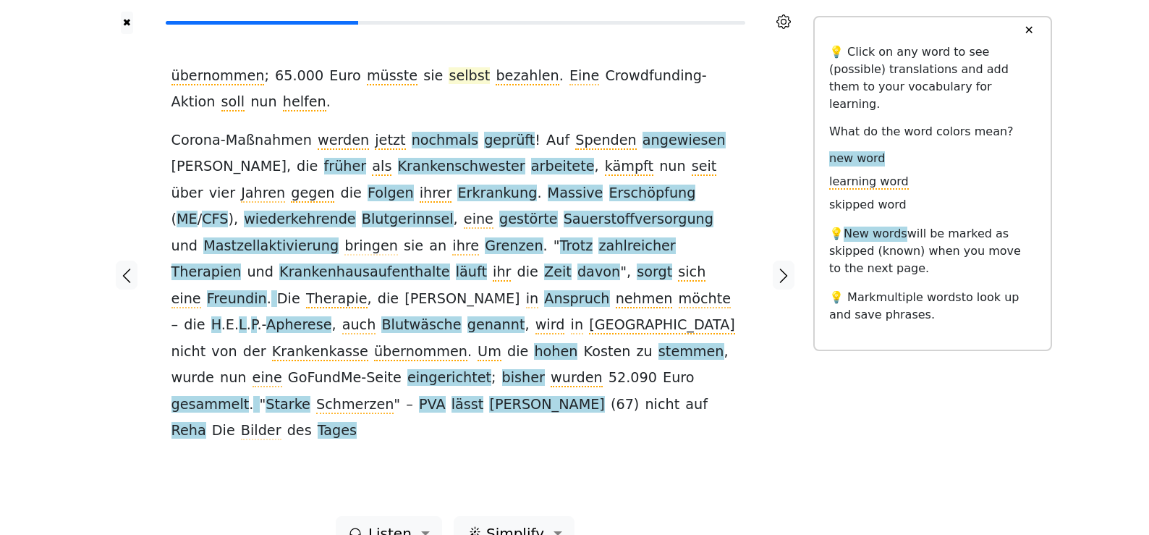
click at [449, 74] on span "selbst" at bounding box center [469, 76] width 41 height 18
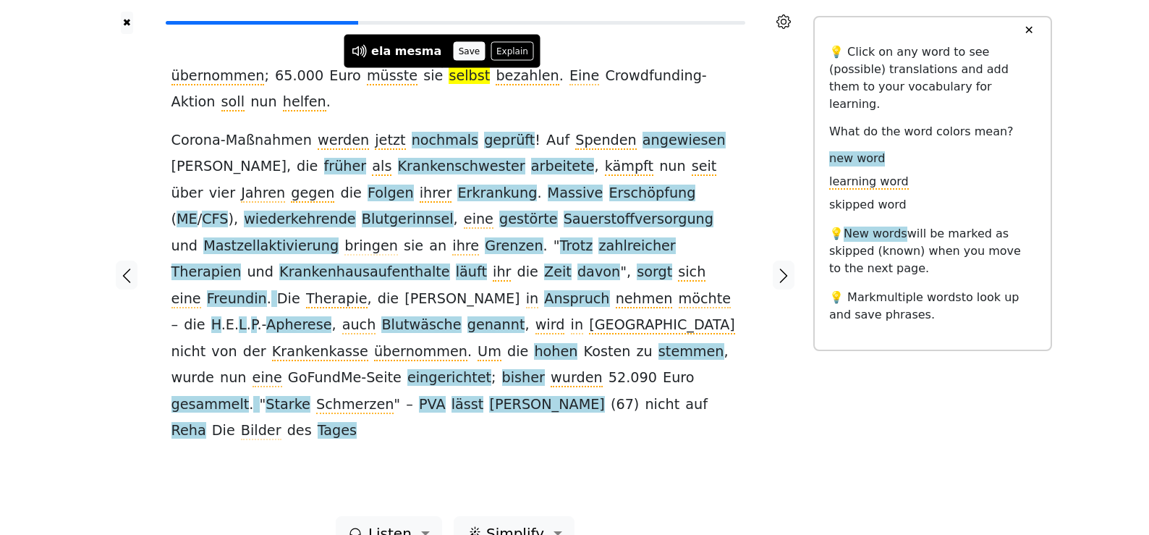
click at [462, 50] on button "Save" at bounding box center [469, 51] width 32 height 19
click at [459, 47] on div "übernommen ; 65 . 000 Euro müsste sie selbst bezahlen . Eine Crowdfunding-Aktio…" at bounding box center [455, 275] width 597 height 482
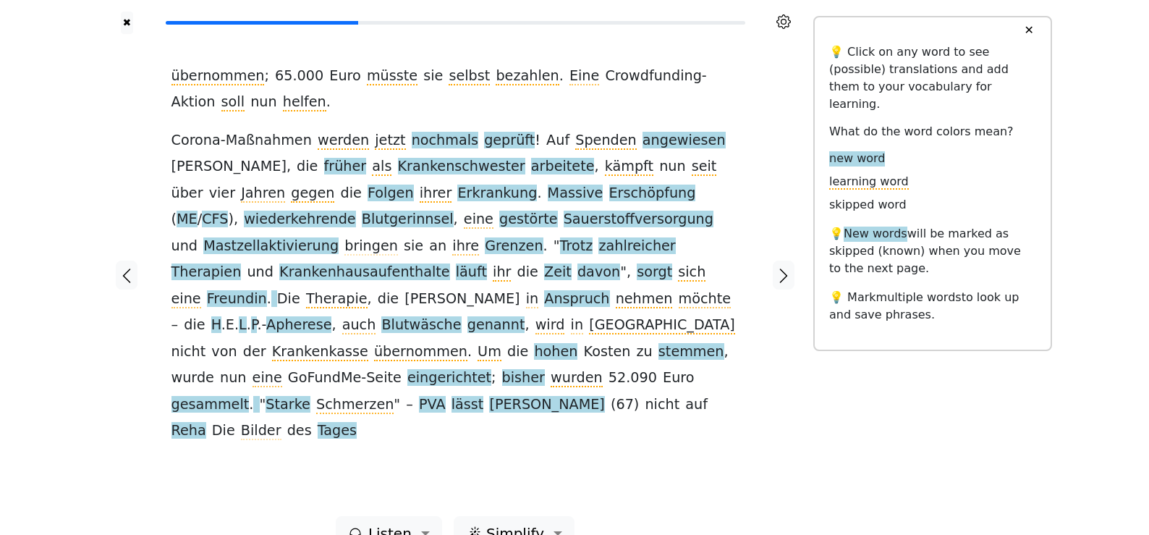
click at [283, 143] on span "Corona-Maßnahmen" at bounding box center [242, 141] width 140 height 18
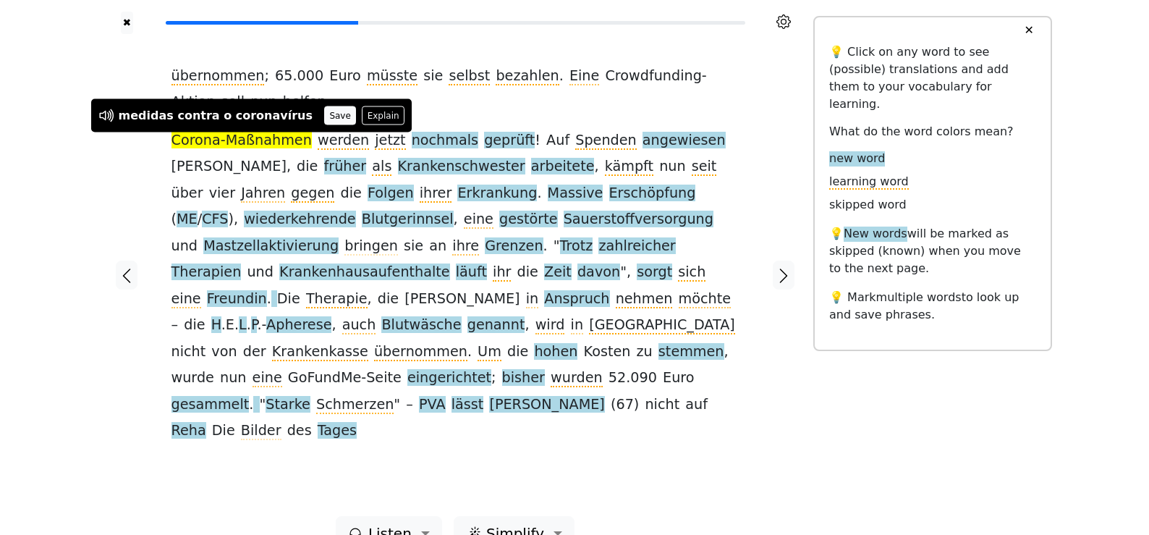
click at [324, 115] on button "Save" at bounding box center [340, 115] width 32 height 19
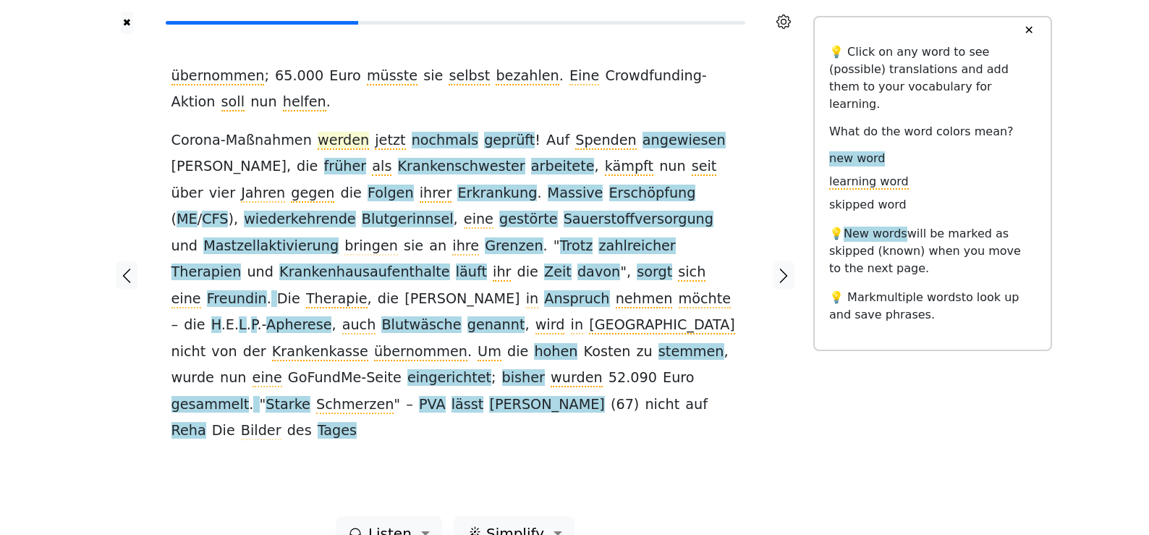
click at [341, 148] on span "werden" at bounding box center [343, 141] width 51 height 18
click at [441, 143] on span "nochmals" at bounding box center [445, 141] width 67 height 18
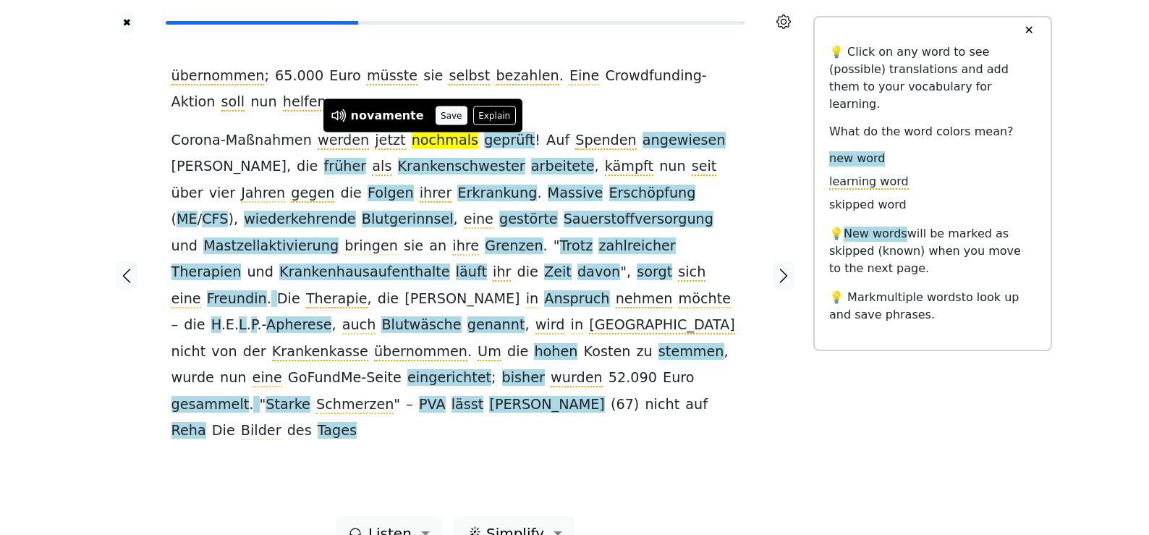
click at [441, 114] on button "Save" at bounding box center [452, 115] width 32 height 19
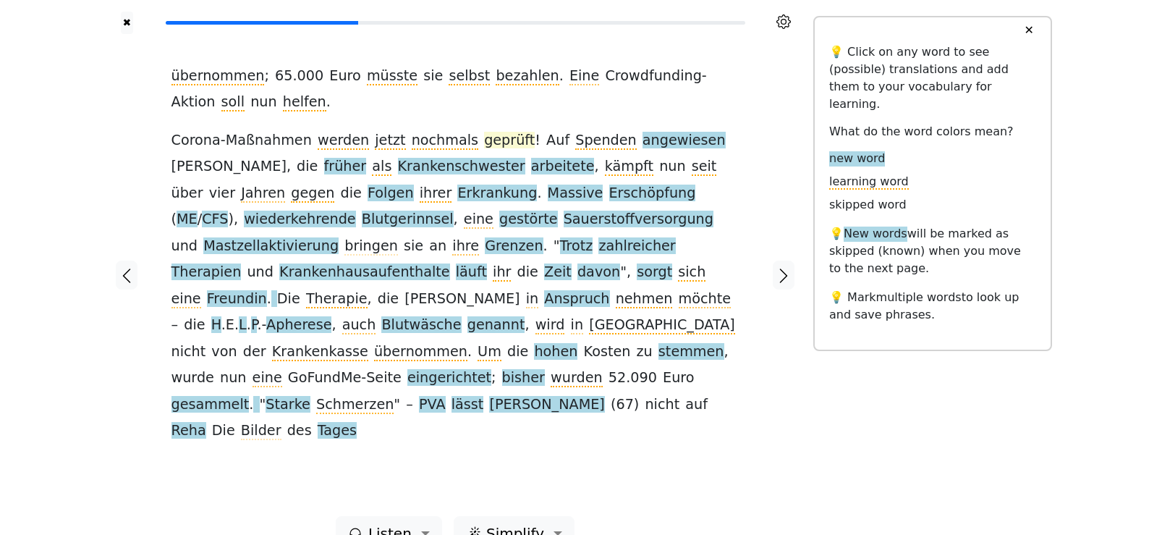
click at [484, 143] on span "geprüft" at bounding box center [509, 141] width 51 height 18
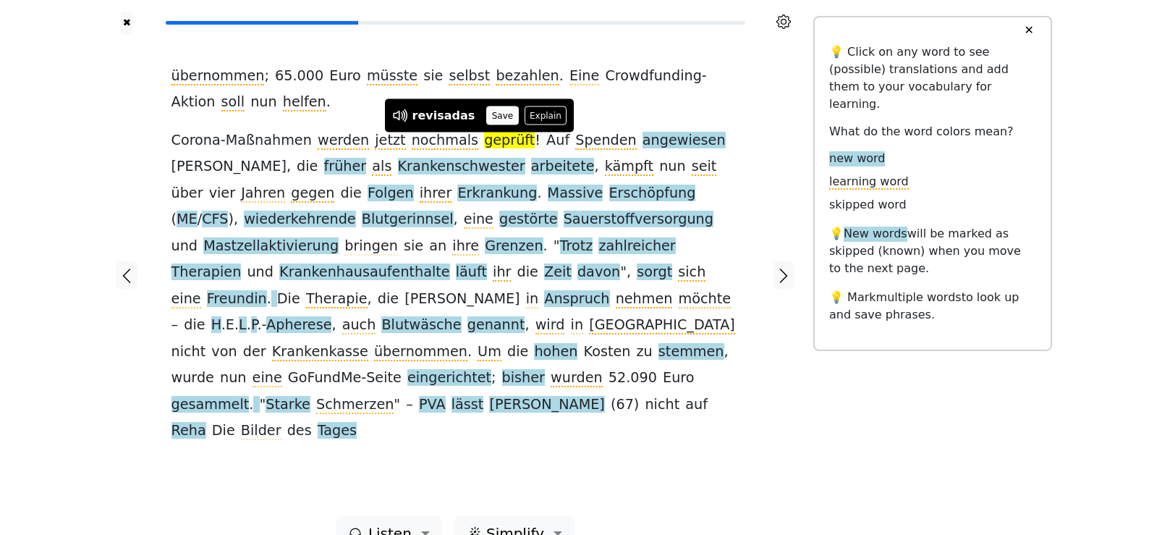
click at [489, 114] on button "Save" at bounding box center [502, 115] width 32 height 19
